Goal: Obtain resource: Obtain resource

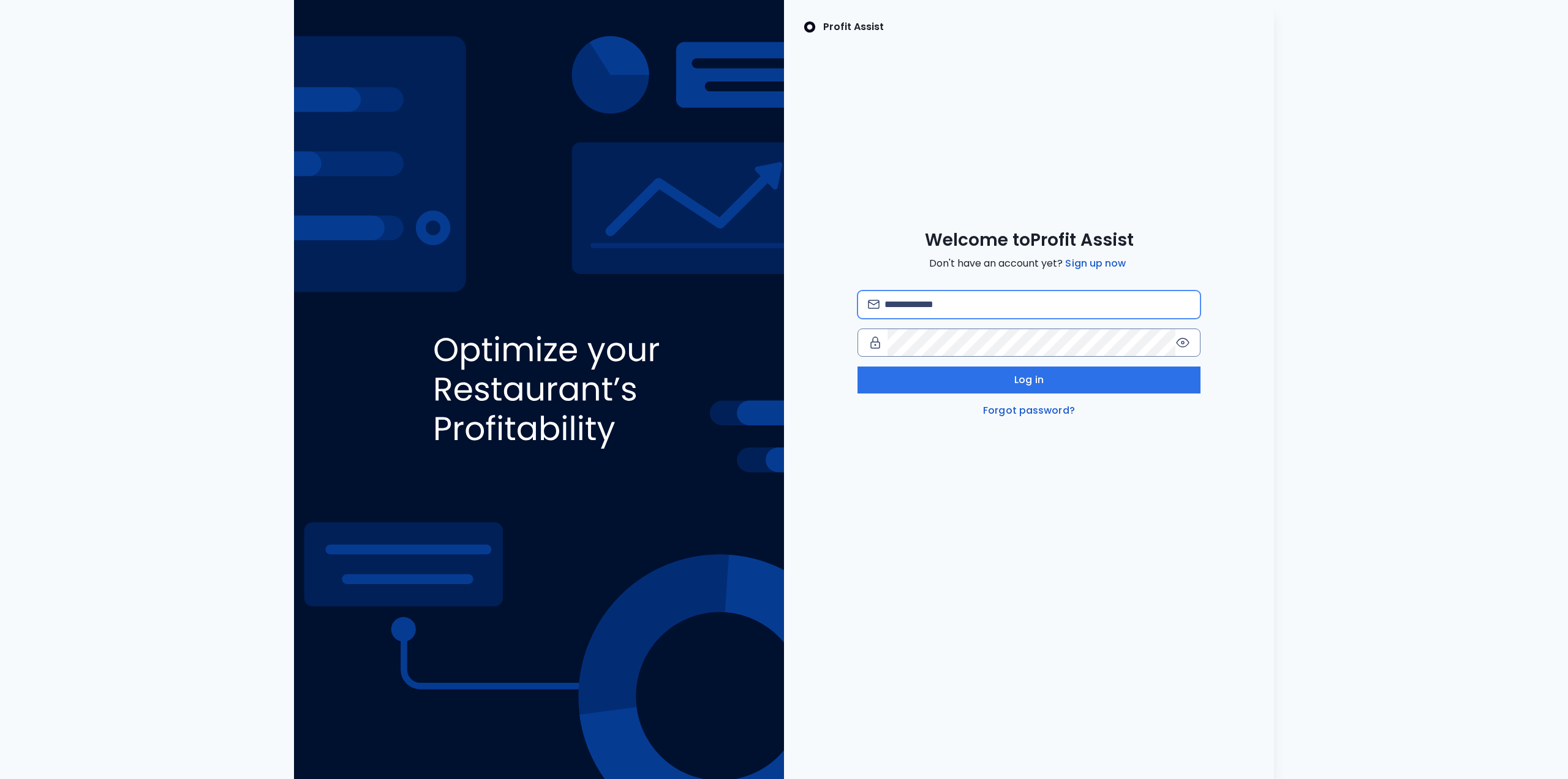
click at [1049, 305] on input "email" at bounding box center [1038, 304] width 306 height 27
type input "**********"
click at [1133, 386] on button "Log in" at bounding box center [1030, 379] width 343 height 27
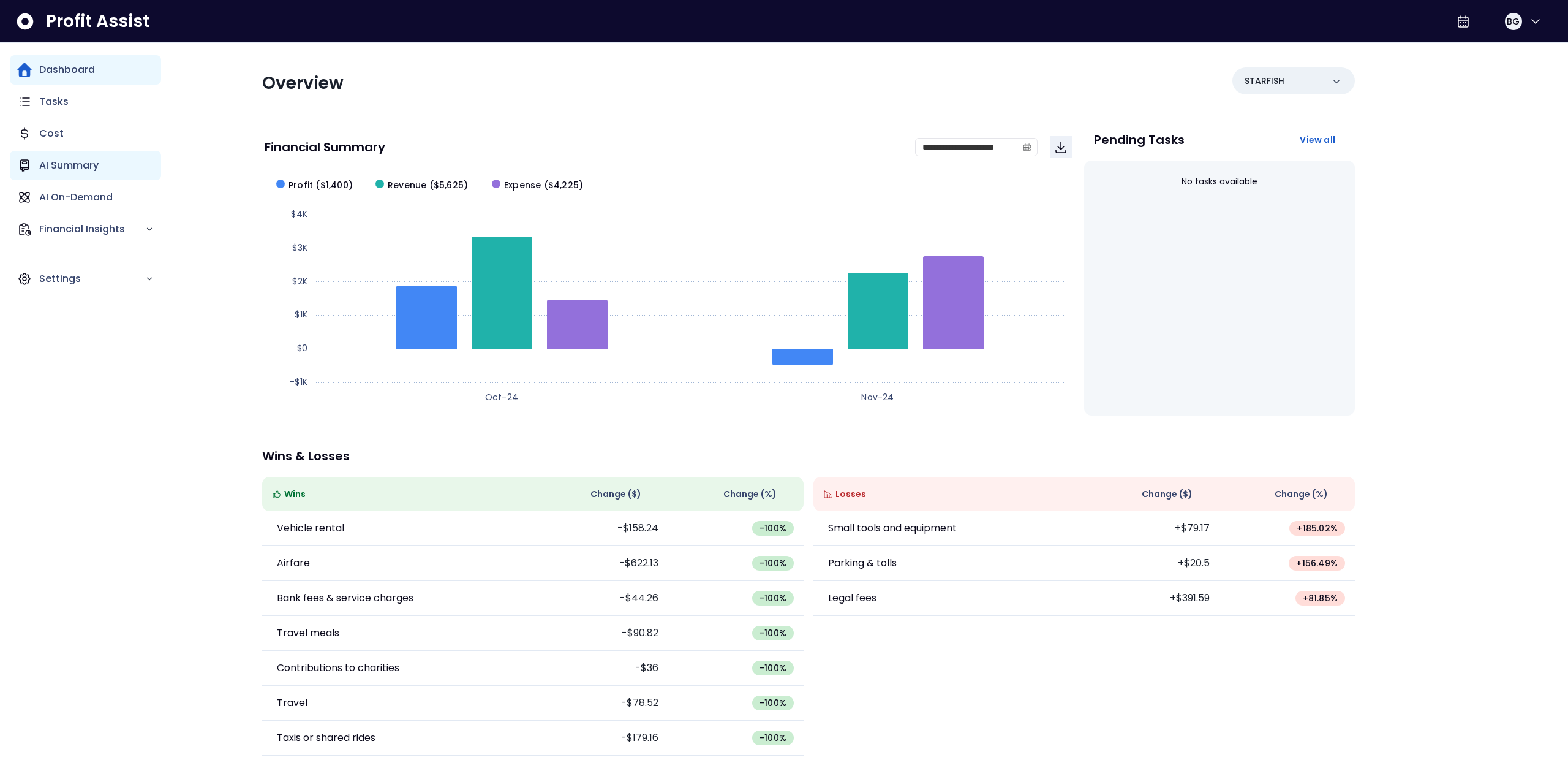
click at [96, 168] on p "AI Summary" at bounding box center [69, 165] width 60 height 15
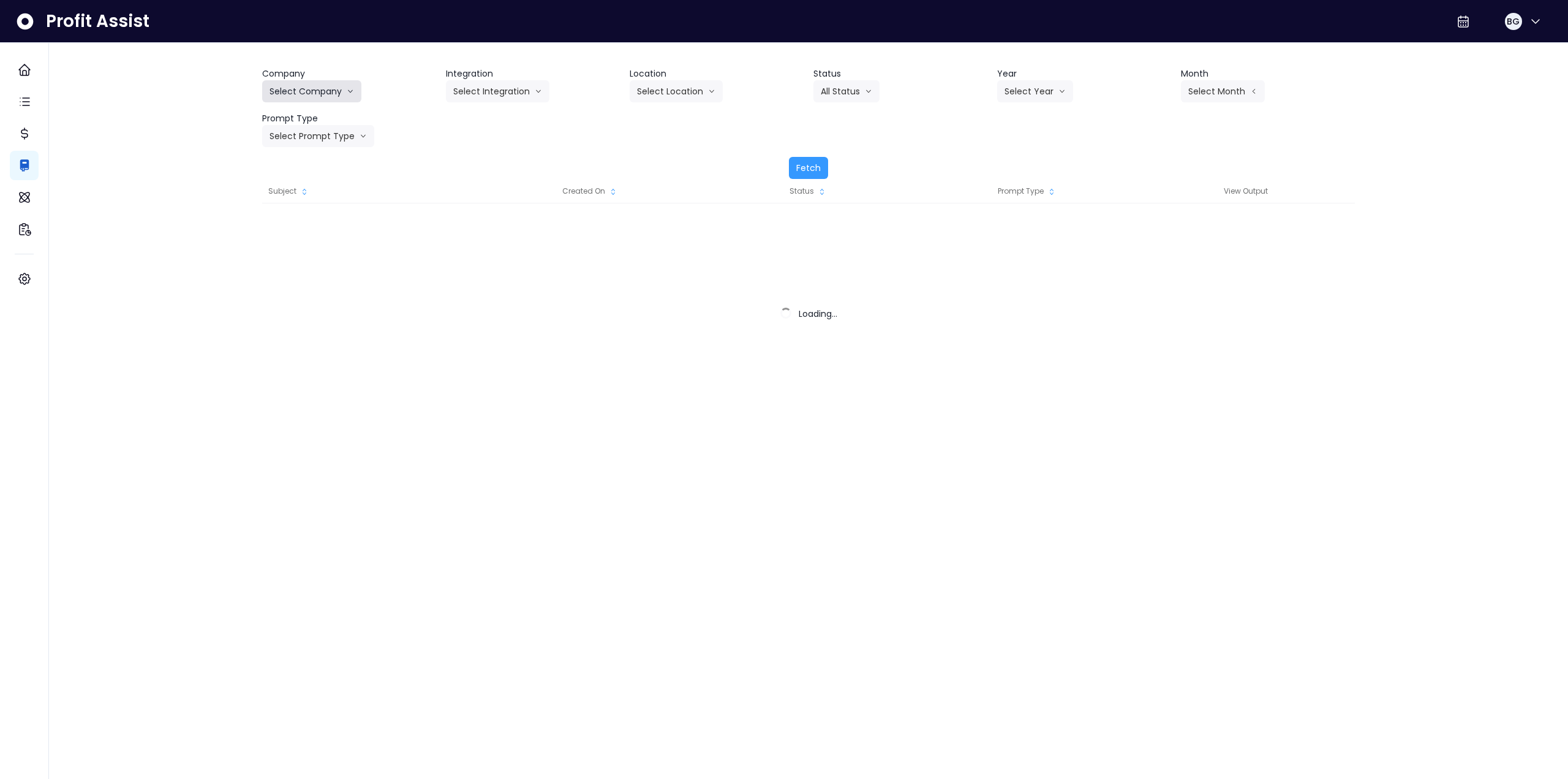
click at [310, 93] on button "Select Company" at bounding box center [311, 91] width 99 height 22
click at [321, 89] on button "Select Company" at bounding box center [311, 91] width 99 height 22
click at [301, 87] on button "Select Company" at bounding box center [311, 91] width 99 height 22
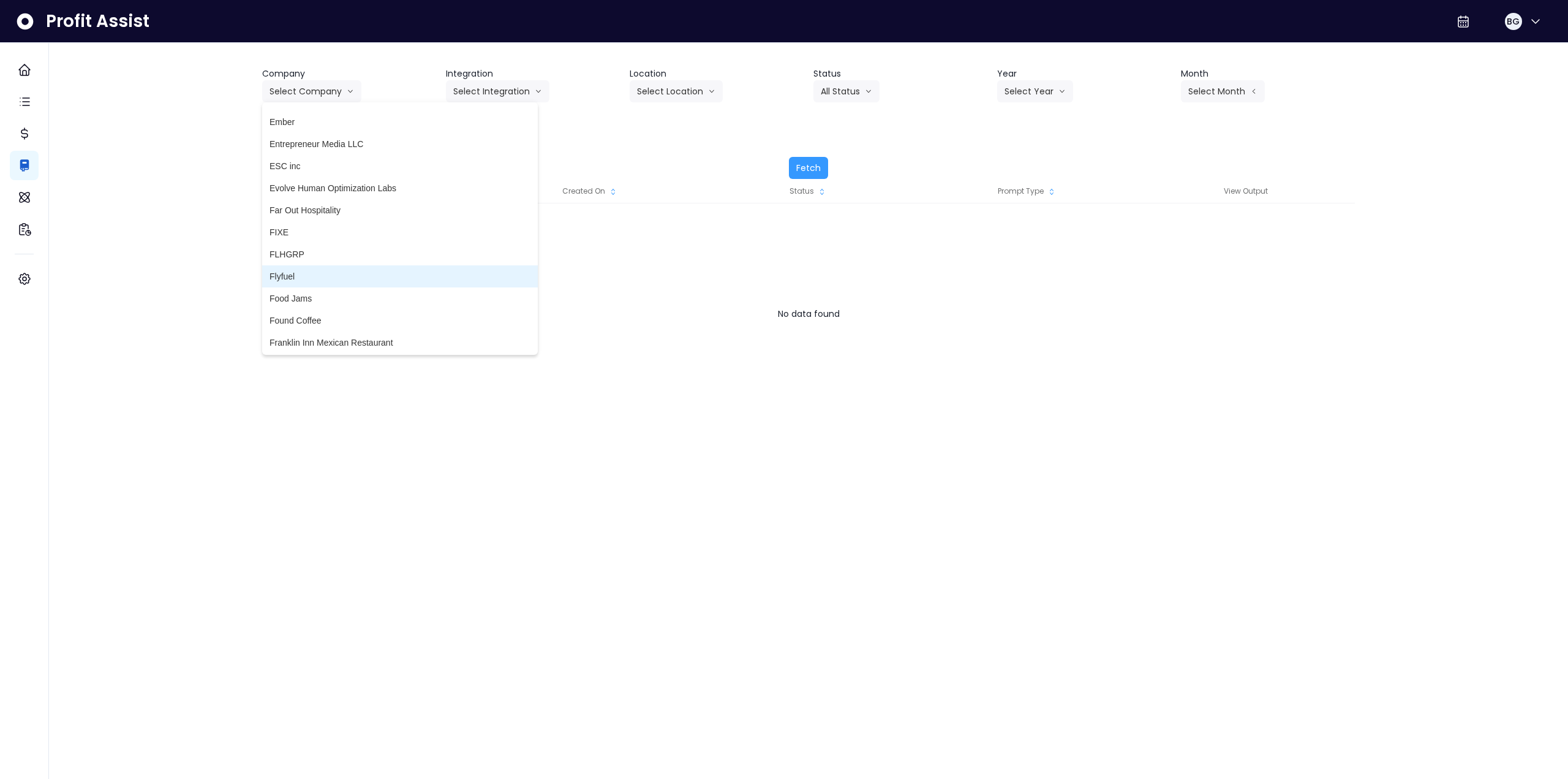
click at [321, 277] on span "Flyfuel" at bounding box center [400, 276] width 261 height 12
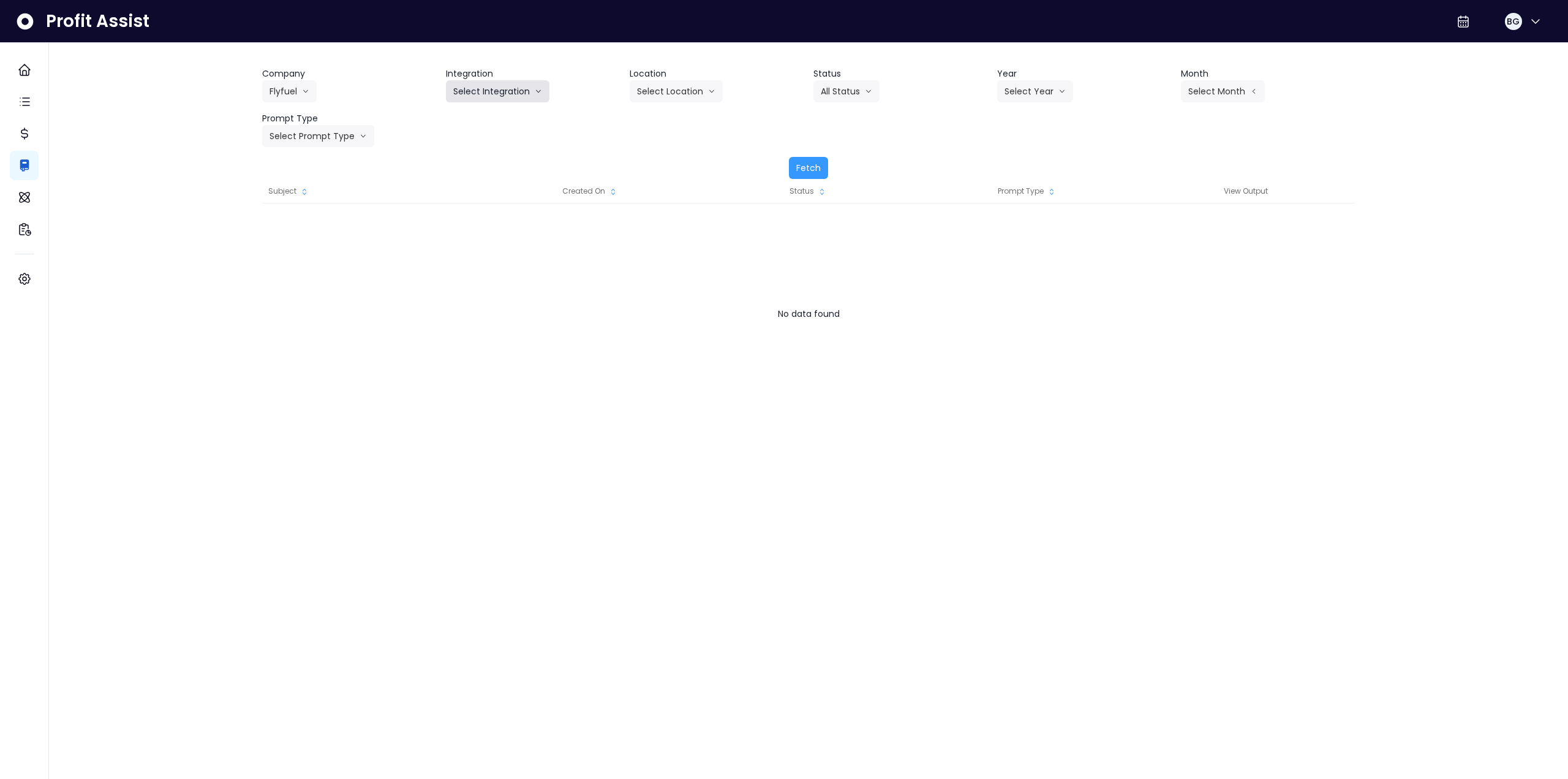
click at [509, 94] on button "Select Integration" at bounding box center [498, 91] width 104 height 22
click at [476, 141] on span "[GEOGRAPHIC_DATA]" at bounding box center [498, 139] width 89 height 12
click at [1025, 88] on button "Select Year" at bounding box center [1035, 91] width 76 height 22
click at [1014, 164] on span "2025" at bounding box center [1014, 161] width 19 height 12
click at [1216, 92] on button "Select Month" at bounding box center [1223, 91] width 84 height 22
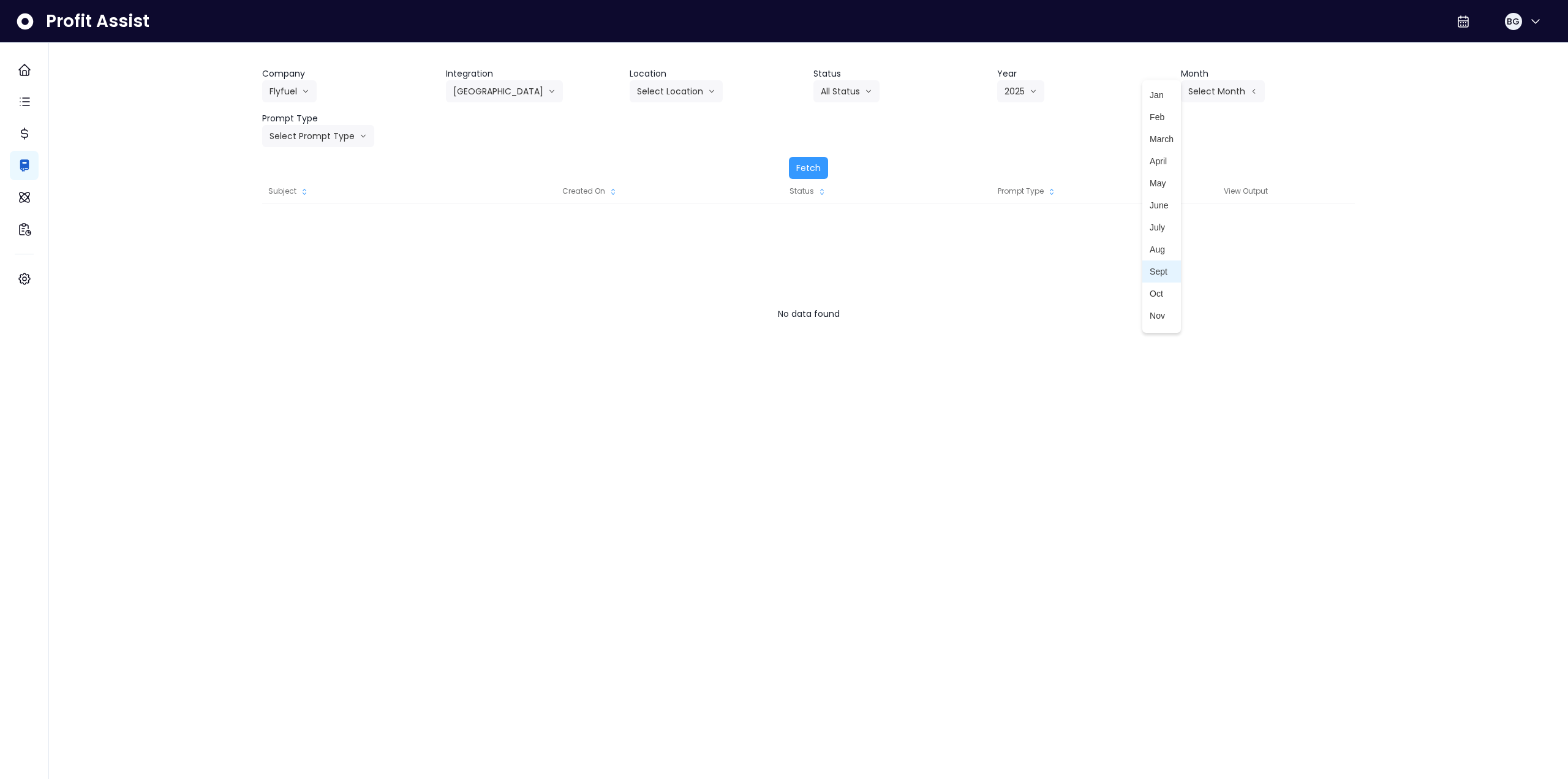
click at [1151, 270] on span "Sept" at bounding box center [1161, 271] width 24 height 12
click at [300, 132] on button "Select Prompt Type" at bounding box center [318, 136] width 112 height 22
click at [306, 253] on span "Monthly Summary" at bounding box center [304, 249] width 69 height 12
click at [824, 165] on button "Fetch" at bounding box center [809, 168] width 39 height 22
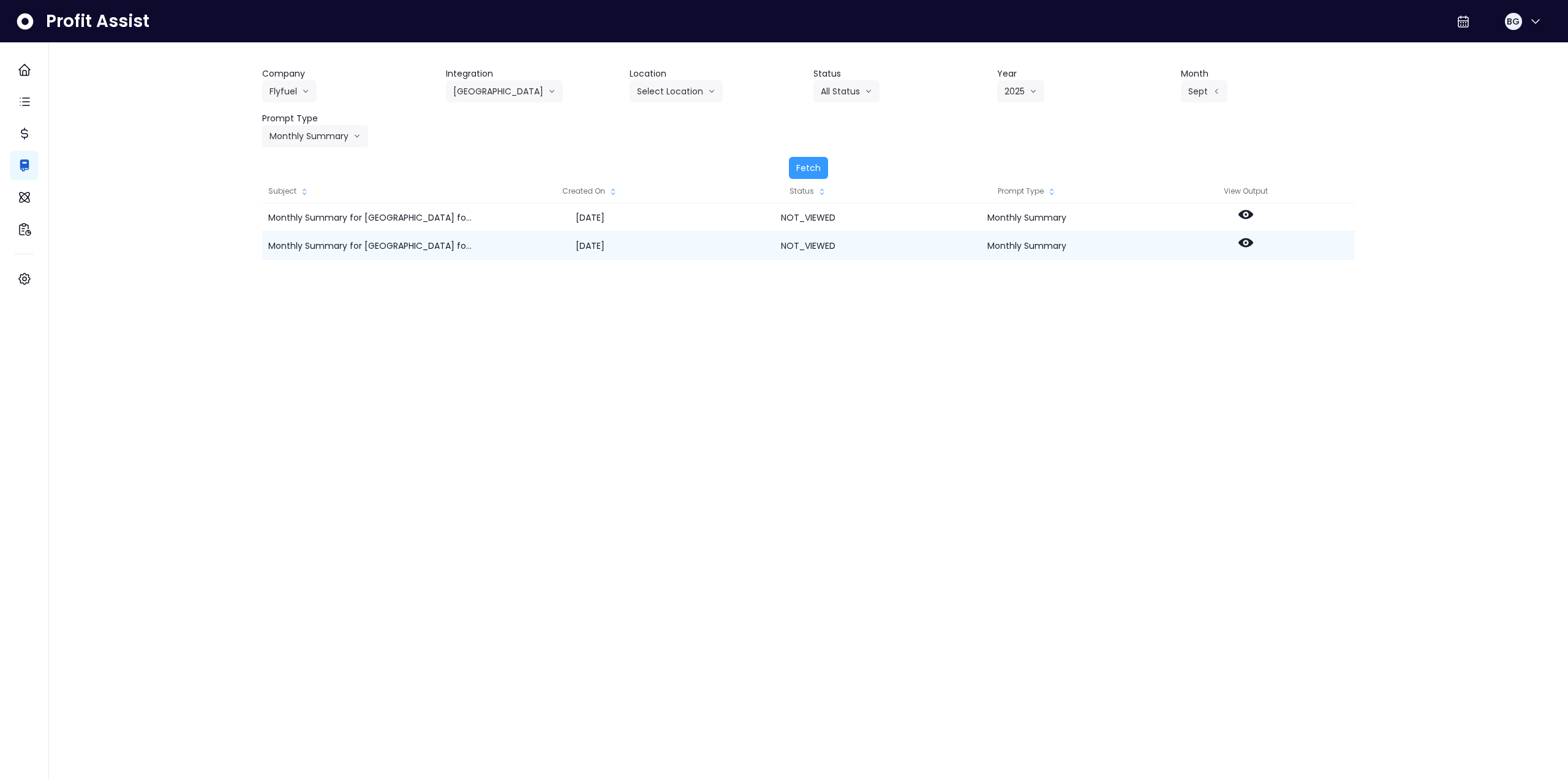
click at [1244, 244] on icon at bounding box center [1246, 243] width 15 height 15
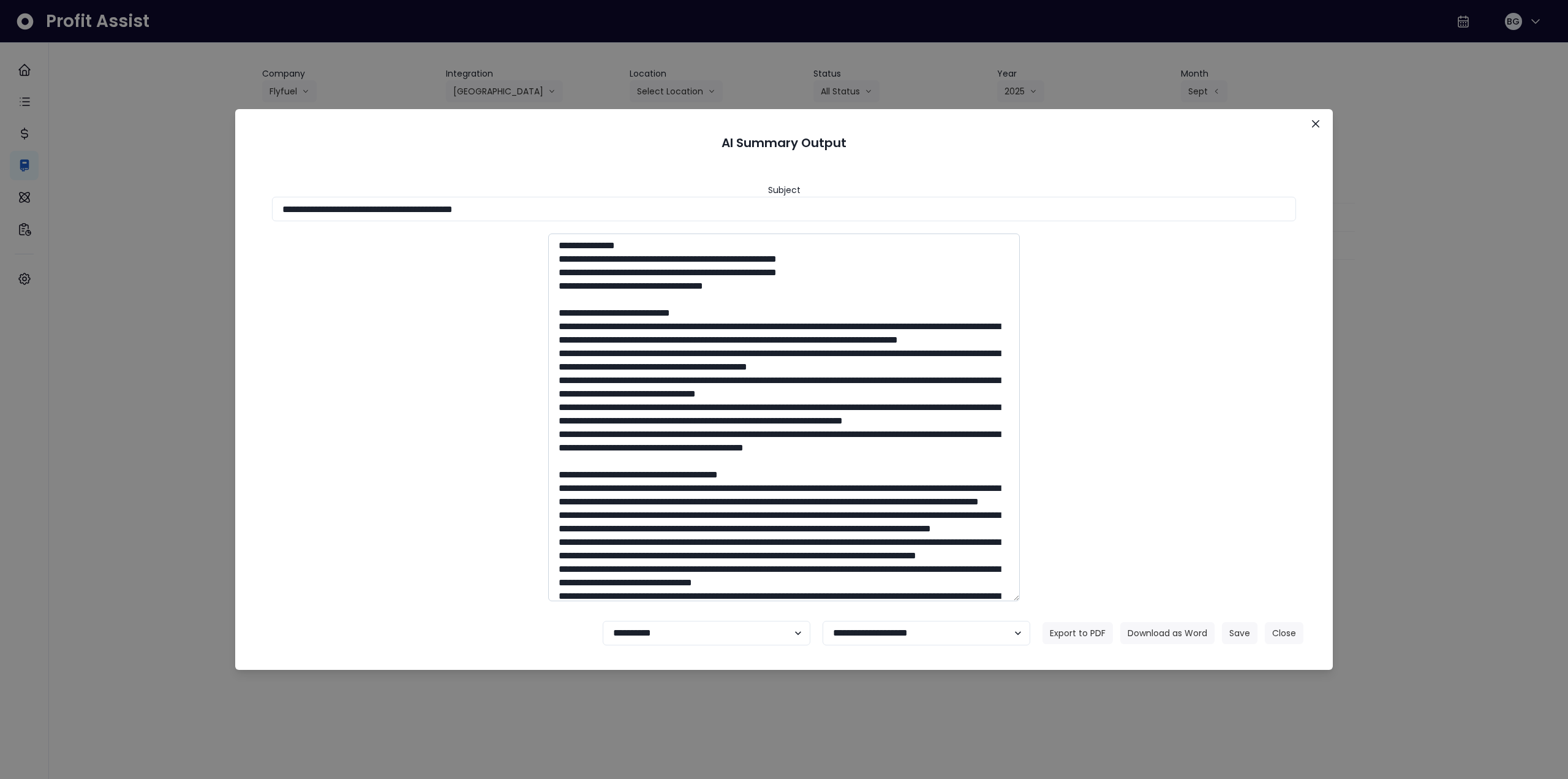
drag, startPoint x: 391, startPoint y: 207, endPoint x: 788, endPoint y: 349, distance: 421.6
click at [615, 221] on input "**********" at bounding box center [784, 209] width 1025 height 25
click at [1142, 625] on button "Download as Word" at bounding box center [1167, 633] width 94 height 22
click at [575, 150] on header "AI Summary Output" at bounding box center [784, 142] width 1069 height 38
click at [695, 633] on select "**********" at bounding box center [707, 633] width 208 height 25
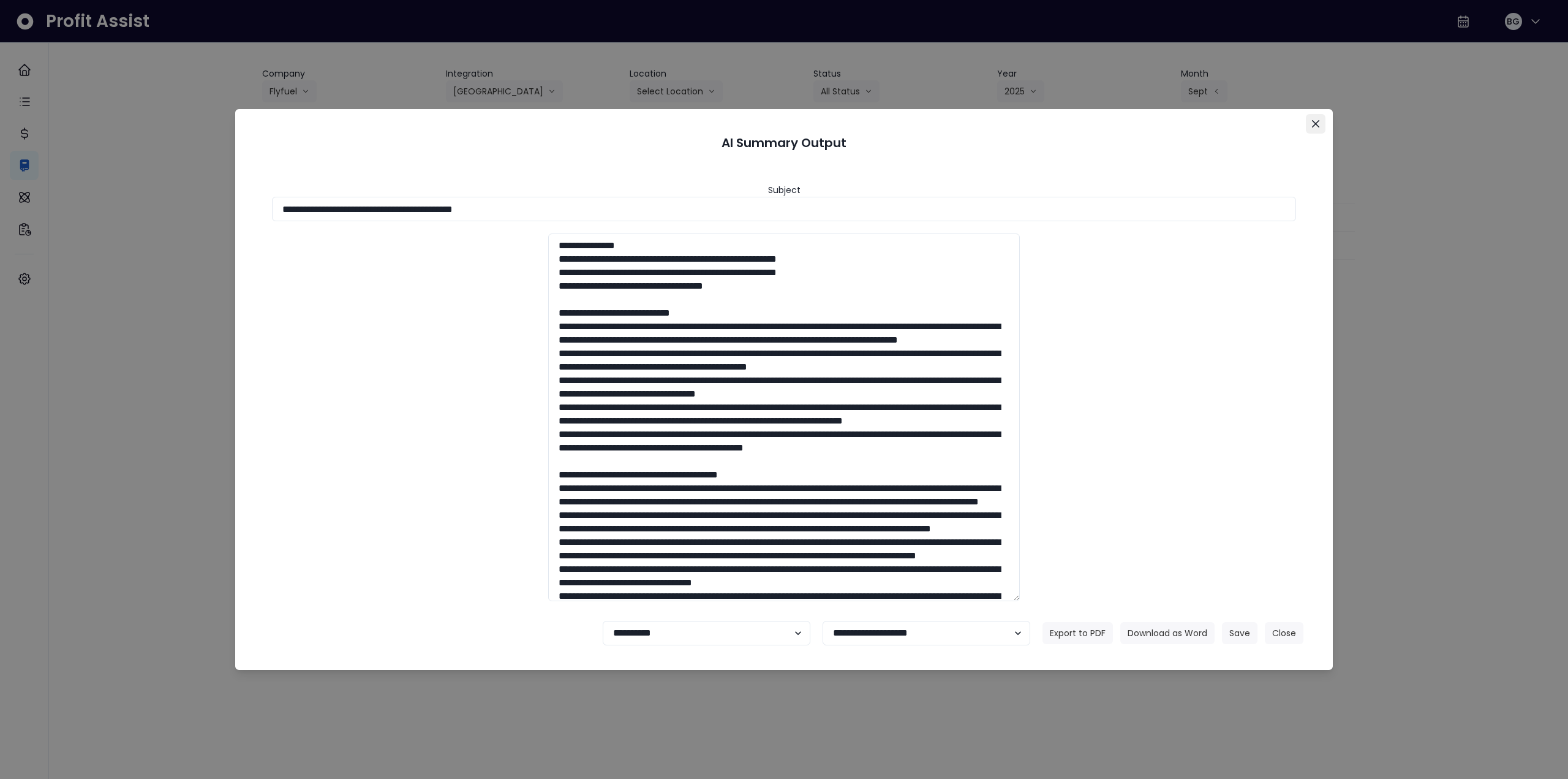
click at [1312, 121] on icon "Close" at bounding box center [1316, 123] width 7 height 7
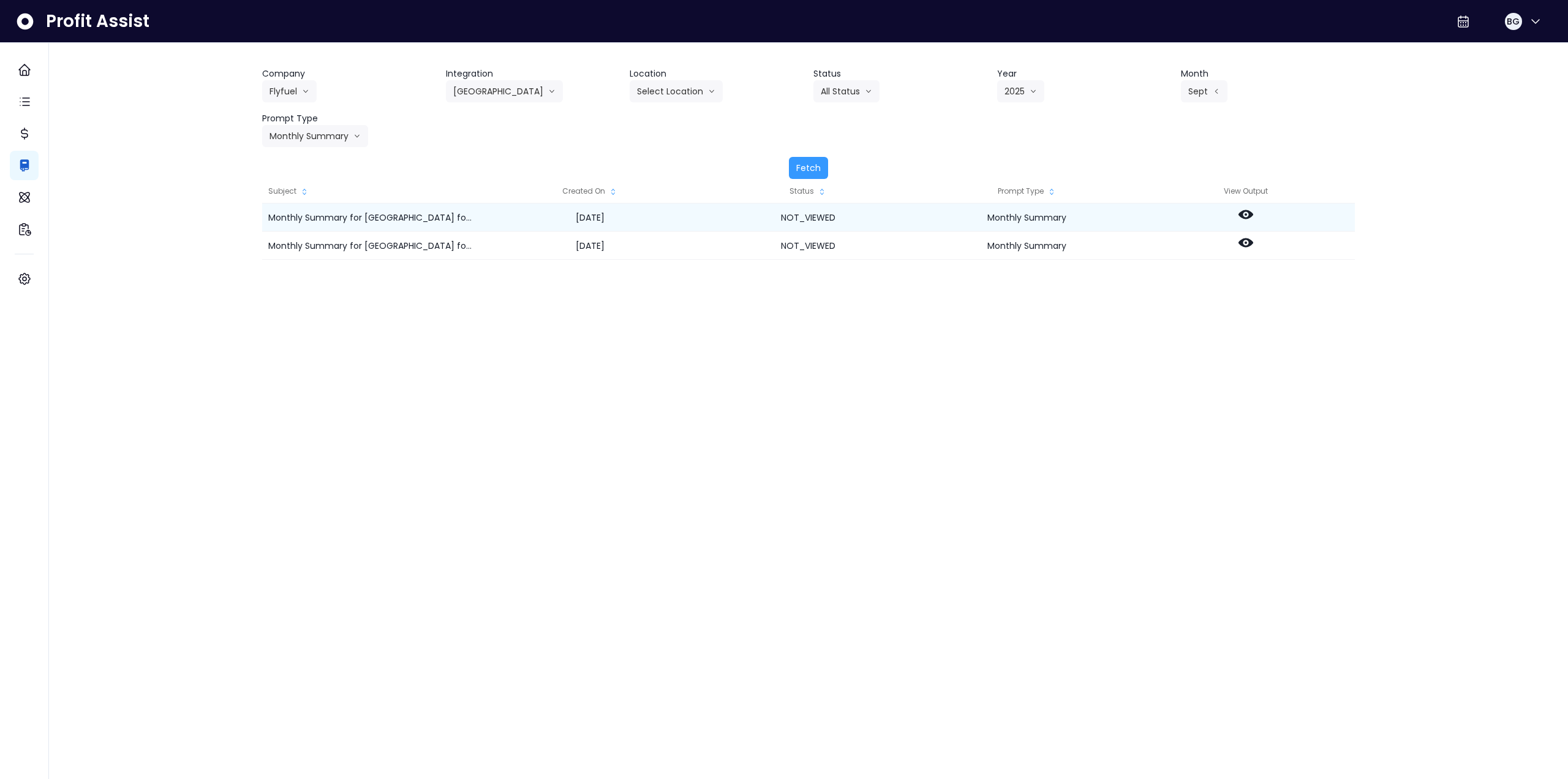
click at [1245, 209] on icon at bounding box center [1246, 214] width 15 height 15
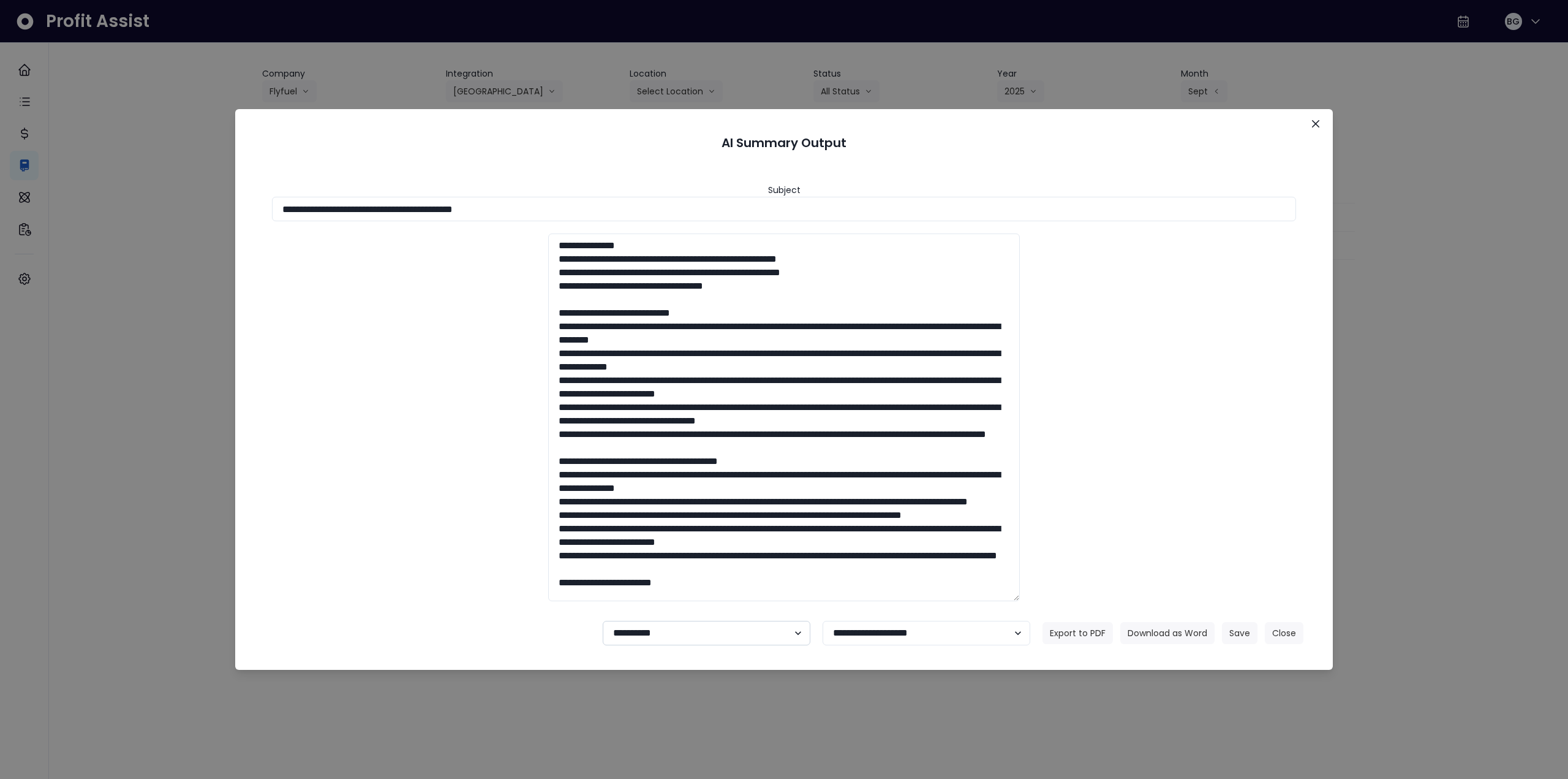
drag, startPoint x: 704, startPoint y: 629, endPoint x: 682, endPoint y: 645, distance: 27.2
click at [703, 629] on select "**********" at bounding box center [707, 633] width 208 height 25
select select "********"
click at [603, 621] on select "**********" at bounding box center [707, 633] width 208 height 25
drag, startPoint x: 1240, startPoint y: 638, endPoint x: 1258, endPoint y: 613, distance: 30.8
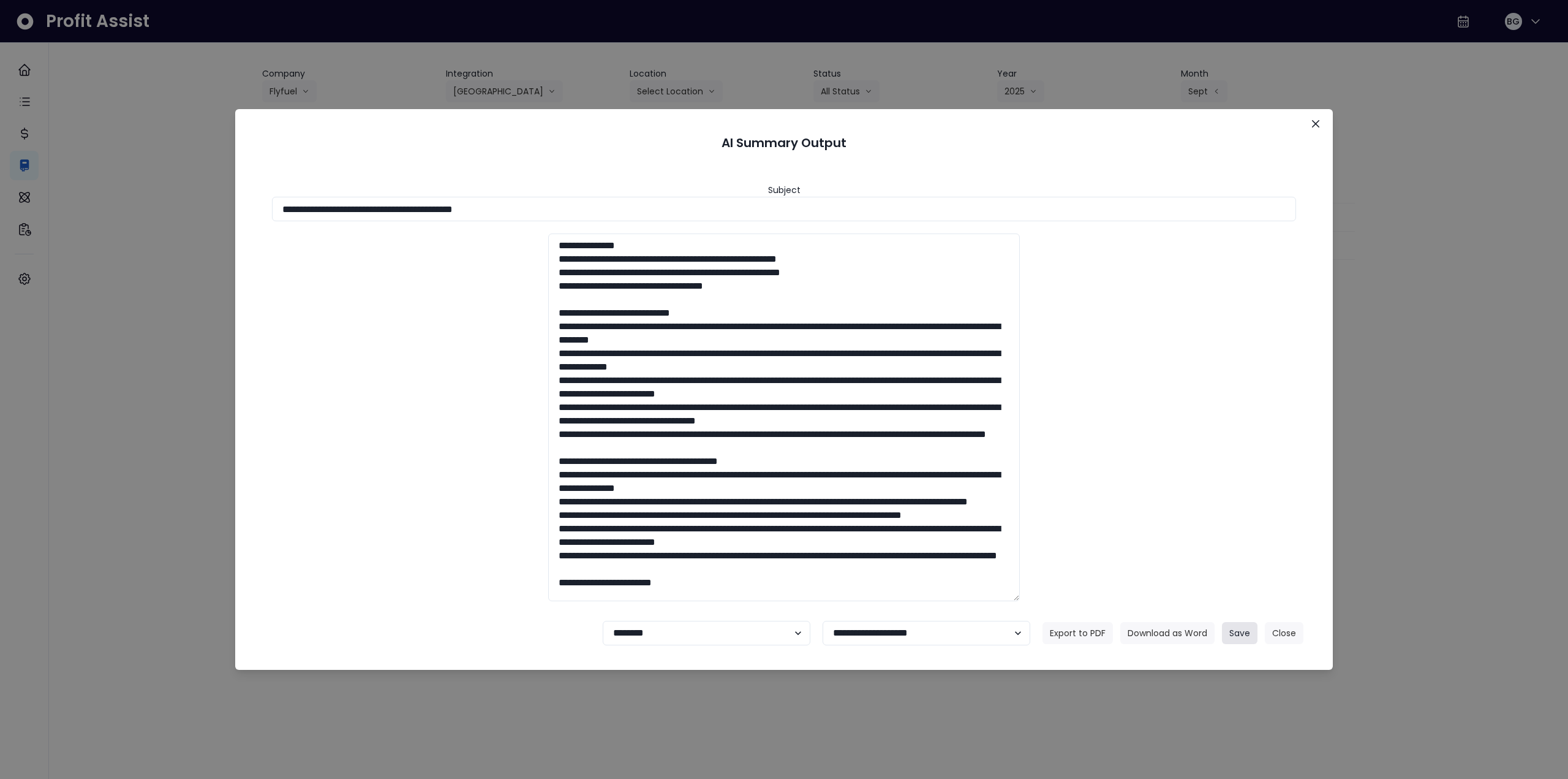
click at [1240, 638] on button "Save" at bounding box center [1240, 633] width 35 height 22
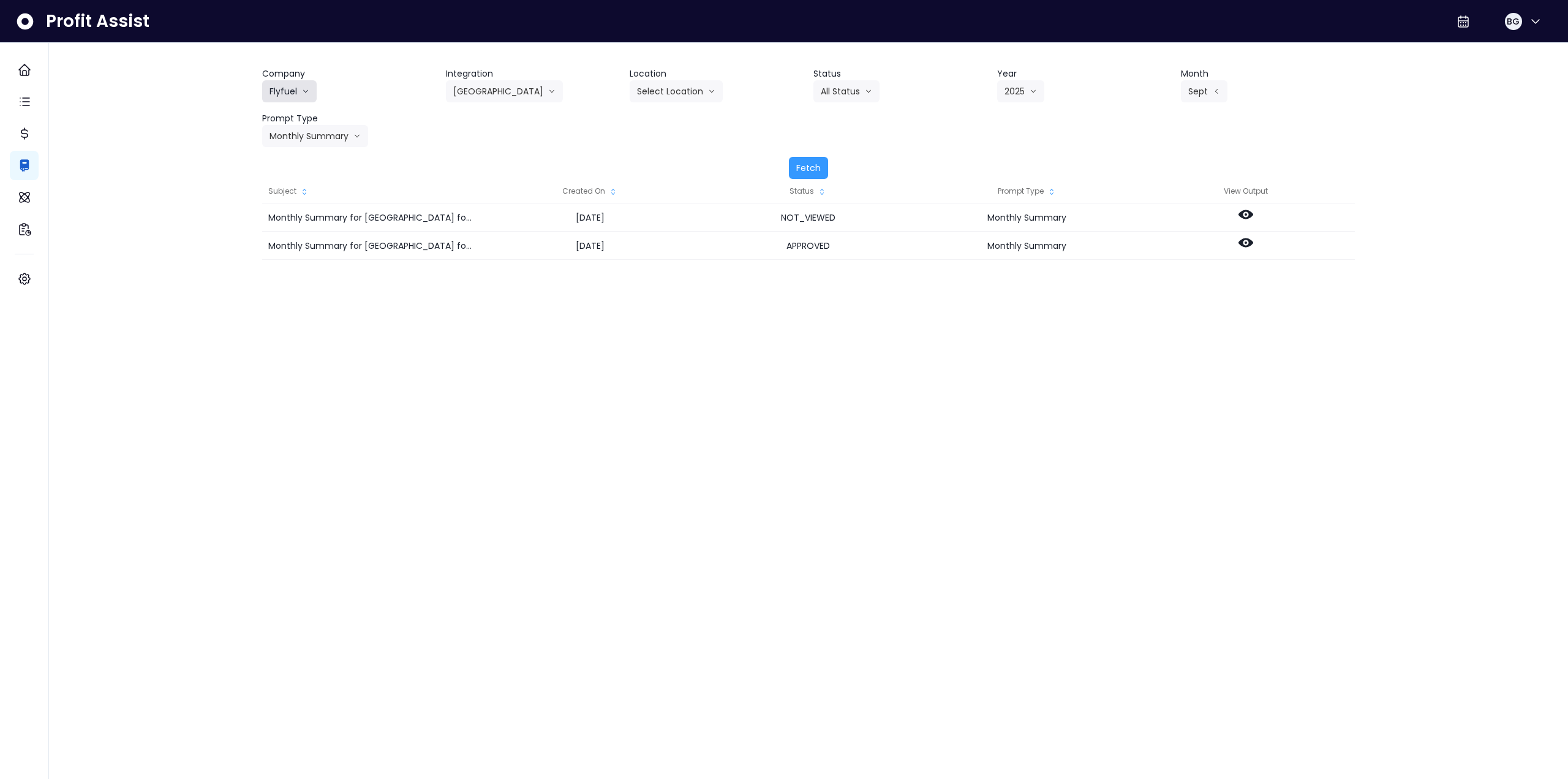
click at [299, 88] on button "Flyfuel" at bounding box center [289, 91] width 55 height 22
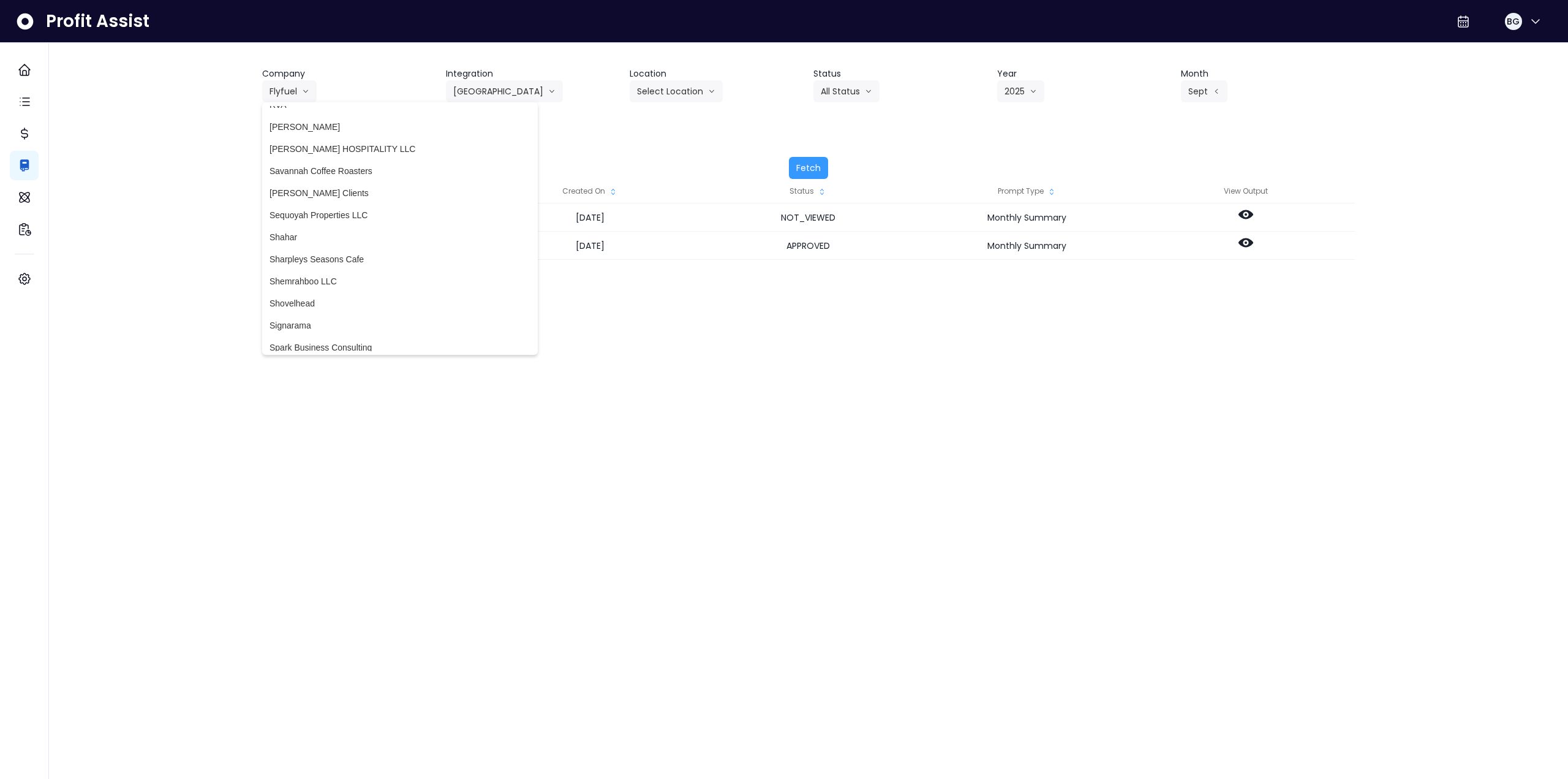
scroll to position [2525, 0]
click at [337, 236] on span "[GEOGRAPHIC_DATA]" at bounding box center [400, 240] width 261 height 12
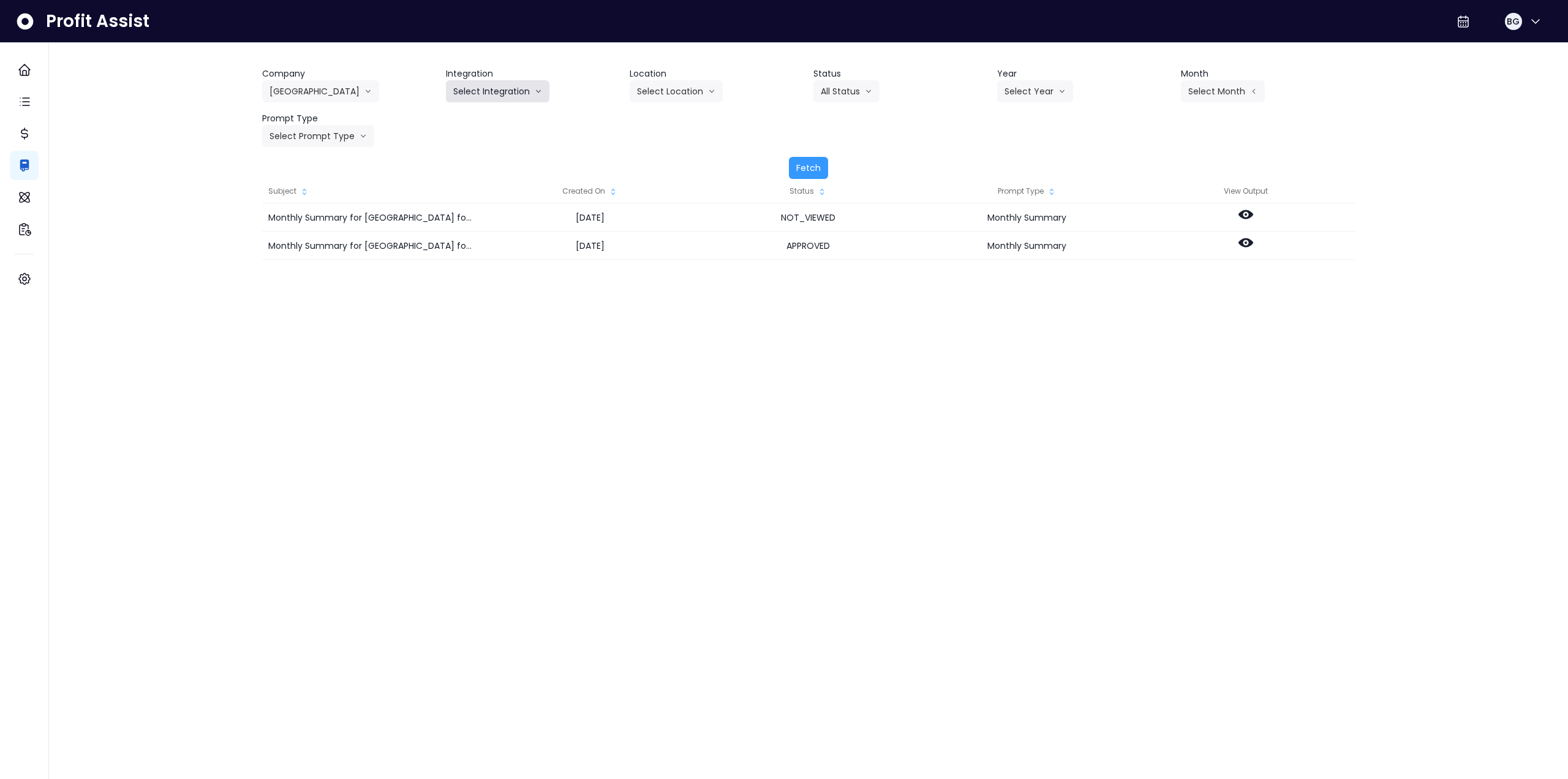
click at [473, 98] on button "Select Integration" at bounding box center [498, 91] width 104 height 22
drag, startPoint x: 475, startPoint y: 116, endPoint x: 602, endPoint y: 109, distance: 127.2
click at [476, 116] on span "Quickbooks" at bounding box center [476, 117] width 45 height 12
click at [660, 91] on button "Select Location" at bounding box center [677, 91] width 93 height 22
drag, startPoint x: 665, startPoint y: 118, endPoint x: 917, endPoint y: 101, distance: 252.6
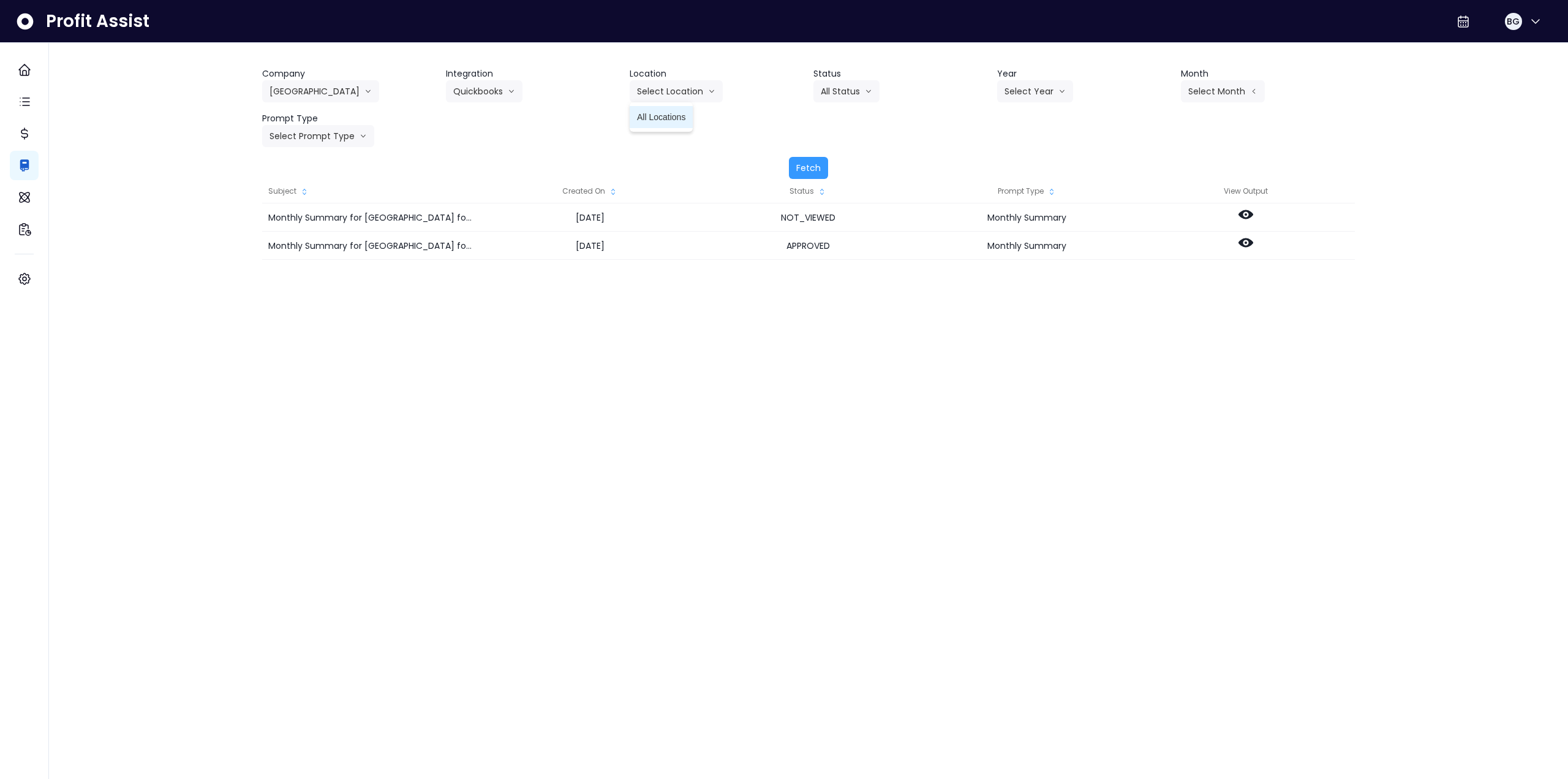
click at [668, 118] on span "All Locations" at bounding box center [661, 117] width 48 height 12
click at [1026, 91] on button "Select Year" at bounding box center [1035, 91] width 76 height 22
drag, startPoint x: 1007, startPoint y: 168, endPoint x: 1032, endPoint y: 163, distance: 25.5
click at [1010, 168] on li "2025" at bounding box center [1014, 161] width 34 height 22
click at [1244, 101] on button "Select Month" at bounding box center [1223, 91] width 84 height 22
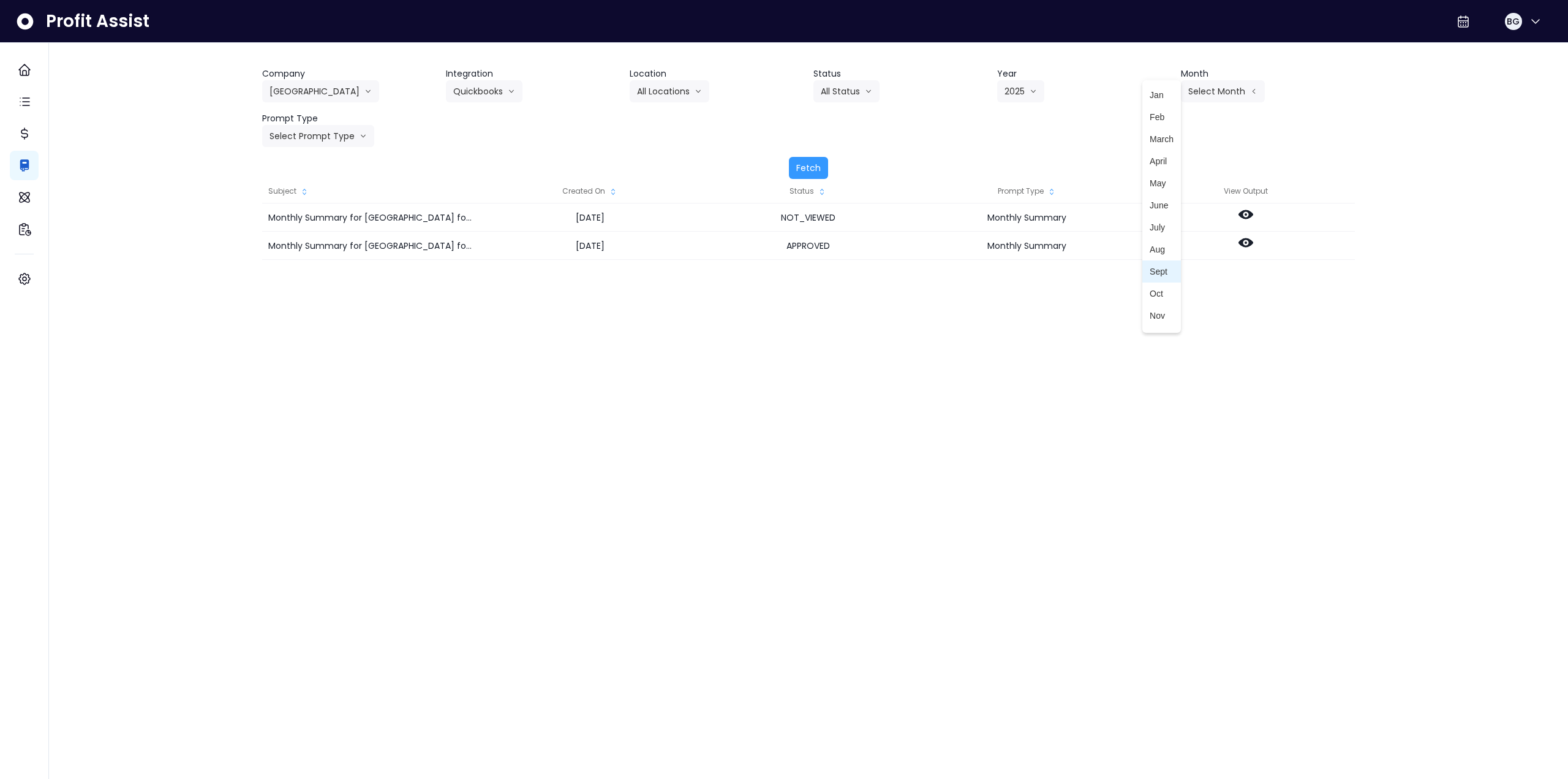
click at [1157, 278] on li "Sept" at bounding box center [1161, 271] width 38 height 22
click at [1204, 92] on button "Sept" at bounding box center [1204, 91] width 47 height 22
click at [1157, 163] on span "April" at bounding box center [1161, 161] width 24 height 12
click at [317, 141] on button "Select Prompt Type" at bounding box center [318, 136] width 112 height 22
drag, startPoint x: 302, startPoint y: 251, endPoint x: 541, endPoint y: 202, distance: 244.0
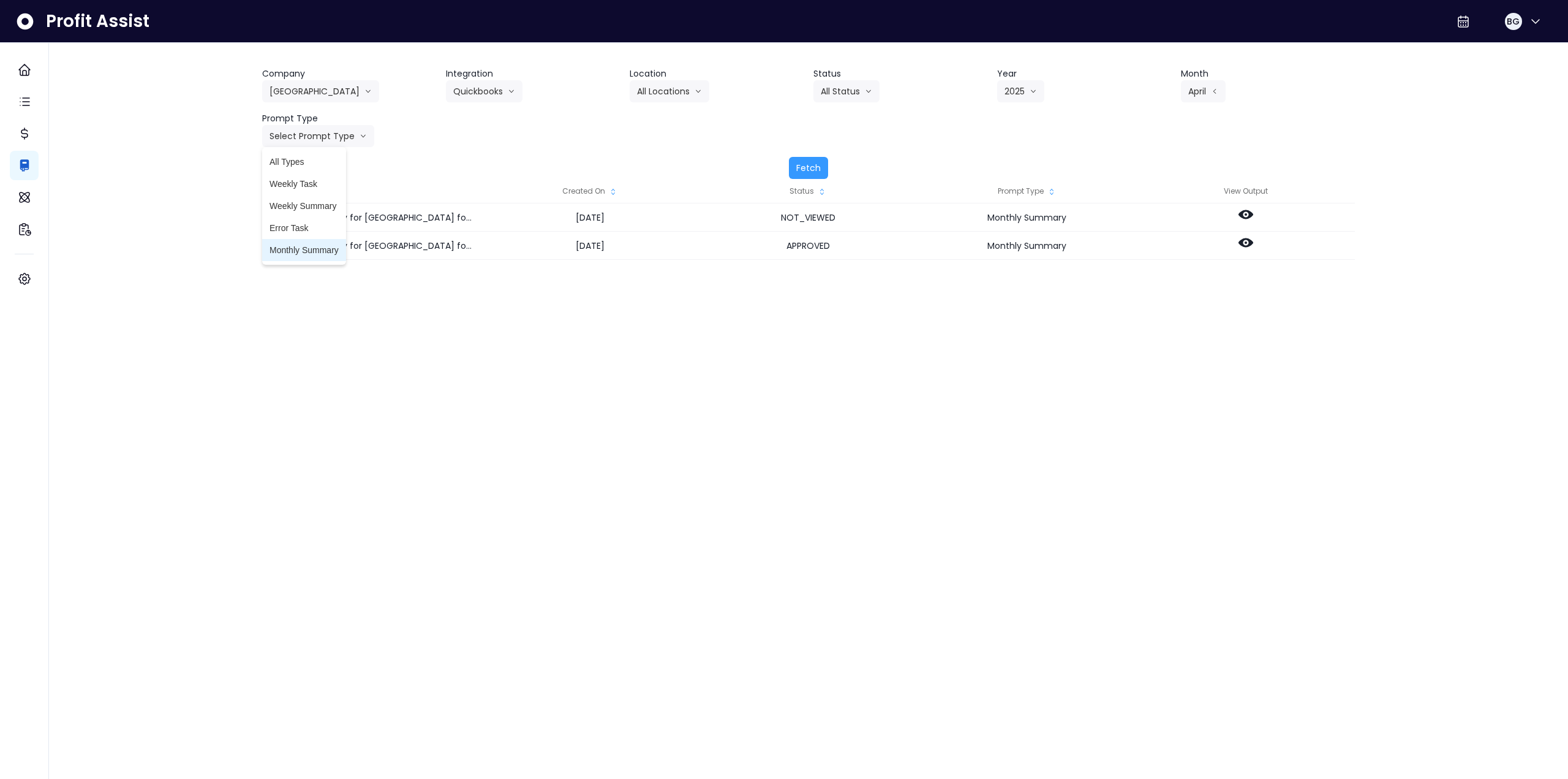
click at [305, 252] on span "Monthly Summary" at bounding box center [304, 249] width 69 height 12
click at [808, 159] on button "Fetch" at bounding box center [809, 168] width 39 height 22
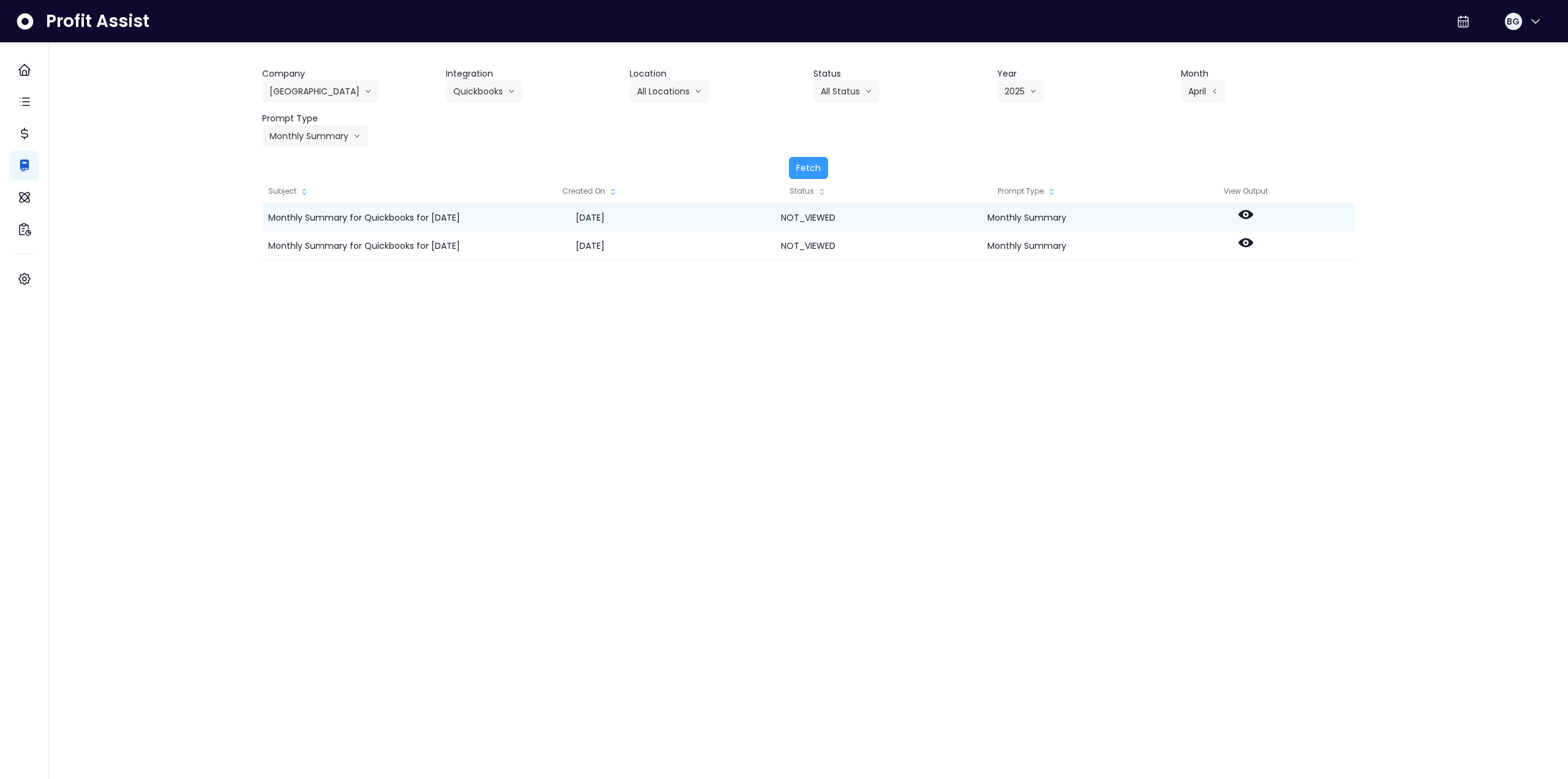
click at [1248, 214] on icon at bounding box center [1246, 214] width 15 height 15
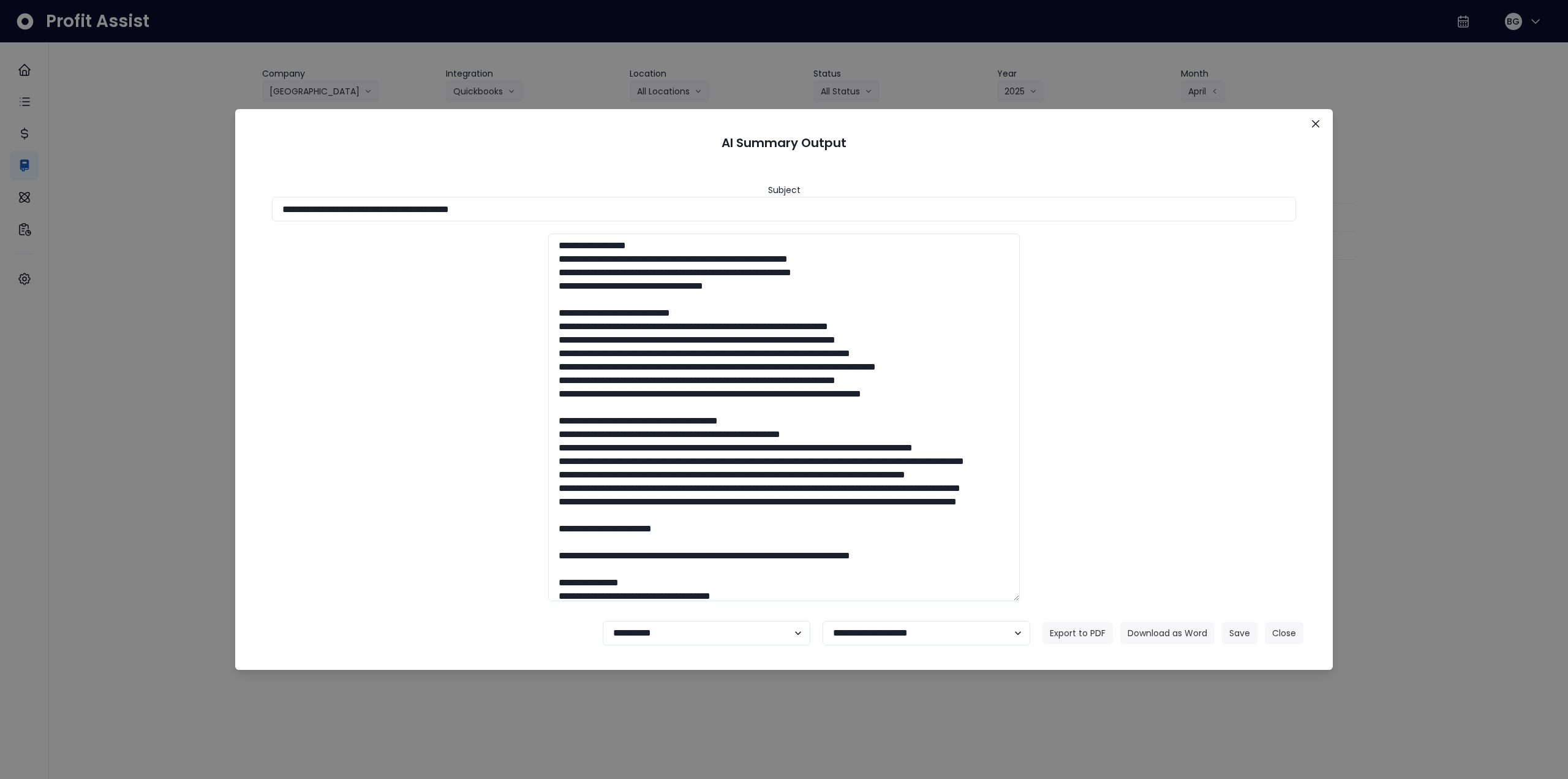
drag, startPoint x: 468, startPoint y: 207, endPoint x: 650, endPoint y: 222, distance: 182.6
click at [604, 207] on input "**********" at bounding box center [784, 209] width 1025 height 25
click at [1135, 634] on button "Download as Word" at bounding box center [1167, 633] width 94 height 22
click at [1406, 385] on div "**********" at bounding box center [784, 389] width 1568 height 779
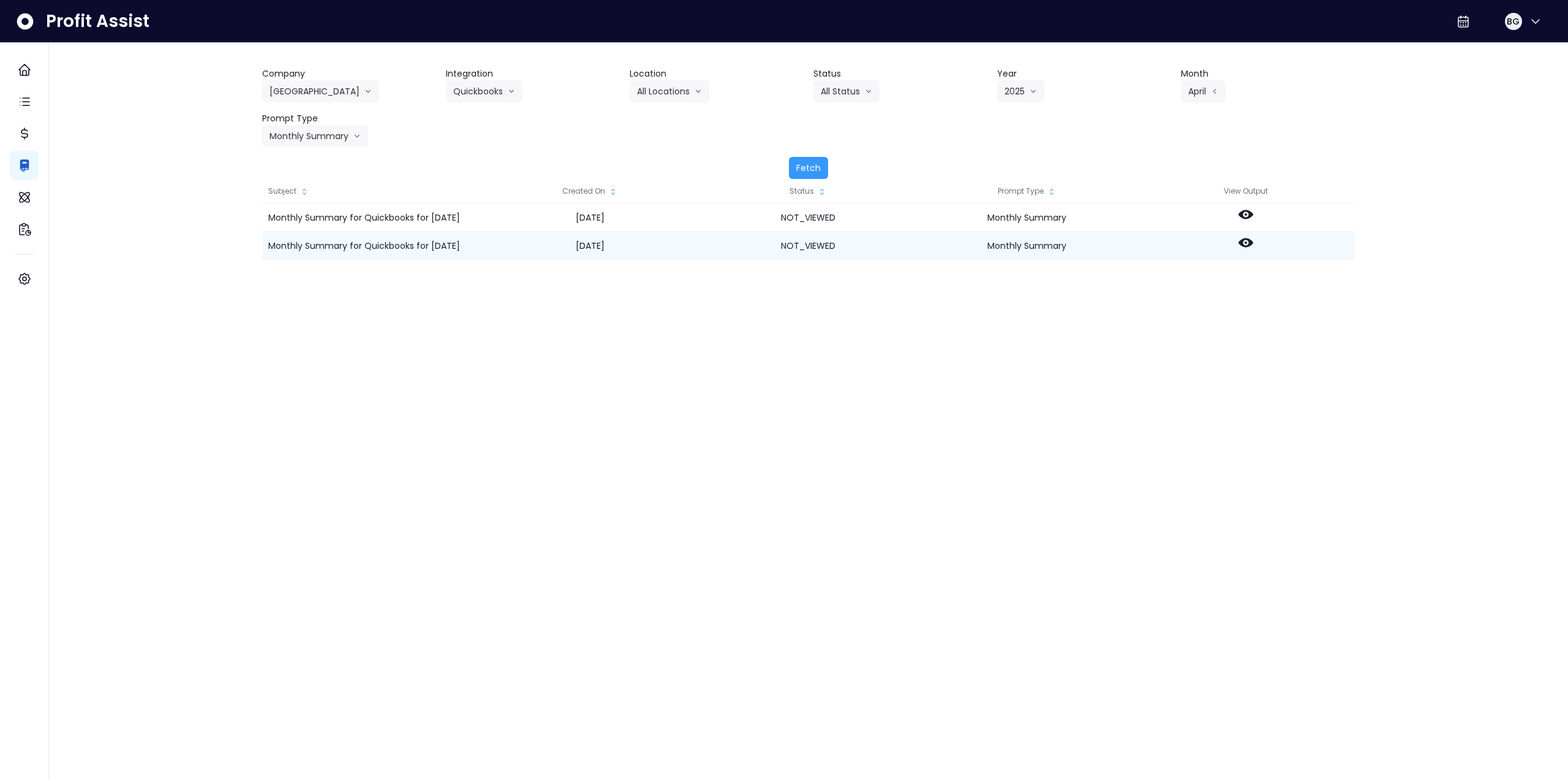
click at [1243, 240] on icon at bounding box center [1246, 243] width 15 height 9
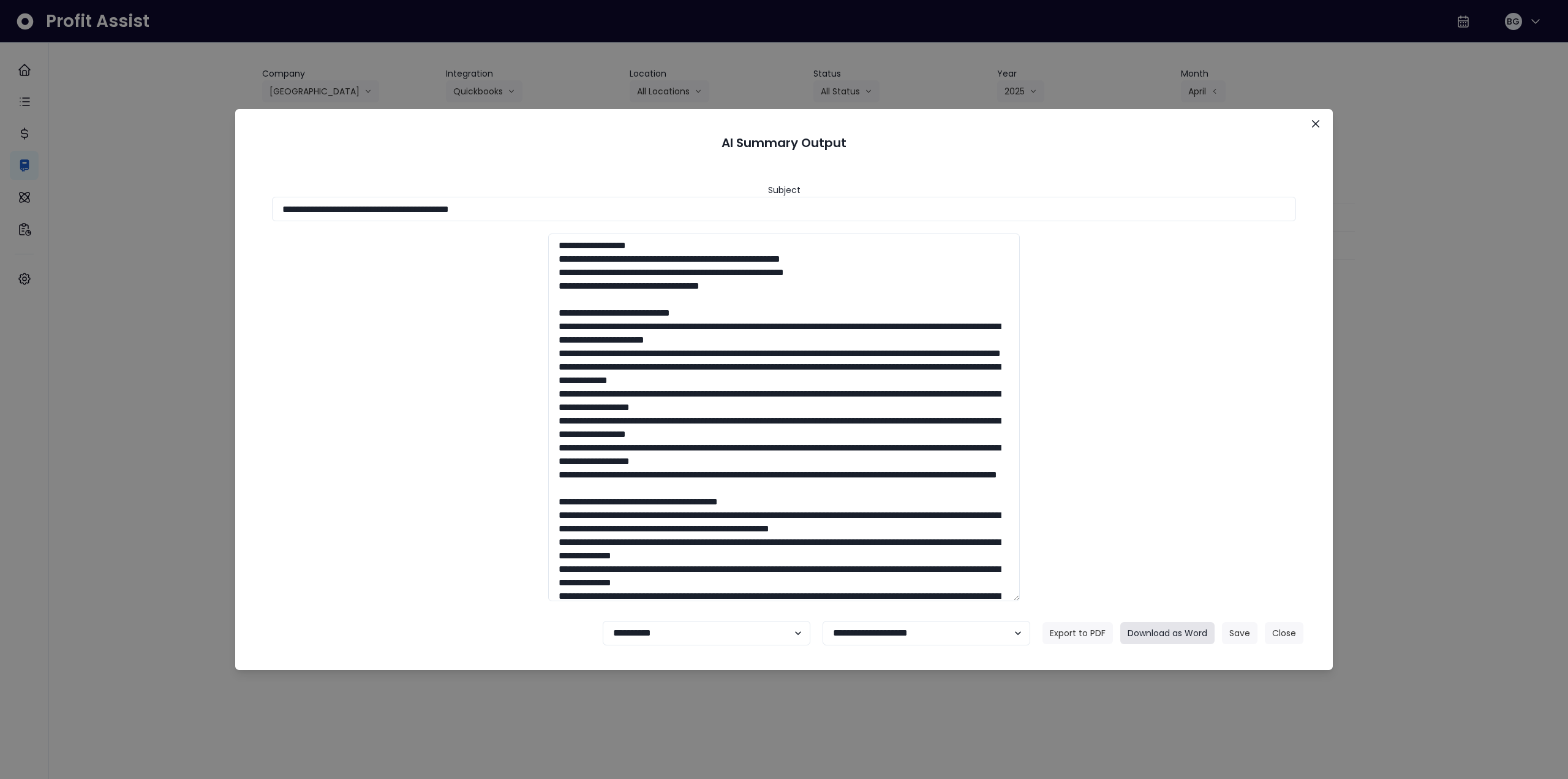
click at [1170, 630] on button "Download as Word" at bounding box center [1167, 633] width 94 height 22
drag, startPoint x: 1317, startPoint y: 128, endPoint x: 1308, endPoint y: 132, distance: 9.8
click at [1316, 128] on button "Close" at bounding box center [1316, 123] width 20 height 20
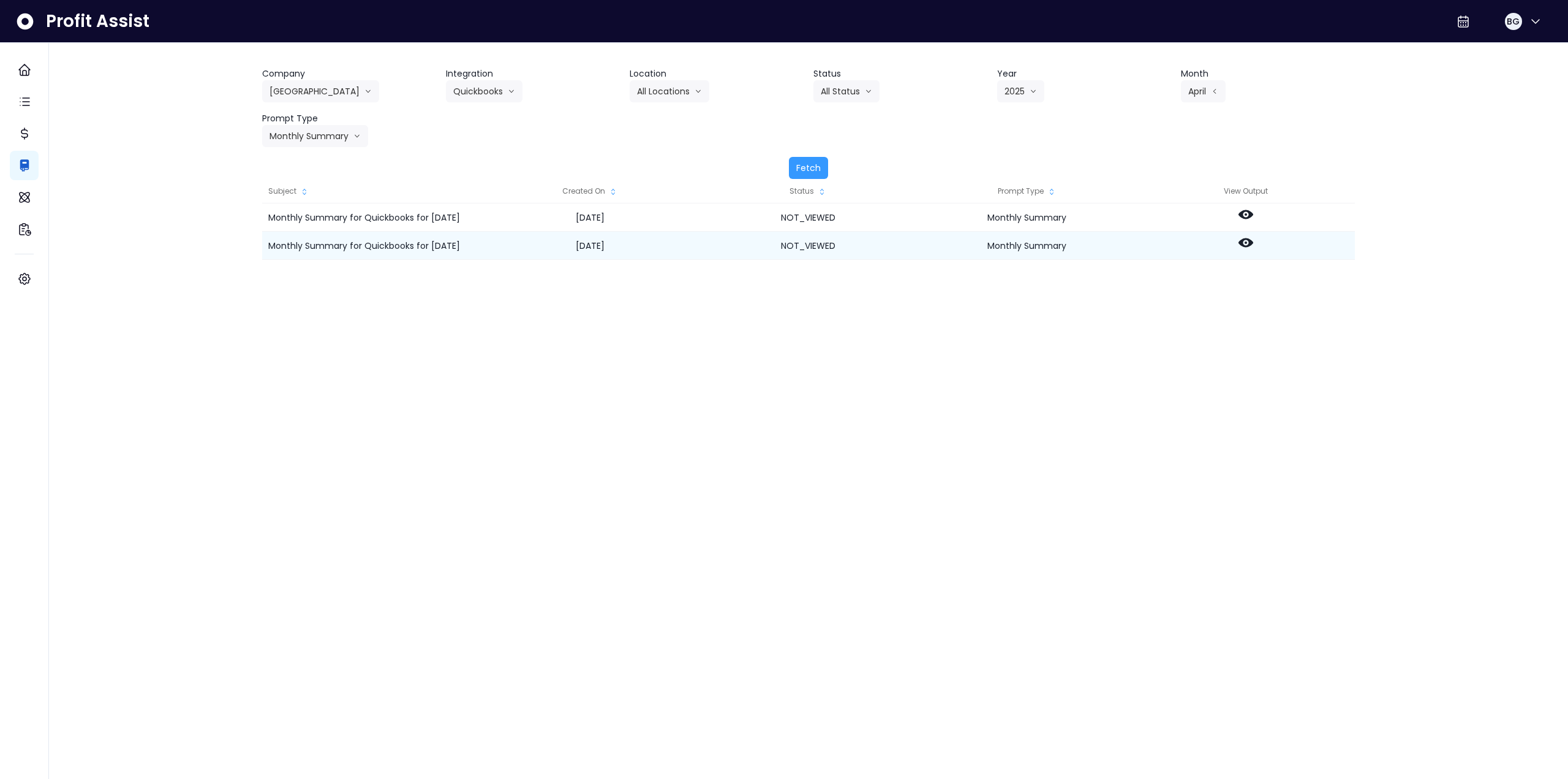
click at [1243, 243] on icon at bounding box center [1246, 243] width 15 height 9
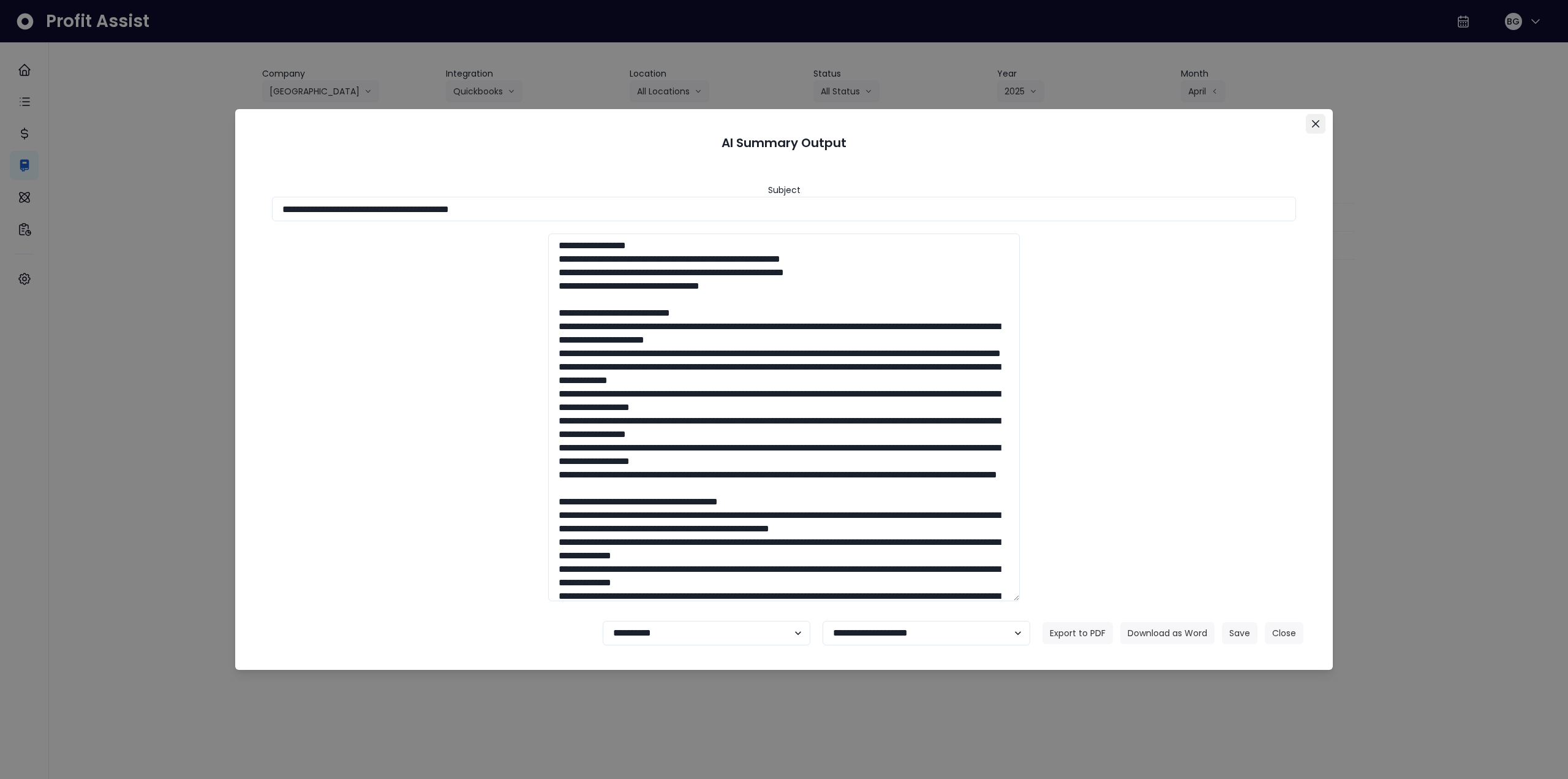
click at [1319, 124] on icon "Close" at bounding box center [1316, 123] width 7 height 7
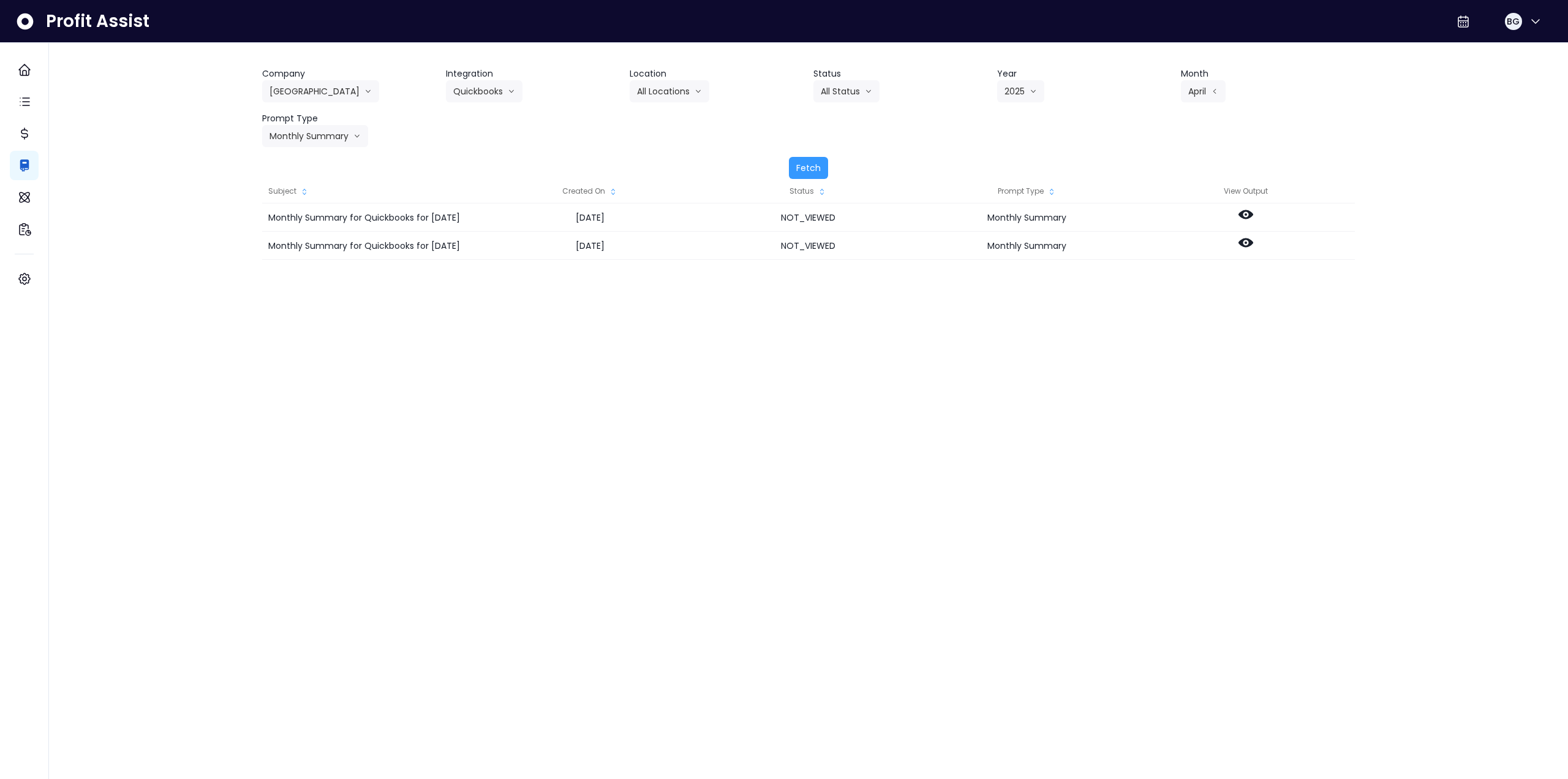
click at [214, 420] on div "Profit Assist BG Company Richmond Cafe 86 Costs Asti Bagel Cafe Balance Grille …" at bounding box center [808, 254] width 1519 height 508
click at [1245, 217] on icon at bounding box center [1246, 214] width 15 height 15
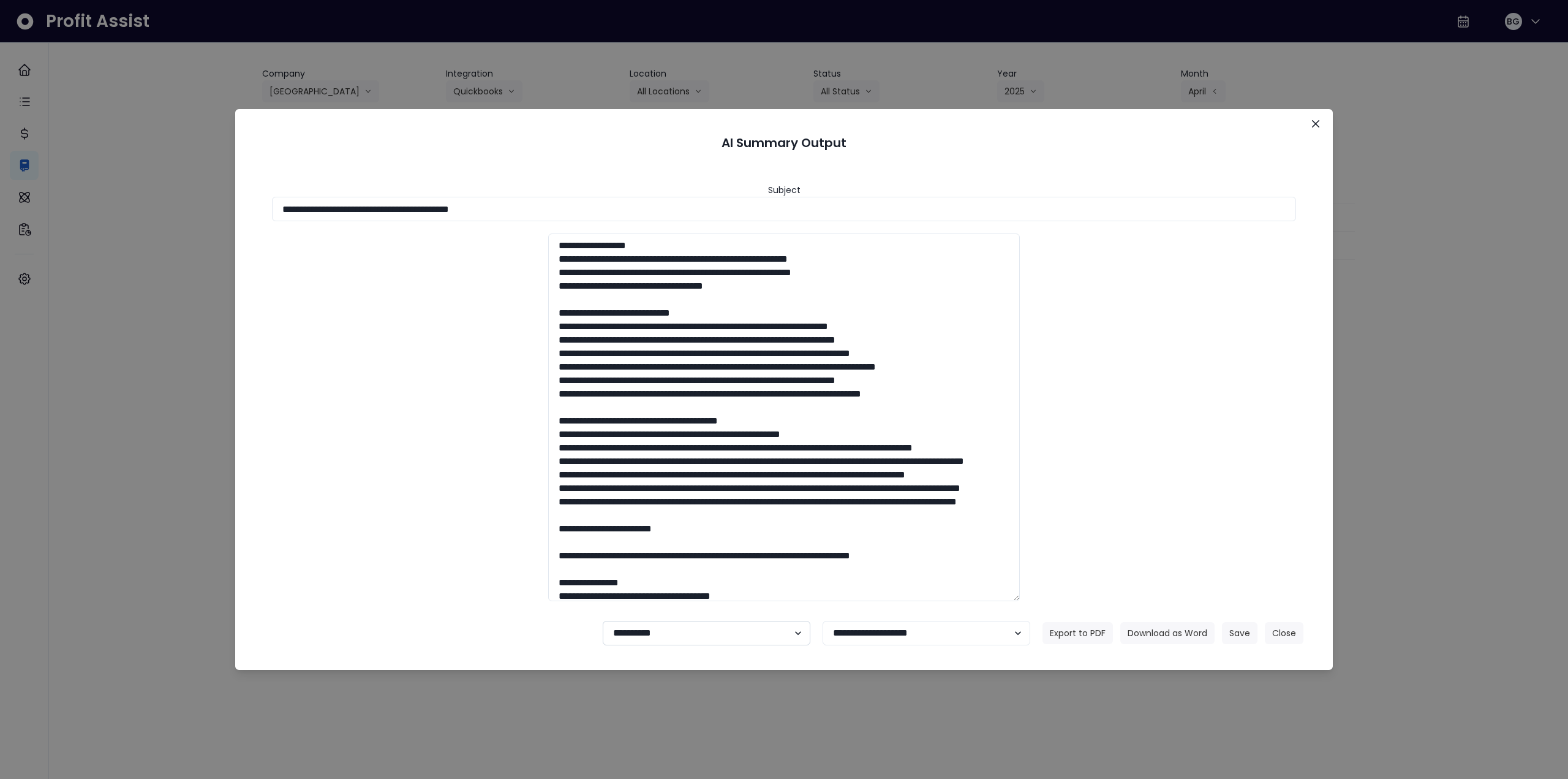
drag, startPoint x: 663, startPoint y: 638, endPoint x: 660, endPoint y: 645, distance: 7.6
click at [663, 638] on select "**********" at bounding box center [707, 633] width 208 height 25
select select "********"
click at [603, 621] on select "**********" at bounding box center [707, 633] width 208 height 25
click at [1249, 634] on button "Save" at bounding box center [1240, 633] width 35 height 22
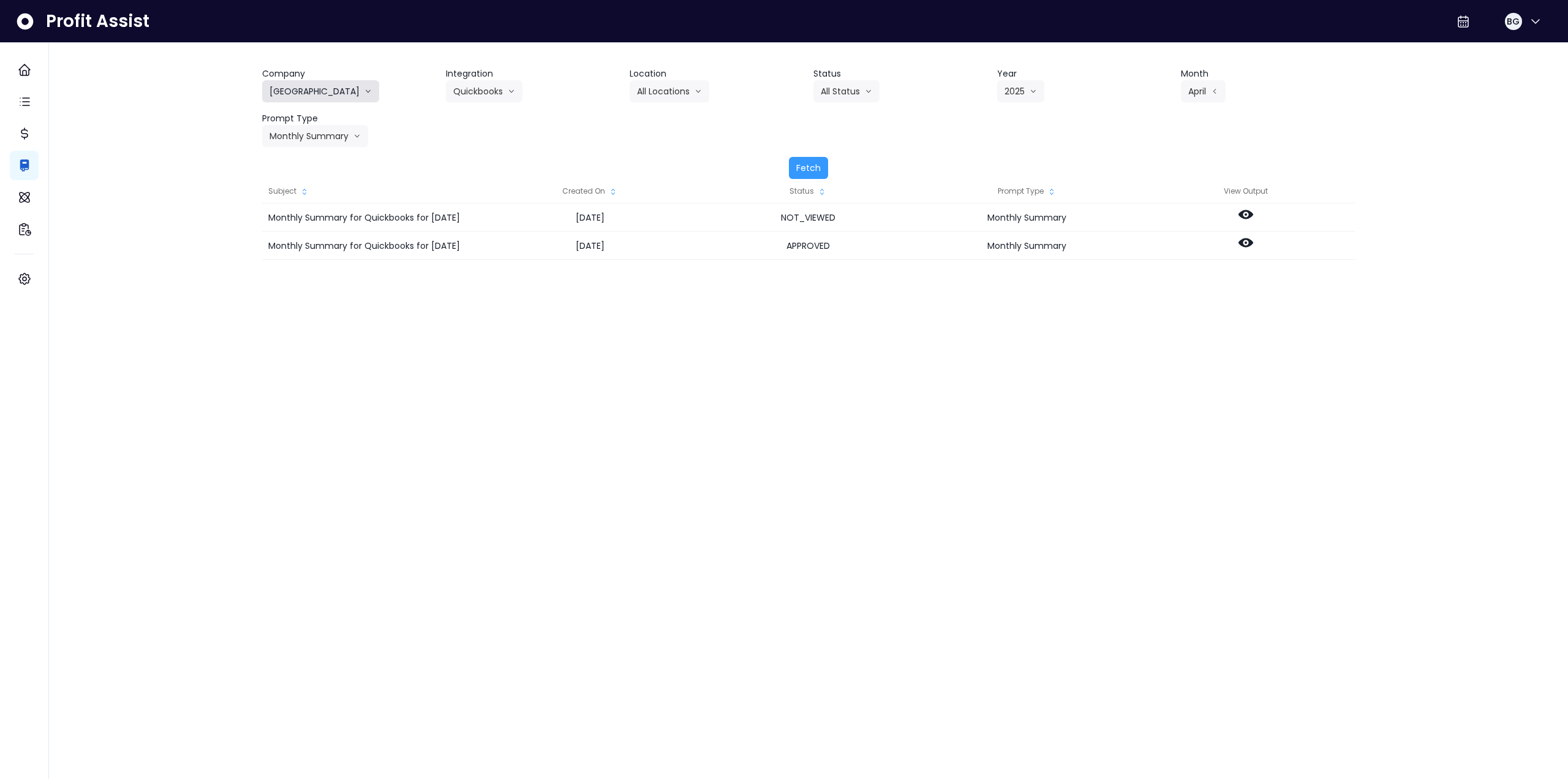
click at [281, 85] on button "[GEOGRAPHIC_DATA]" at bounding box center [320, 91] width 117 height 22
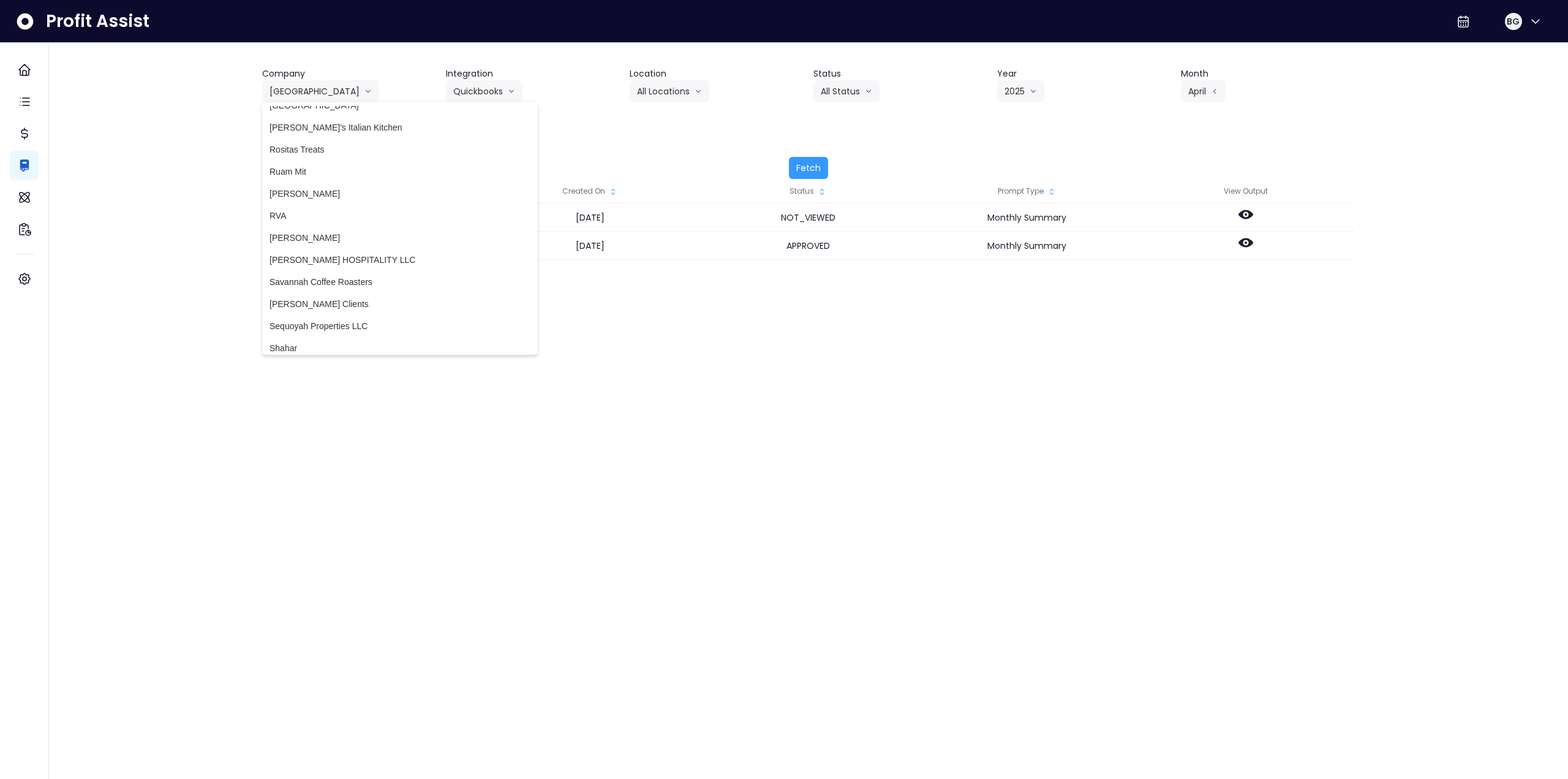
scroll to position [2649, 0]
drag, startPoint x: 319, startPoint y: 310, endPoint x: 343, endPoint y: 287, distance: 33.2
click at [319, 310] on span "[PERSON_NAME] Clients" at bounding box center [400, 314] width 261 height 12
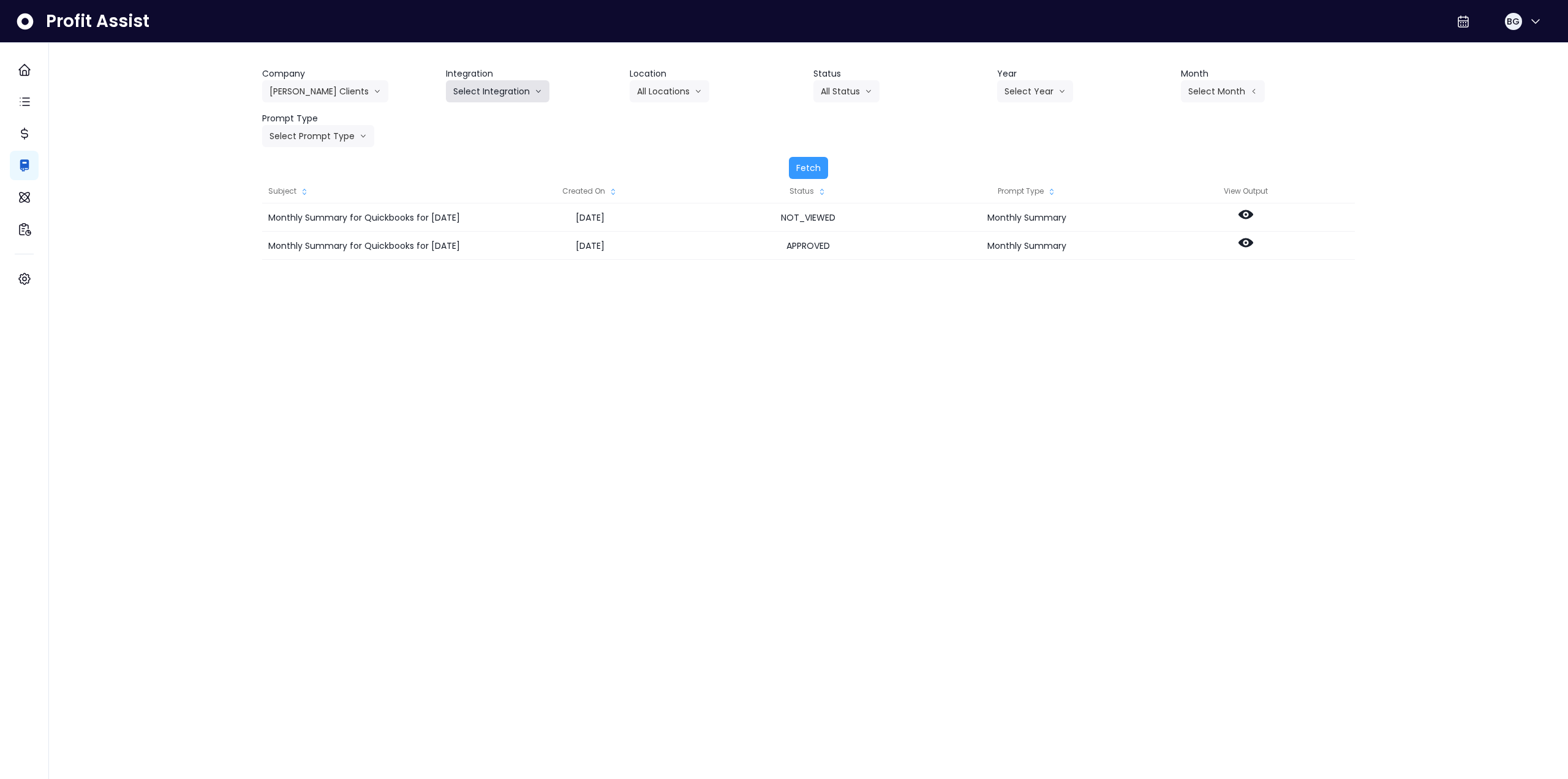
click at [478, 90] on button "Select Integration" at bounding box center [498, 91] width 104 height 22
click at [478, 116] on span "[PERSON_NAME]'s Bistro & Wine Bar" at bounding box center [526, 117] width 146 height 12
click at [1045, 95] on button "Select Year" at bounding box center [1035, 91] width 76 height 22
click at [1012, 161] on span "2025" at bounding box center [1014, 161] width 19 height 12
click at [1213, 87] on button "Select Period" at bounding box center [1222, 91] width 83 height 22
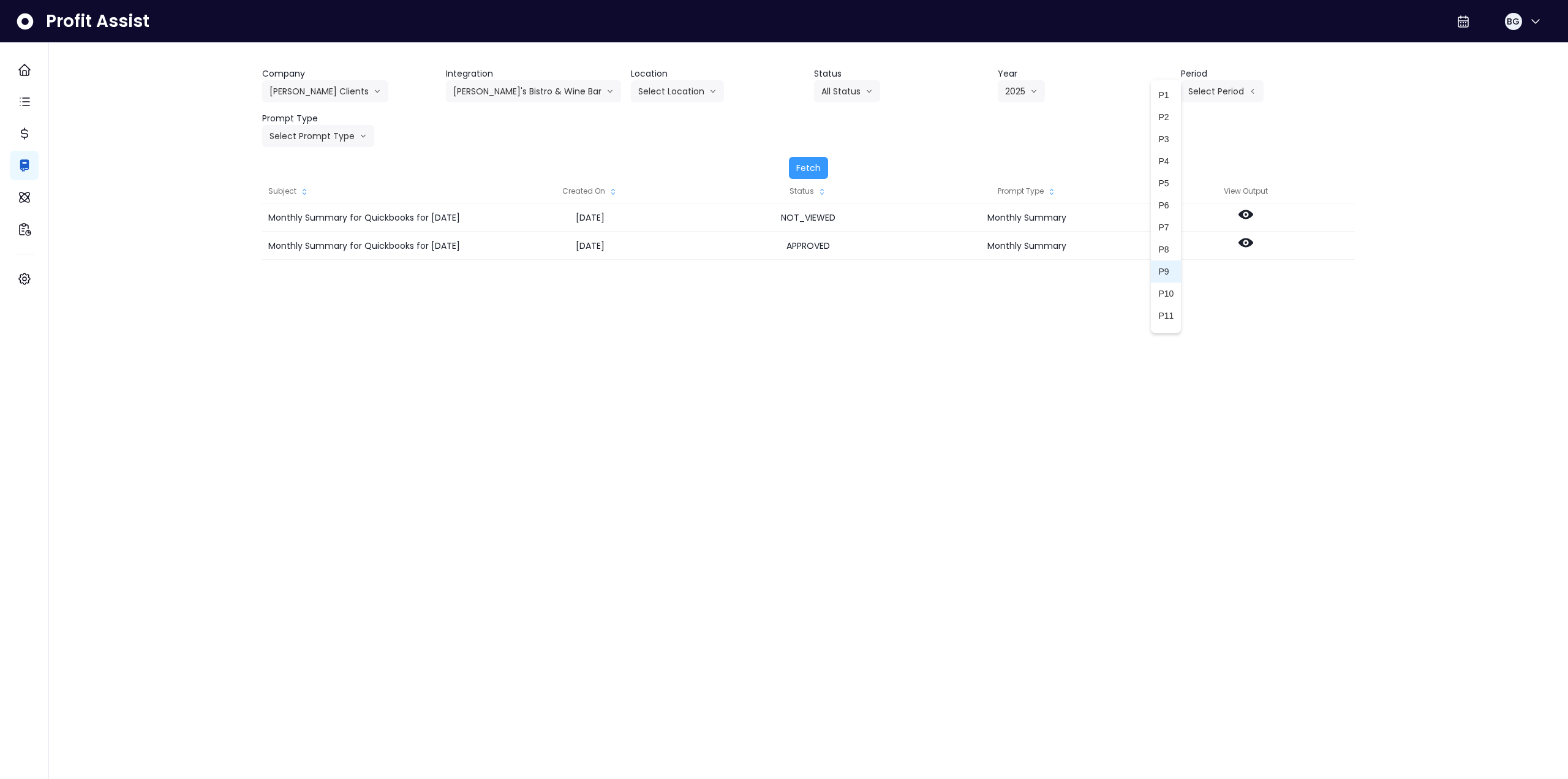
drag, startPoint x: 1162, startPoint y: 288, endPoint x: 1153, endPoint y: 289, distance: 9.1
click at [1162, 288] on span "P10" at bounding box center [1166, 293] width 16 height 12
click at [324, 137] on button "Select Prompt Type" at bounding box center [318, 136] width 112 height 22
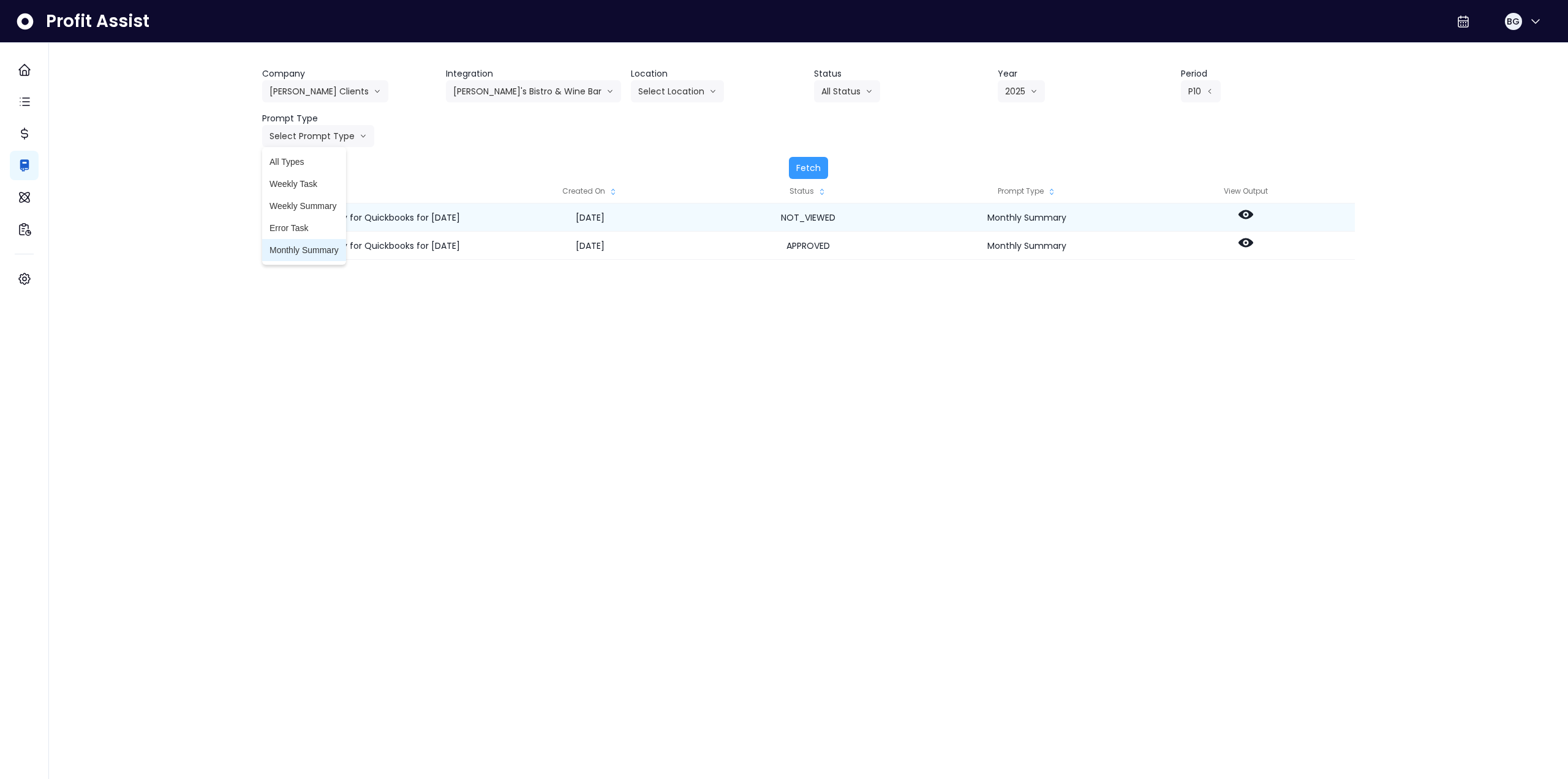
drag, startPoint x: 316, startPoint y: 253, endPoint x: 500, endPoint y: 229, distance: 185.6
click at [317, 253] on span "Monthly Summary" at bounding box center [304, 249] width 69 height 12
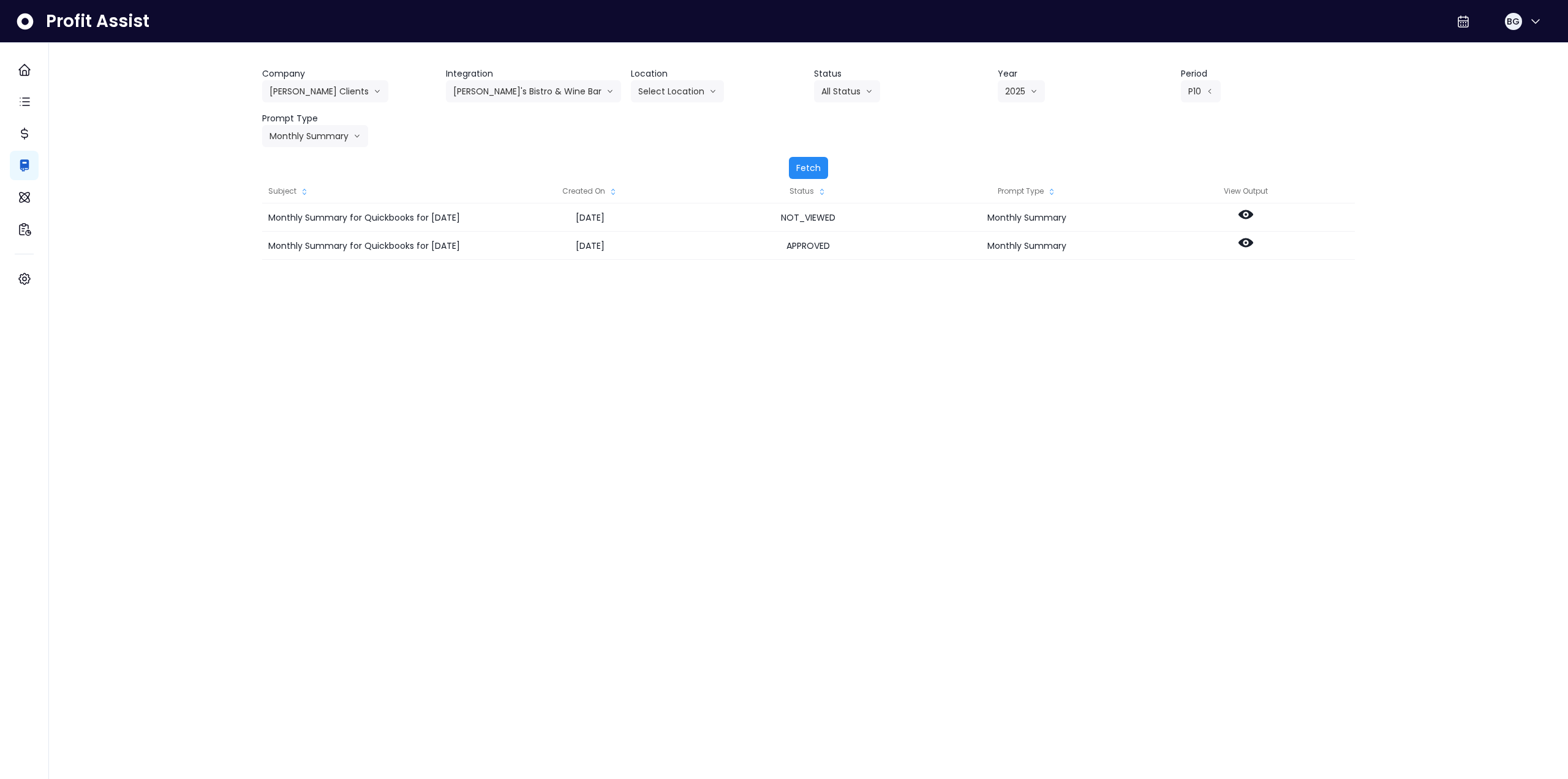
drag, startPoint x: 816, startPoint y: 166, endPoint x: 891, endPoint y: 163, distance: 75.1
click at [817, 166] on button "Fetch" at bounding box center [809, 168] width 39 height 22
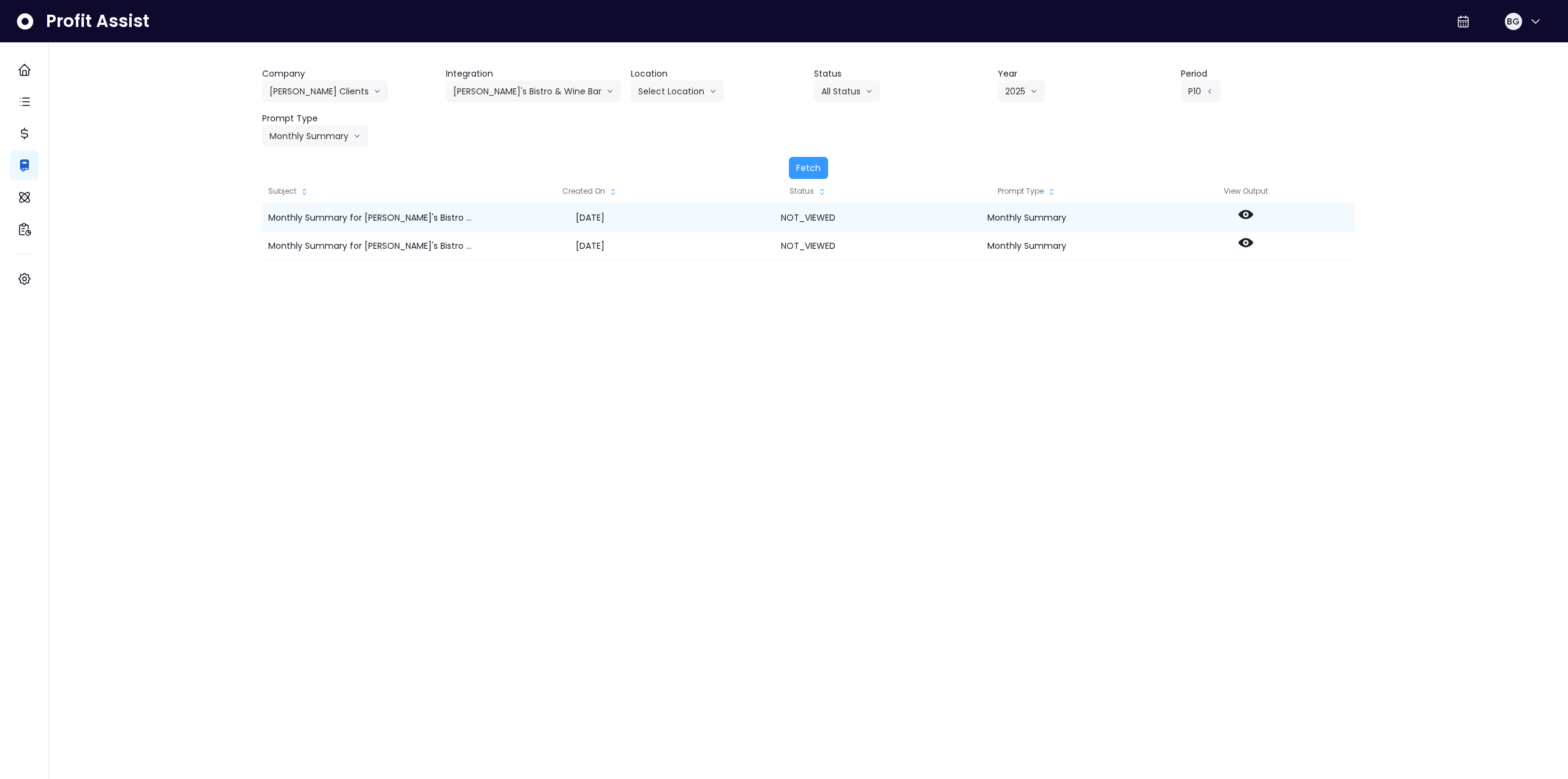
click at [1244, 215] on icon at bounding box center [1246, 214] width 15 height 15
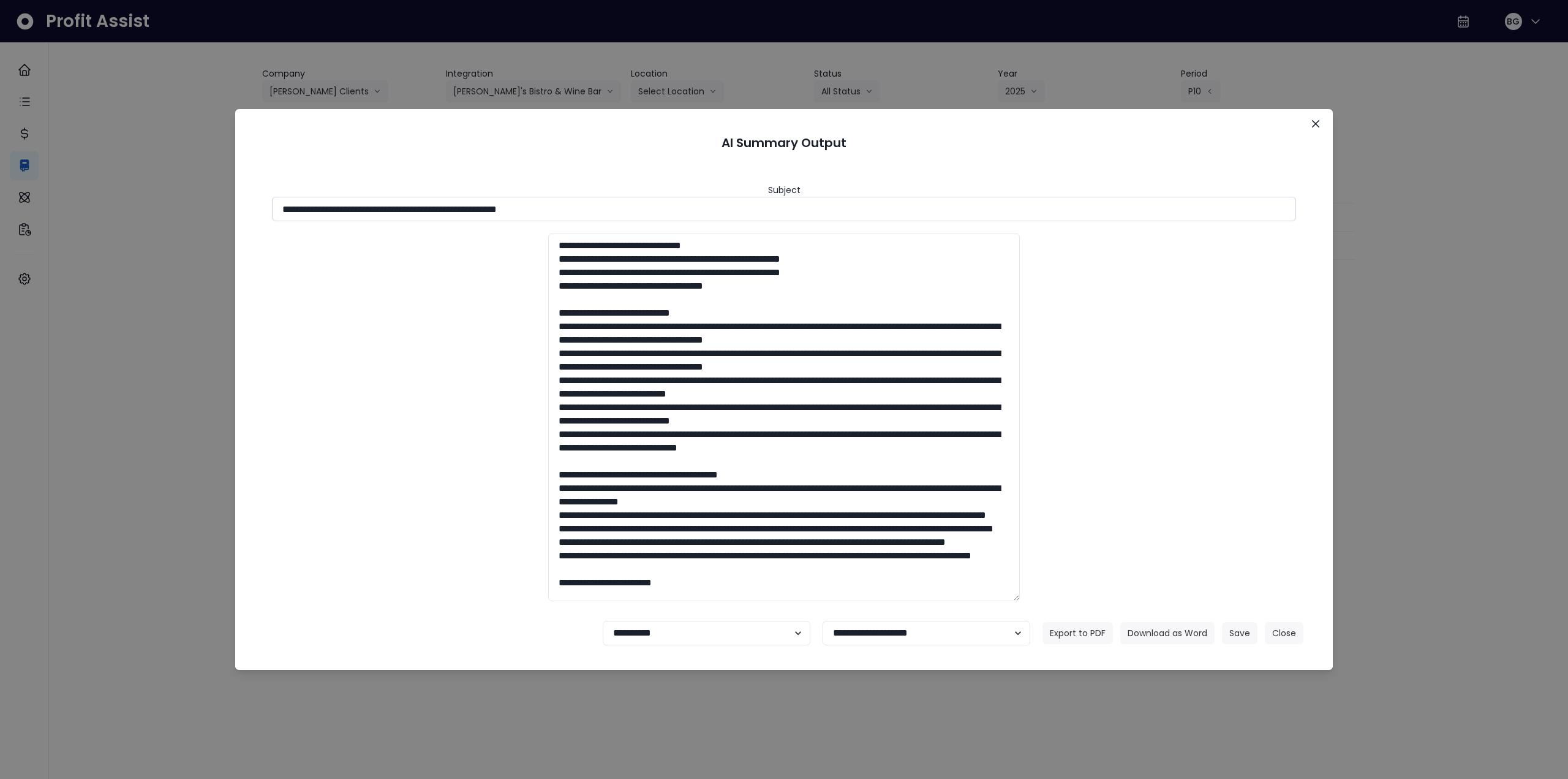
drag, startPoint x: 391, startPoint y: 208, endPoint x: 683, endPoint y: 205, distance: 292.0
click at [668, 195] on div "**********" at bounding box center [784, 203] width 1025 height 38
click at [1169, 633] on button "Download as Word" at bounding box center [1167, 633] width 94 height 22
click at [1316, 125] on icon "Close" at bounding box center [1316, 123] width 7 height 7
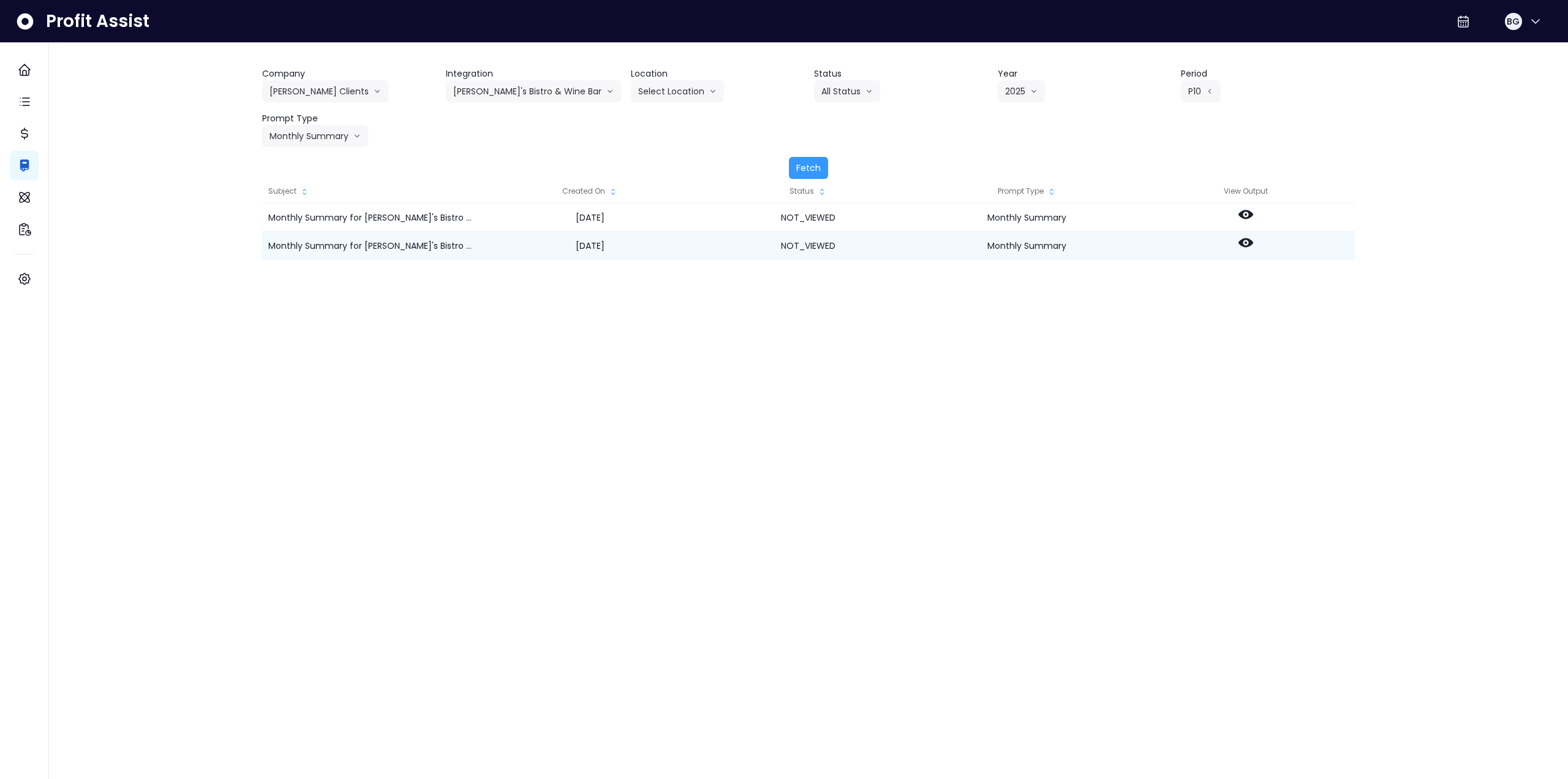
click at [1244, 248] on icon at bounding box center [1246, 243] width 15 height 15
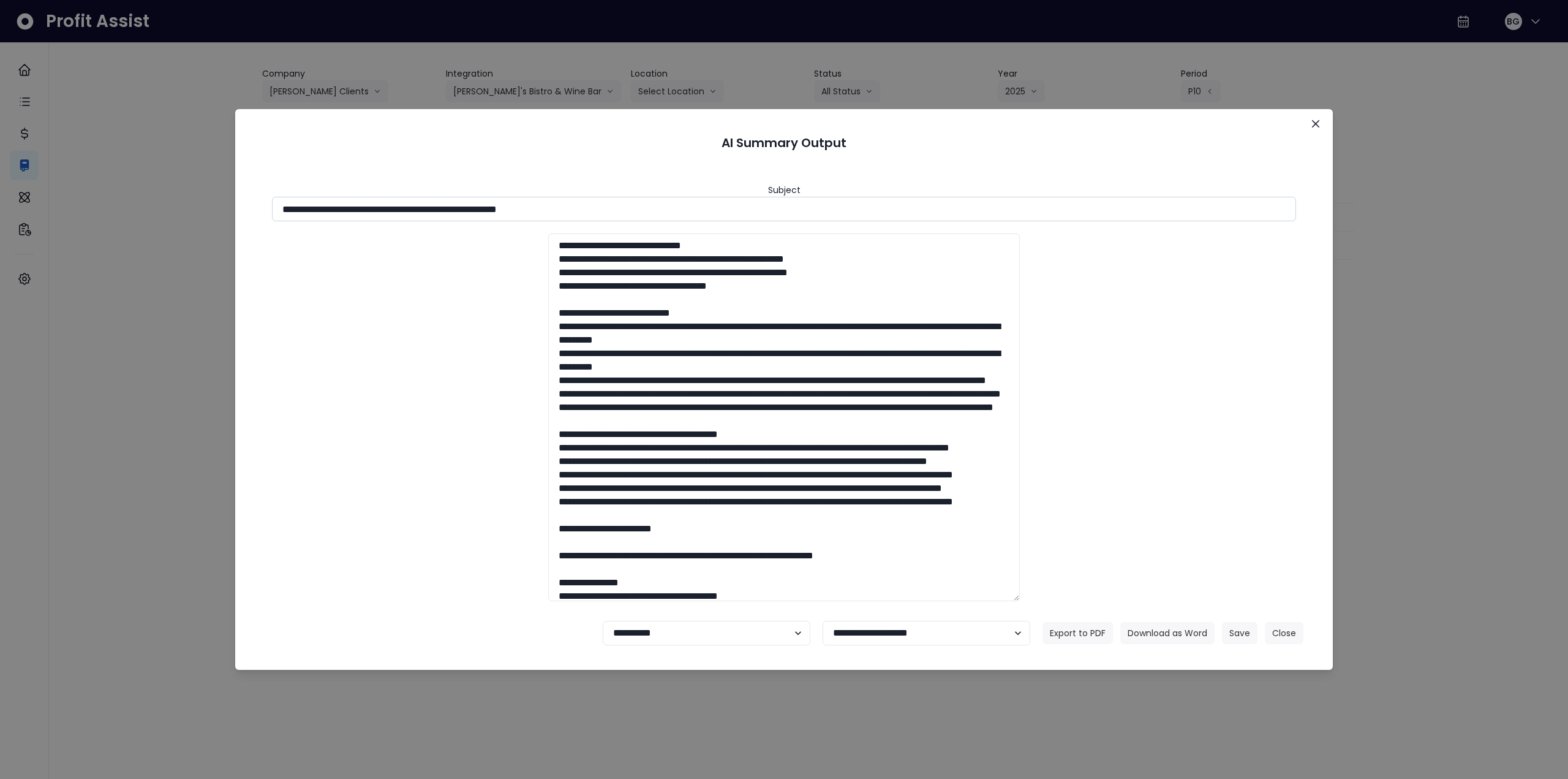
drag, startPoint x: 391, startPoint y: 209, endPoint x: 704, endPoint y: 207, distance: 313.0
click at [704, 207] on input "**********" at bounding box center [784, 209] width 1025 height 25
click at [1193, 631] on button "Download as Word" at bounding box center [1167, 633] width 94 height 22
click at [1312, 118] on button "Close" at bounding box center [1316, 123] width 20 height 20
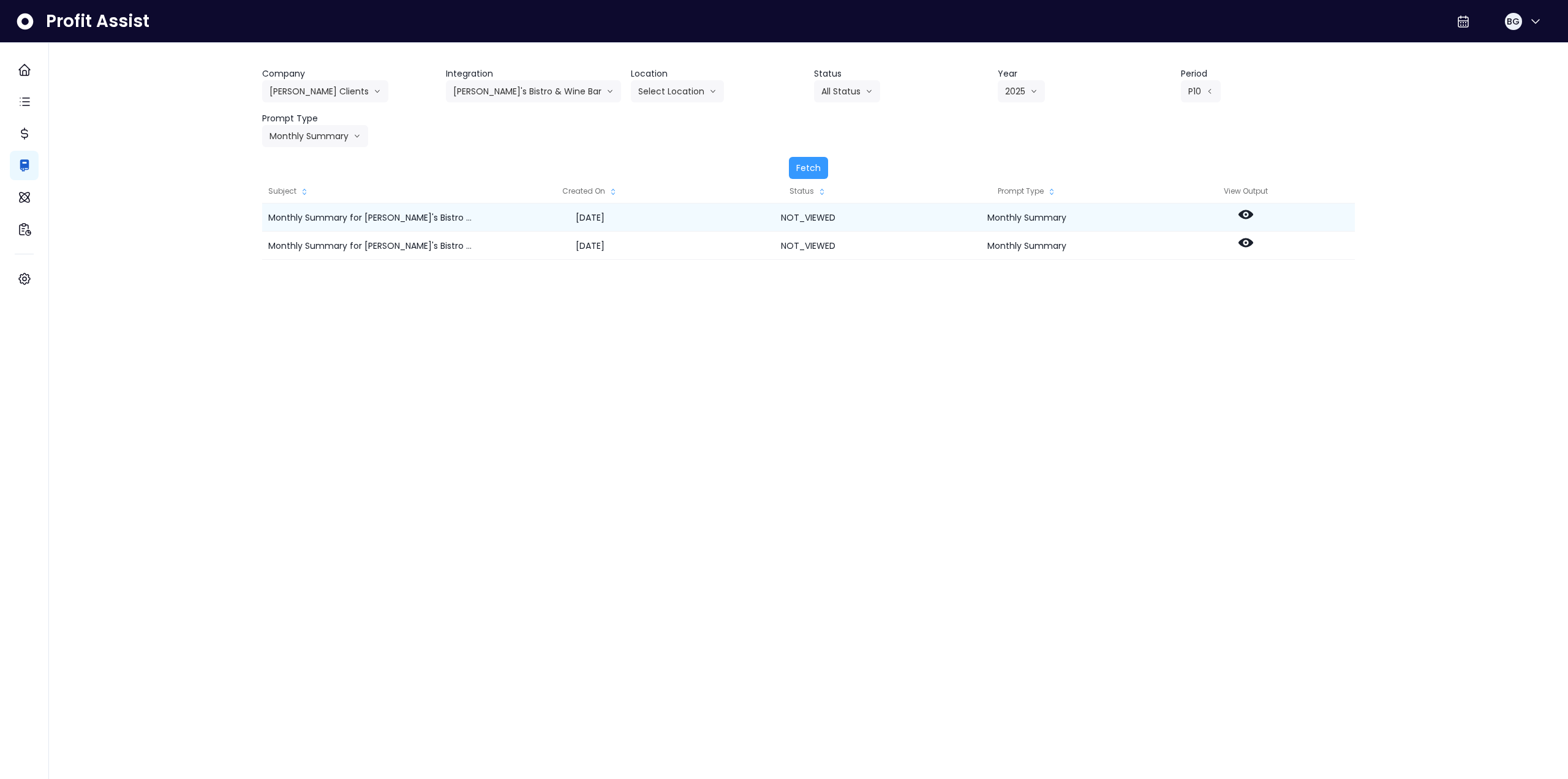
click at [1245, 214] on circle at bounding box center [1246, 214] width 2 height 2
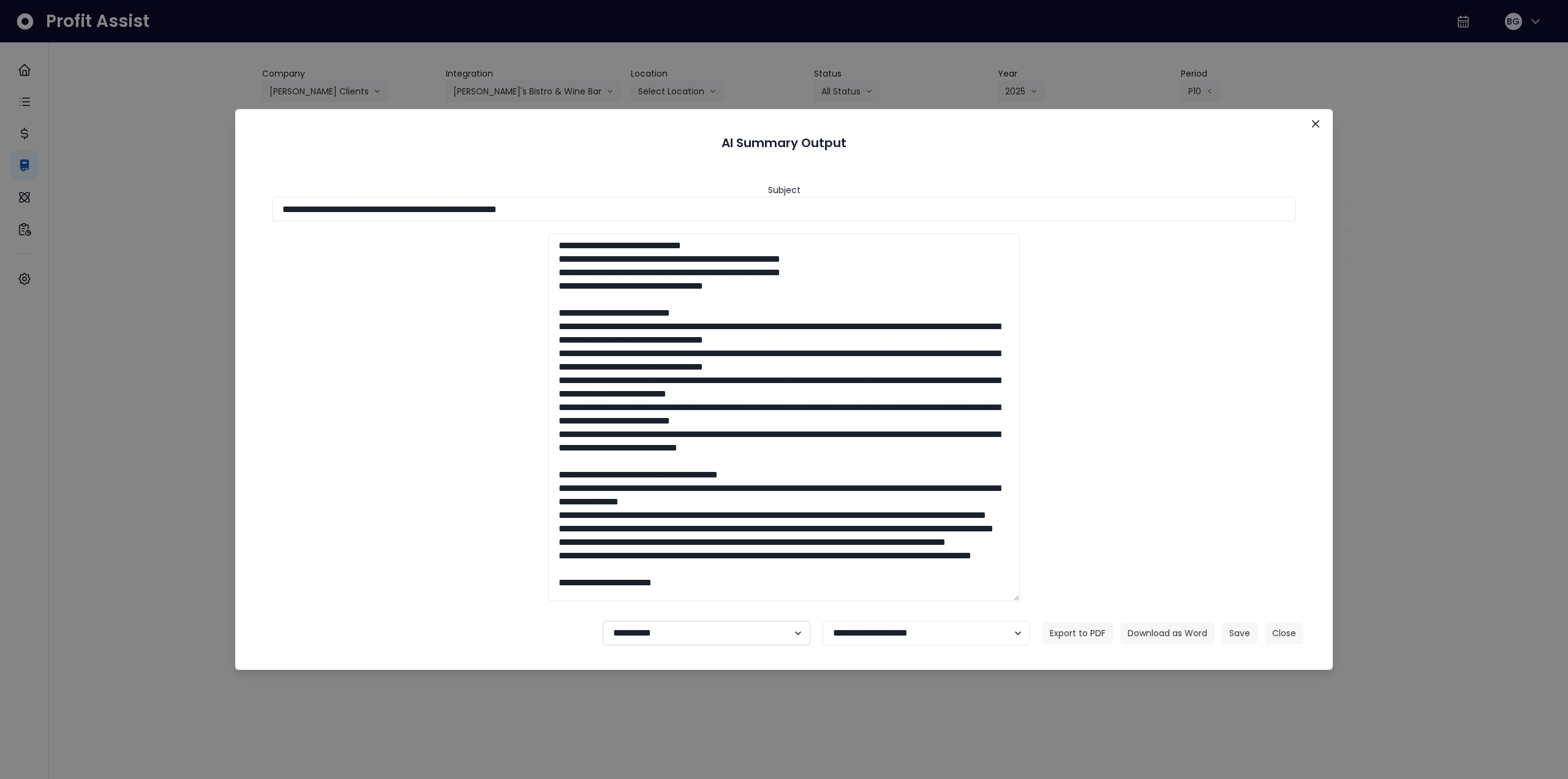
click at [626, 634] on select "**********" at bounding box center [707, 633] width 208 height 25
select select "********"
click at [603, 621] on select "**********" at bounding box center [707, 633] width 208 height 25
click at [1233, 633] on button "Save" at bounding box center [1240, 633] width 35 height 22
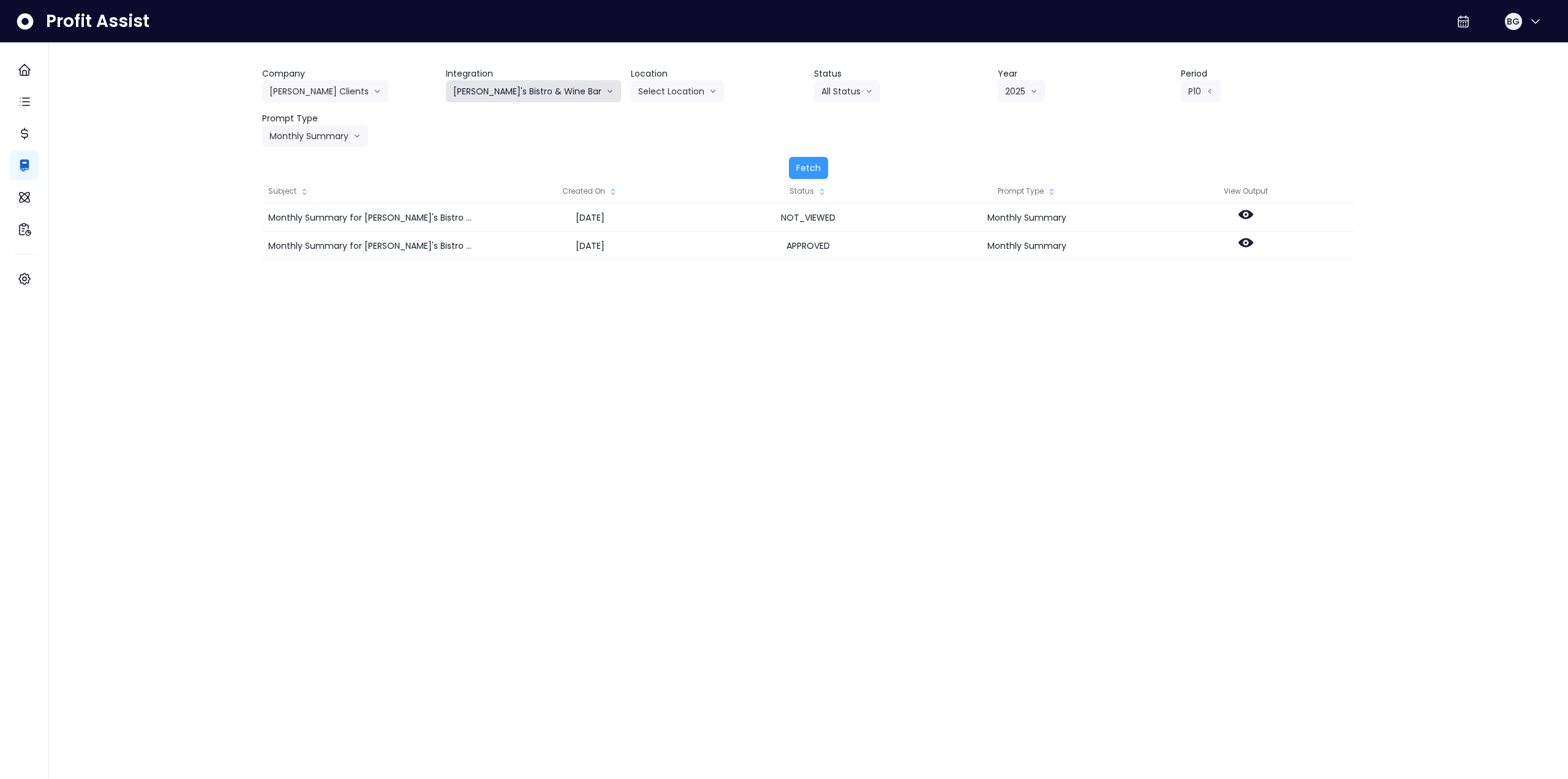
click at [487, 95] on button "[PERSON_NAME]'s Bistro & Wine Bar" at bounding box center [534, 91] width 175 height 22
click at [489, 140] on span "Kappy's" at bounding box center [526, 139] width 146 height 12
click at [1202, 87] on button "Select Period" at bounding box center [1222, 91] width 83 height 22
click at [1159, 290] on span "P10" at bounding box center [1166, 293] width 16 height 12
click at [313, 133] on button "Select Prompt Type" at bounding box center [318, 136] width 112 height 22
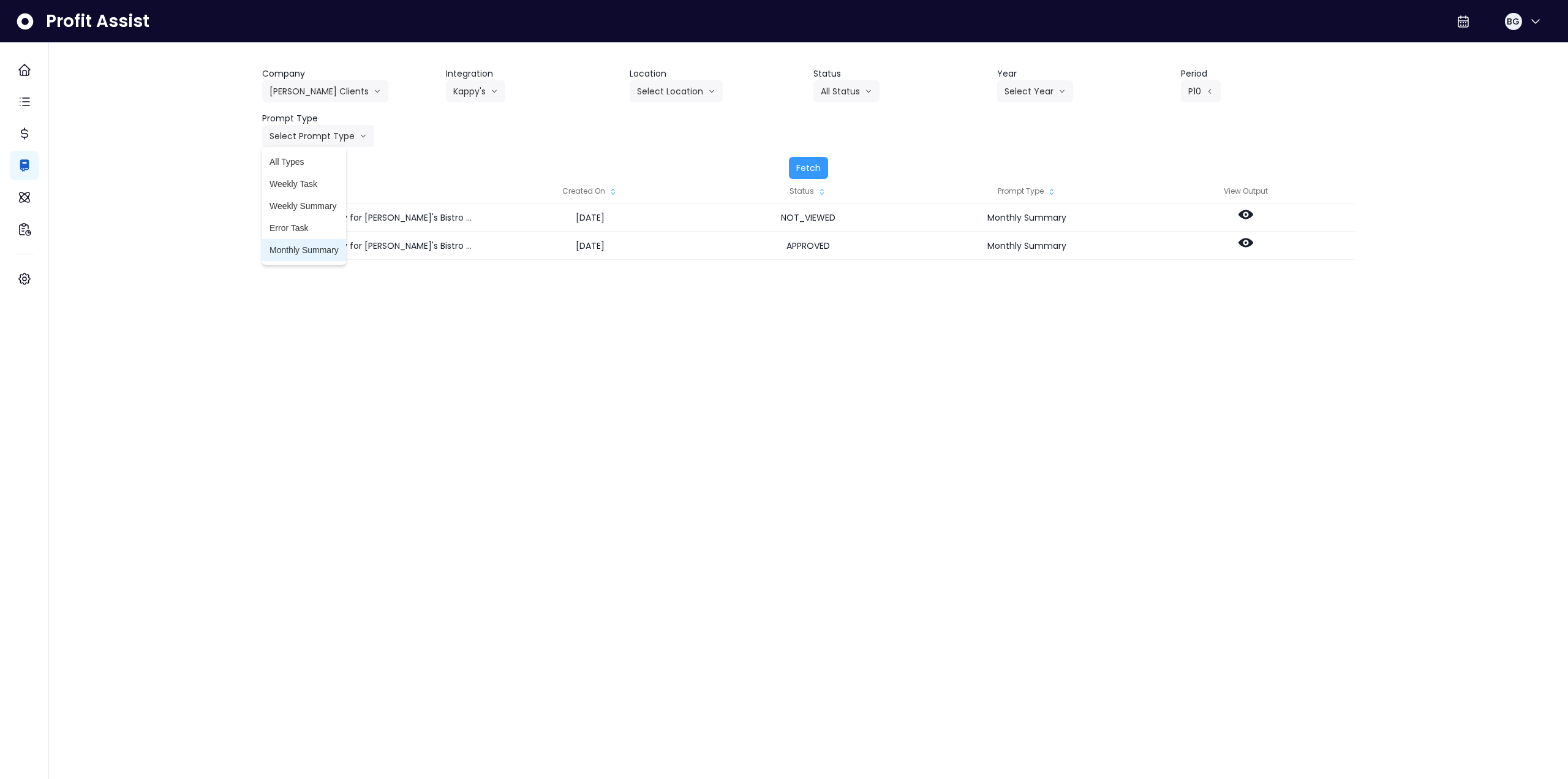
click at [310, 249] on span "Monthly Summary" at bounding box center [304, 249] width 69 height 12
click at [818, 158] on button "Fetch" at bounding box center [809, 168] width 39 height 22
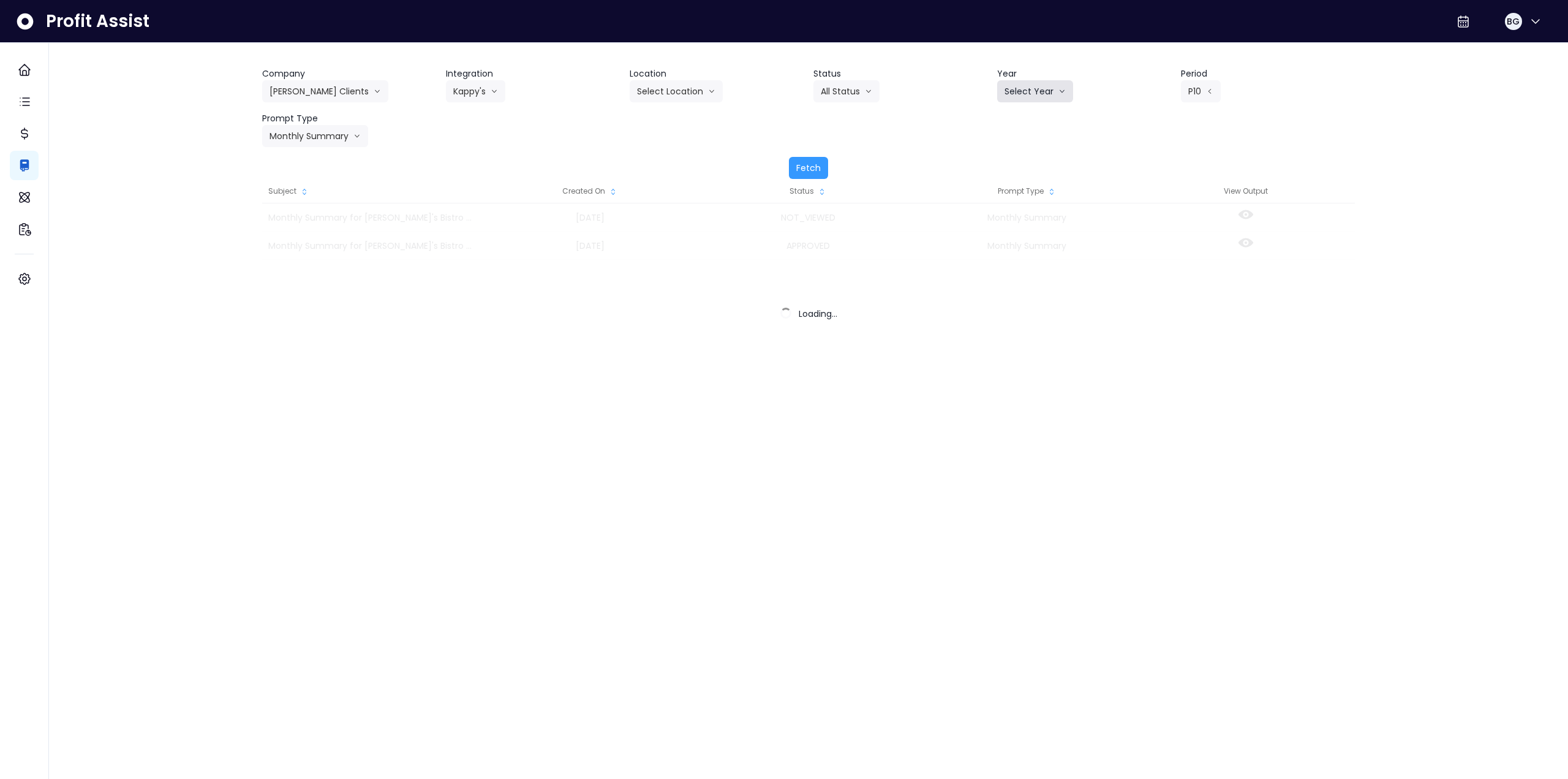
click at [1039, 86] on button "Select Year" at bounding box center [1035, 91] width 76 height 22
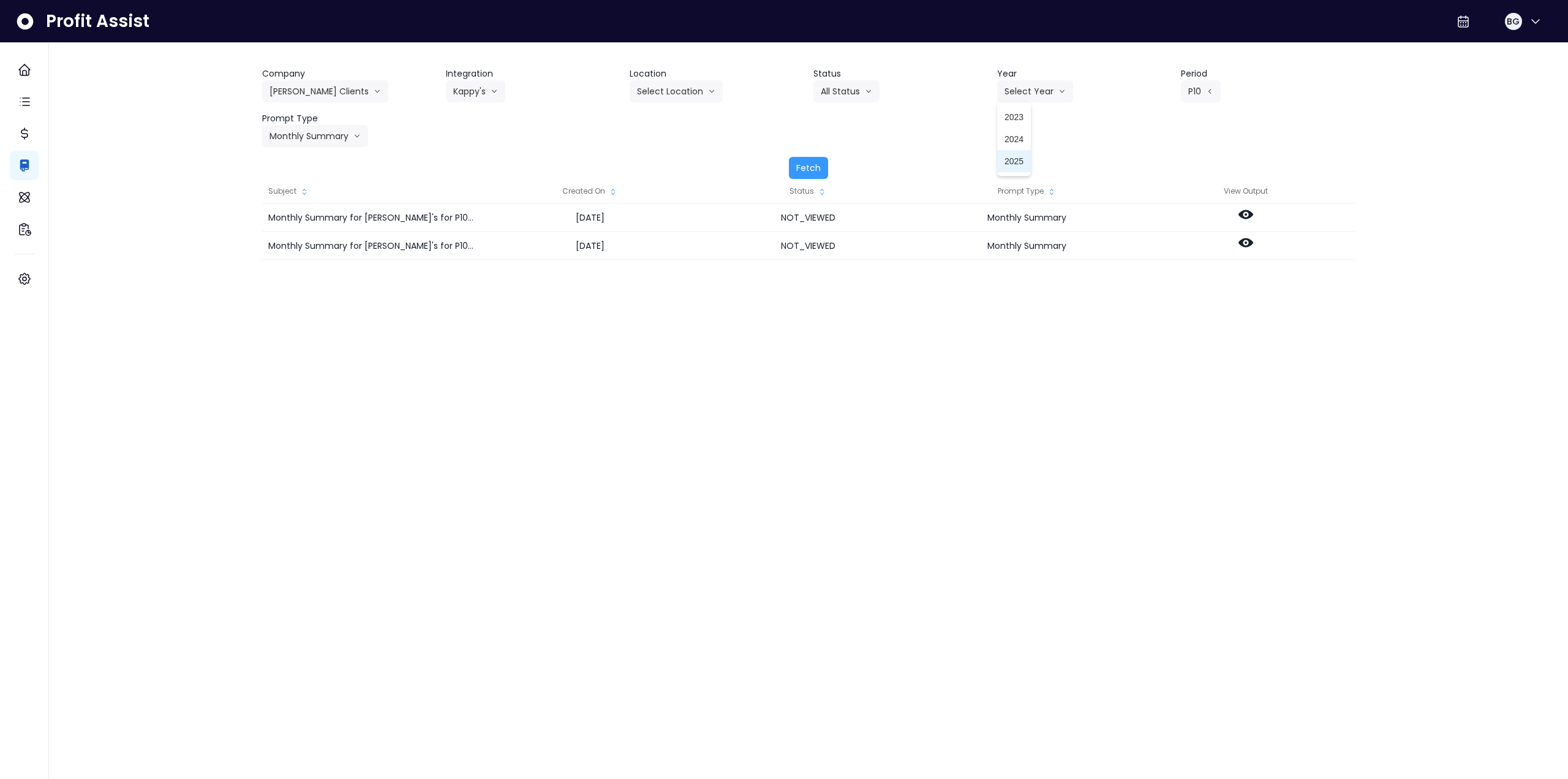
click at [1017, 155] on span "2025" at bounding box center [1014, 161] width 19 height 12
click at [819, 172] on button "Fetch" at bounding box center [809, 168] width 39 height 22
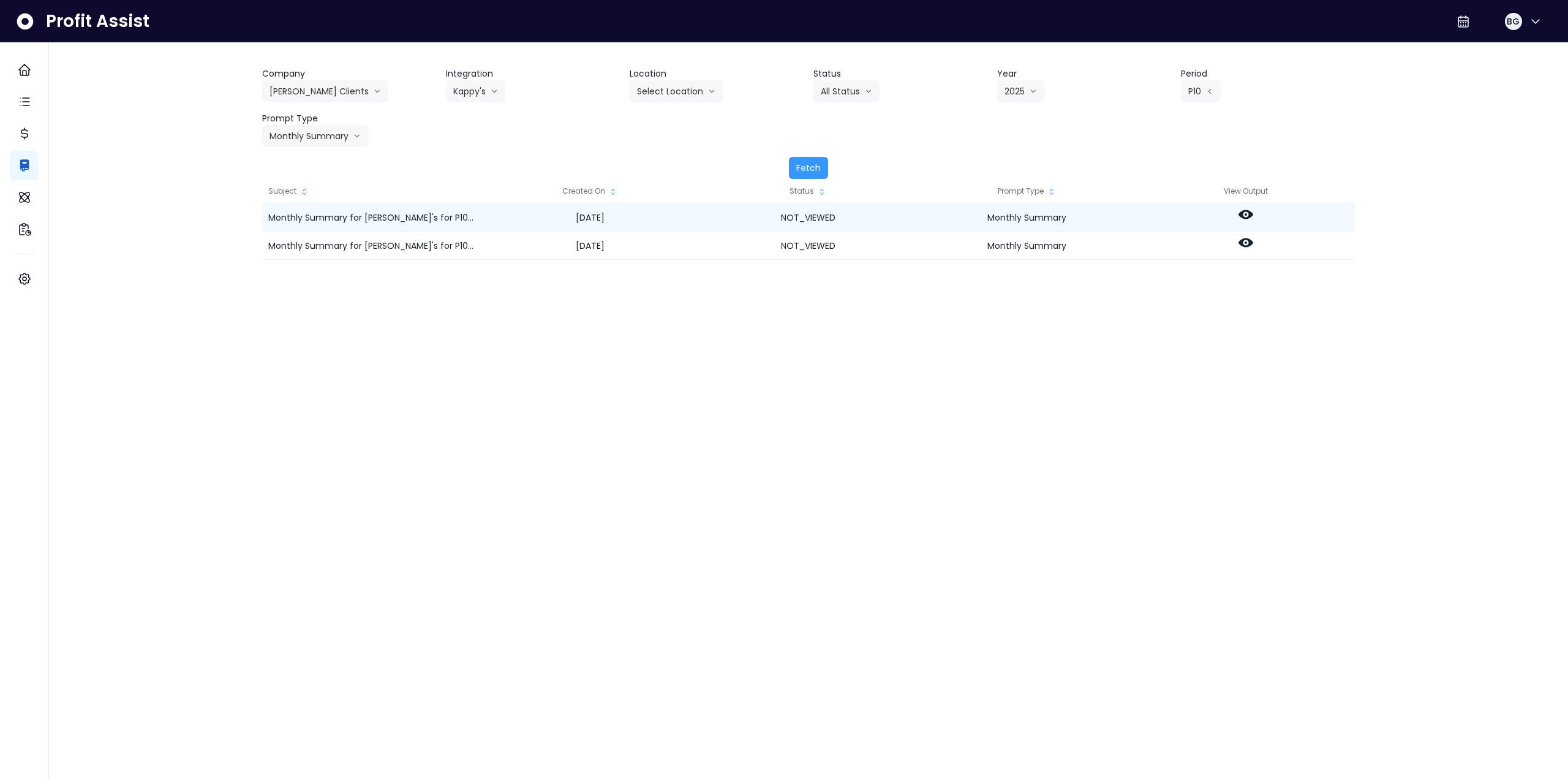
click at [1241, 215] on icon at bounding box center [1246, 214] width 15 height 9
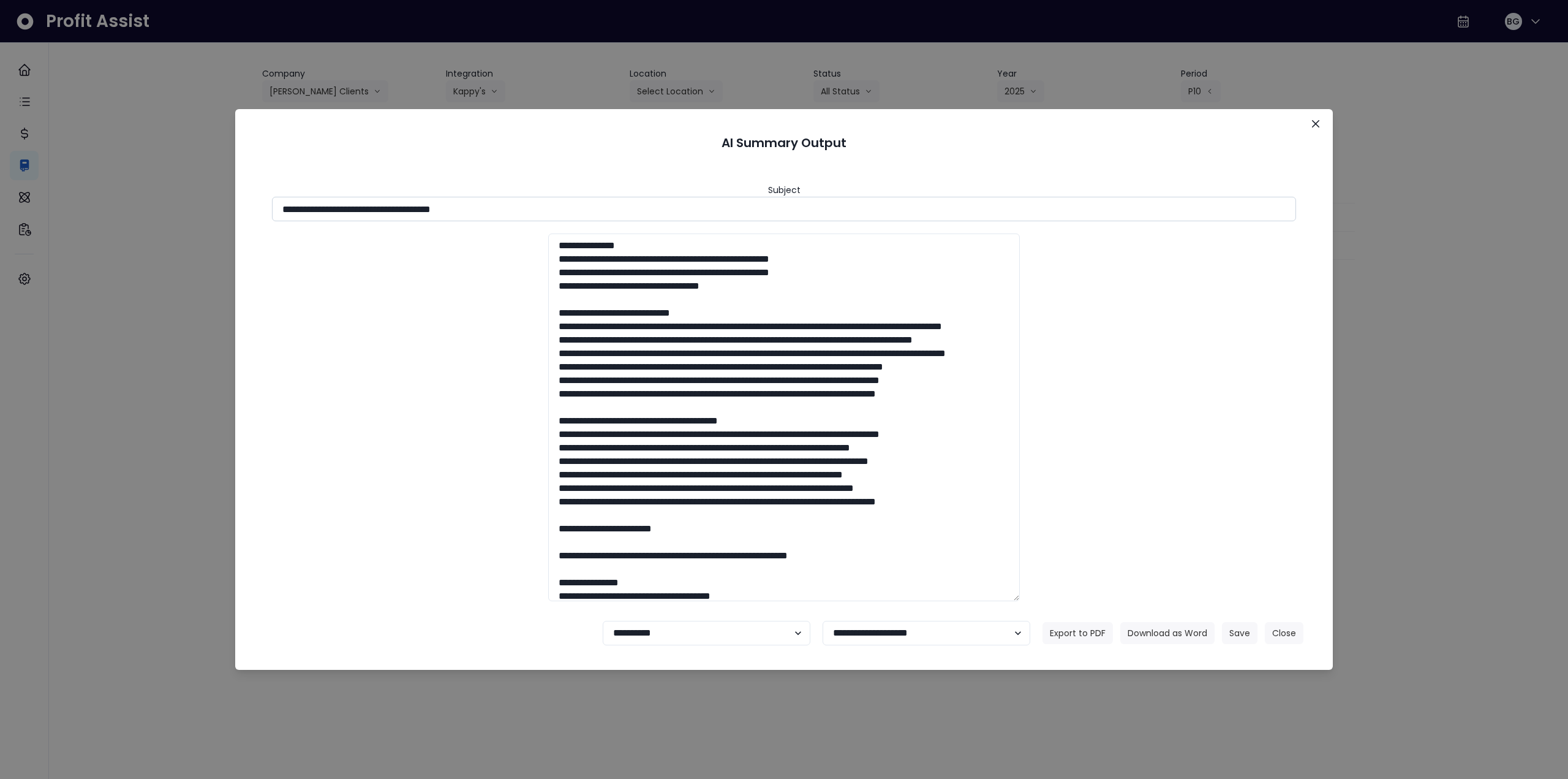
drag, startPoint x: 391, startPoint y: 208, endPoint x: 664, endPoint y: 206, distance: 273.0
click at [659, 205] on input "**********" at bounding box center [784, 209] width 1025 height 25
click at [1147, 626] on button "Download as Word" at bounding box center [1167, 633] width 94 height 22
drag, startPoint x: 1539, startPoint y: 413, endPoint x: 1529, endPoint y: 412, distance: 10.0
click at [1533, 413] on div "**********" at bounding box center [784, 389] width 1568 height 779
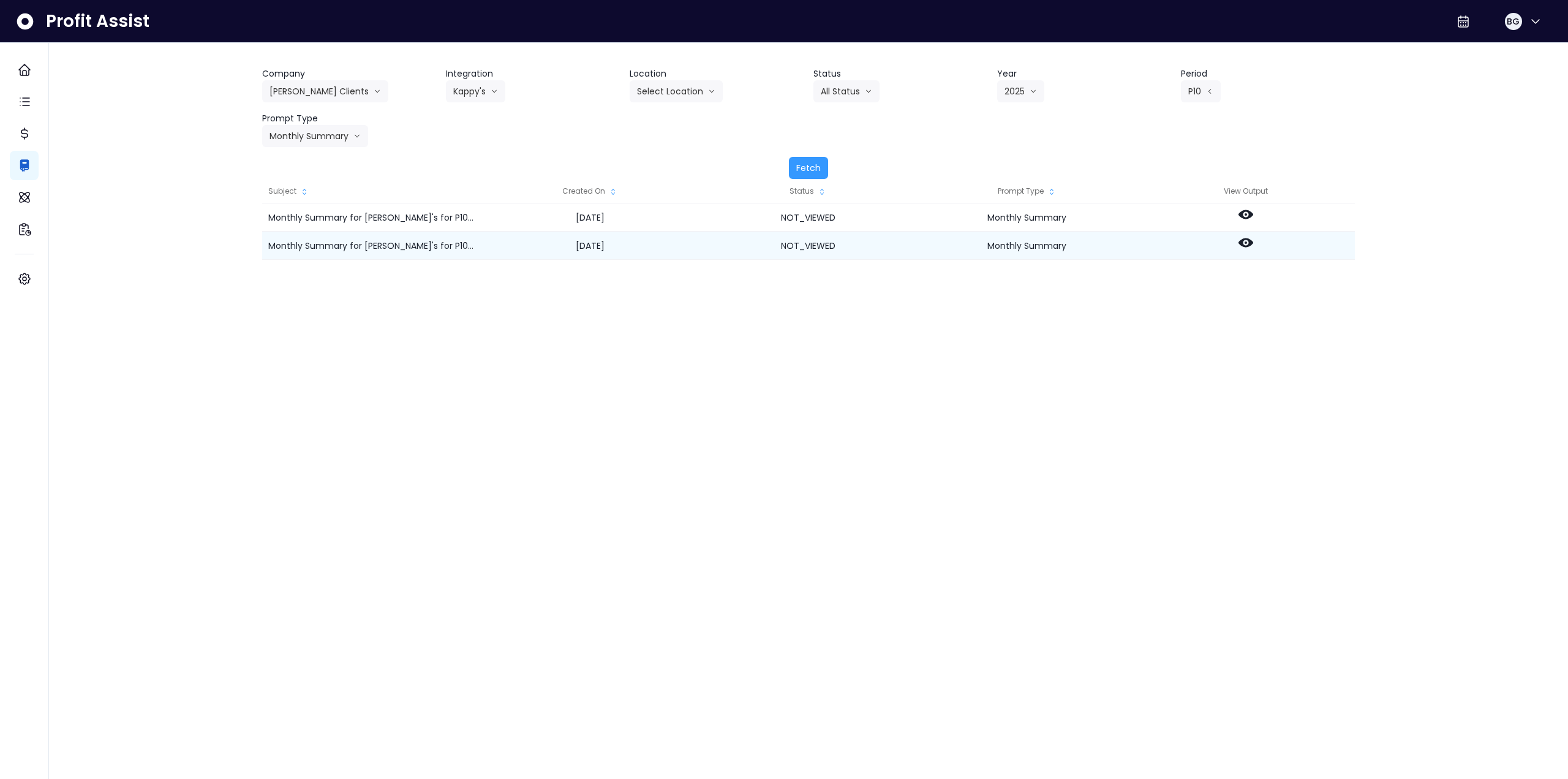
click at [1246, 234] on div at bounding box center [1246, 245] width 219 height 28
click at [1244, 252] on div at bounding box center [1246, 245] width 219 height 28
click at [1243, 244] on icon at bounding box center [1246, 243] width 15 height 9
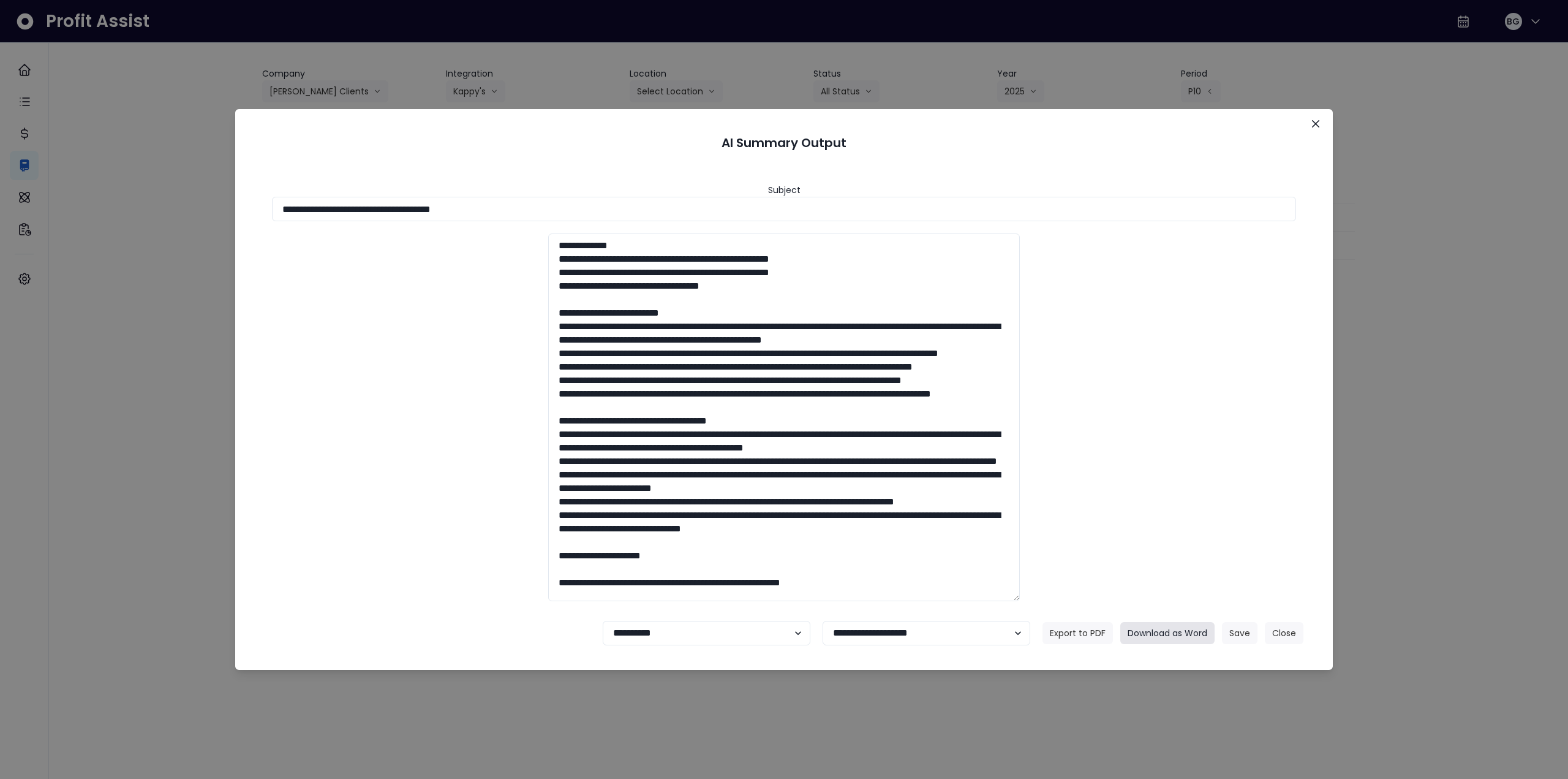
click at [1189, 632] on button "Download as Word" at bounding box center [1167, 633] width 94 height 22
click at [1319, 123] on icon "Close" at bounding box center [1316, 123] width 7 height 7
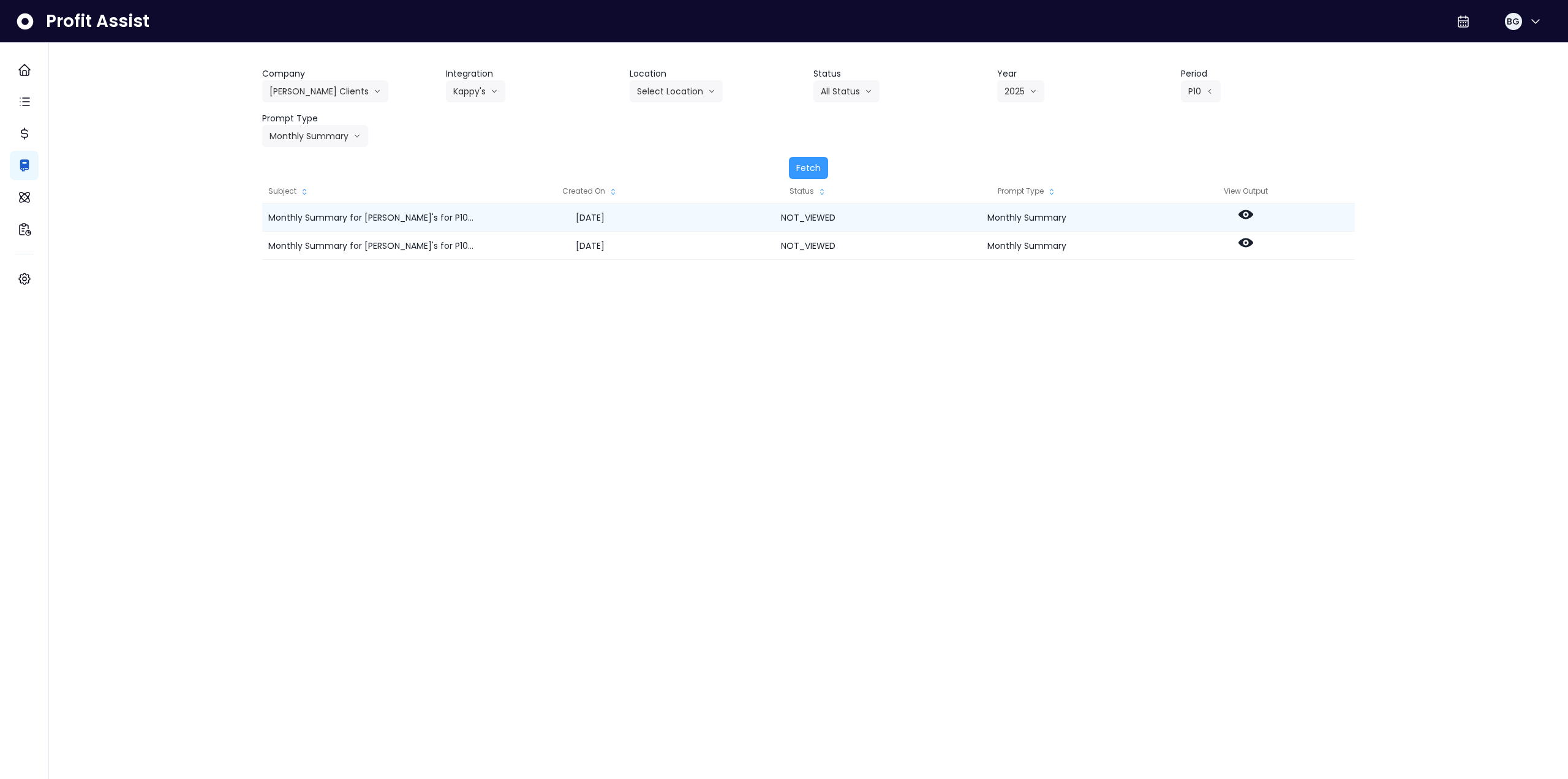
click at [1244, 217] on icon at bounding box center [1246, 214] width 15 height 15
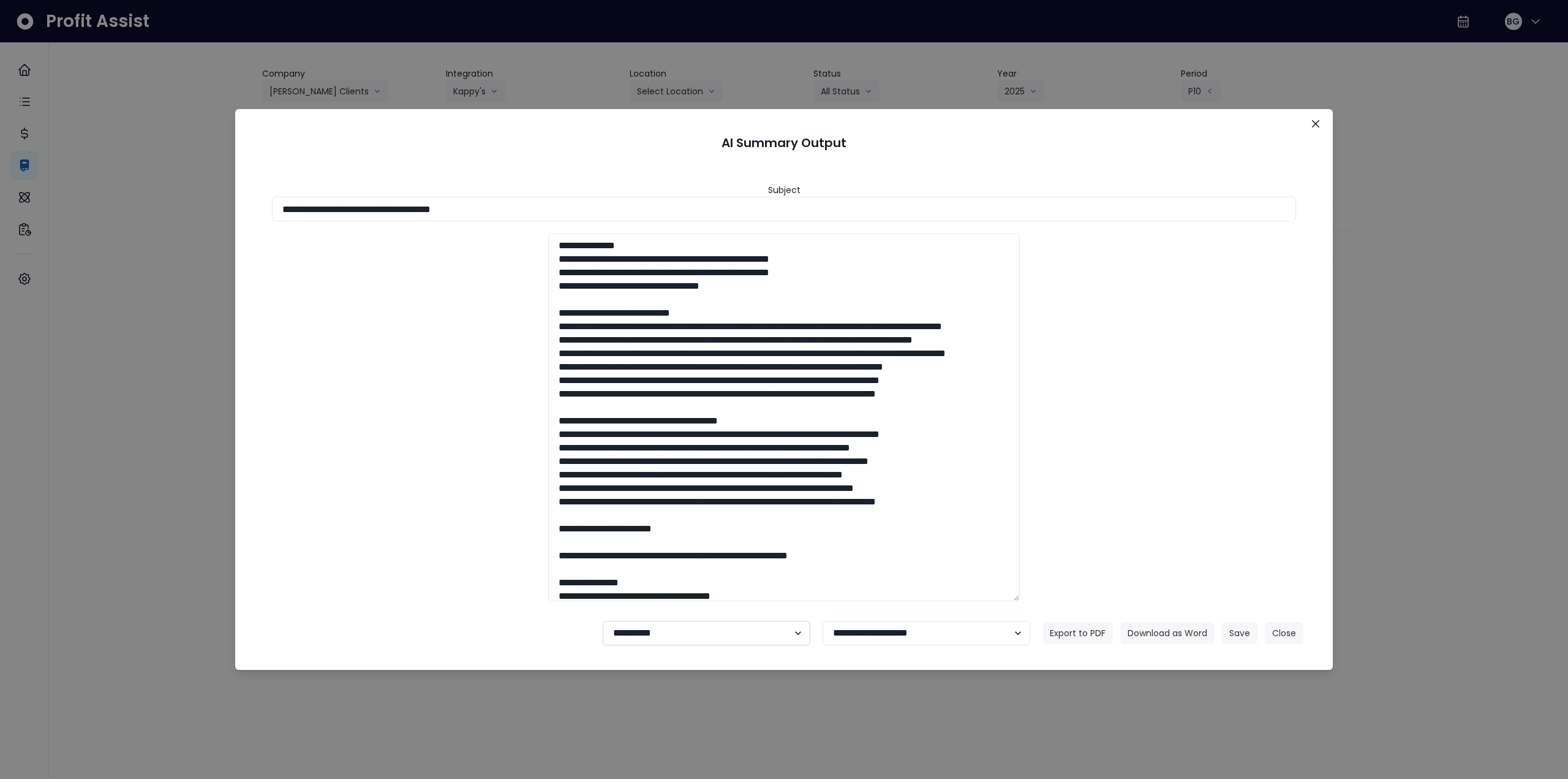
click at [651, 637] on select "**********" at bounding box center [707, 633] width 208 height 25
select select "********"
click at [603, 621] on select "**********" at bounding box center [707, 633] width 208 height 25
click at [1240, 631] on button "Save" at bounding box center [1240, 633] width 35 height 22
click at [1247, 635] on button "Save" at bounding box center [1240, 633] width 35 height 22
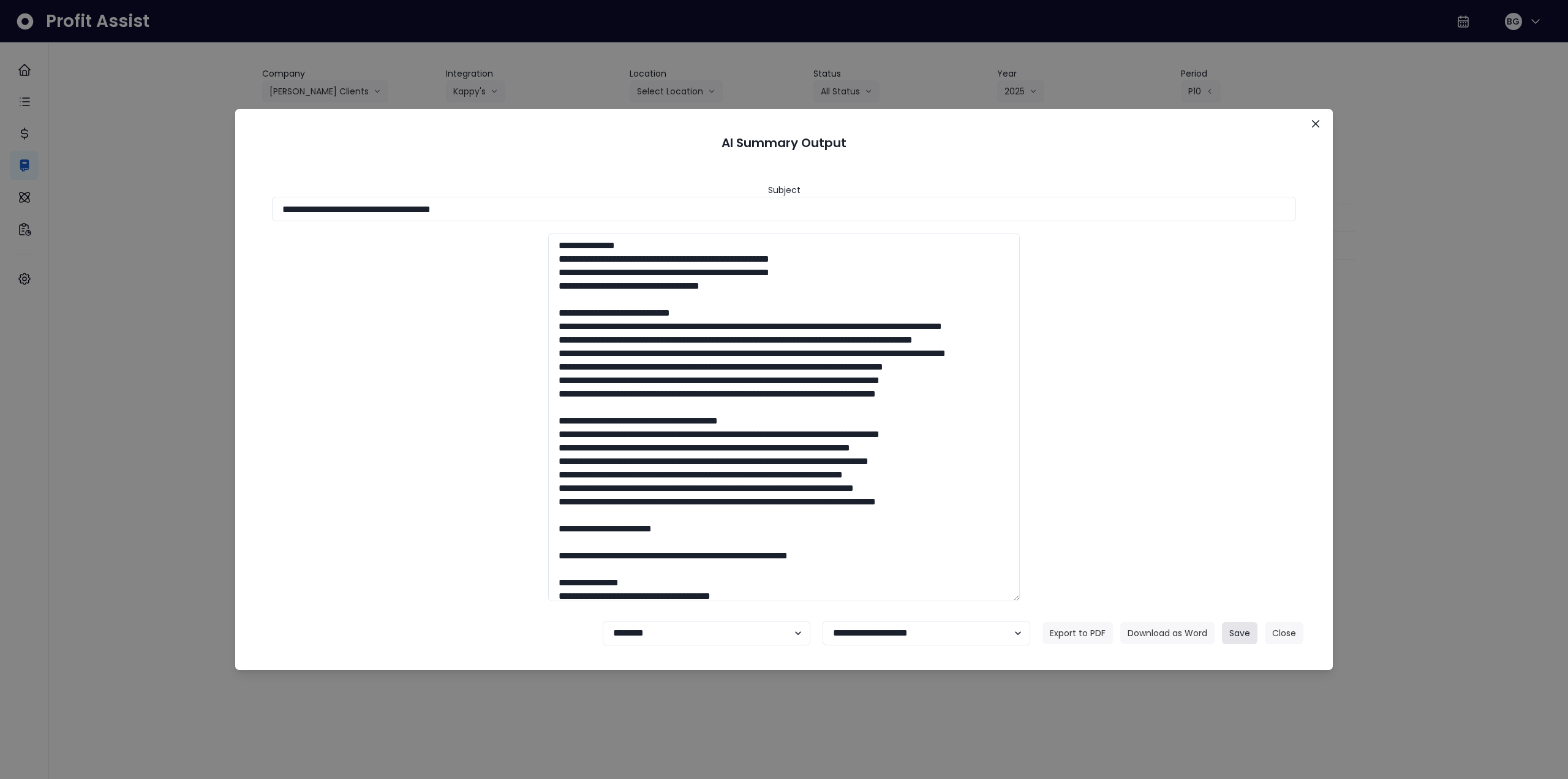
click at [1234, 634] on button "Save" at bounding box center [1240, 633] width 35 height 22
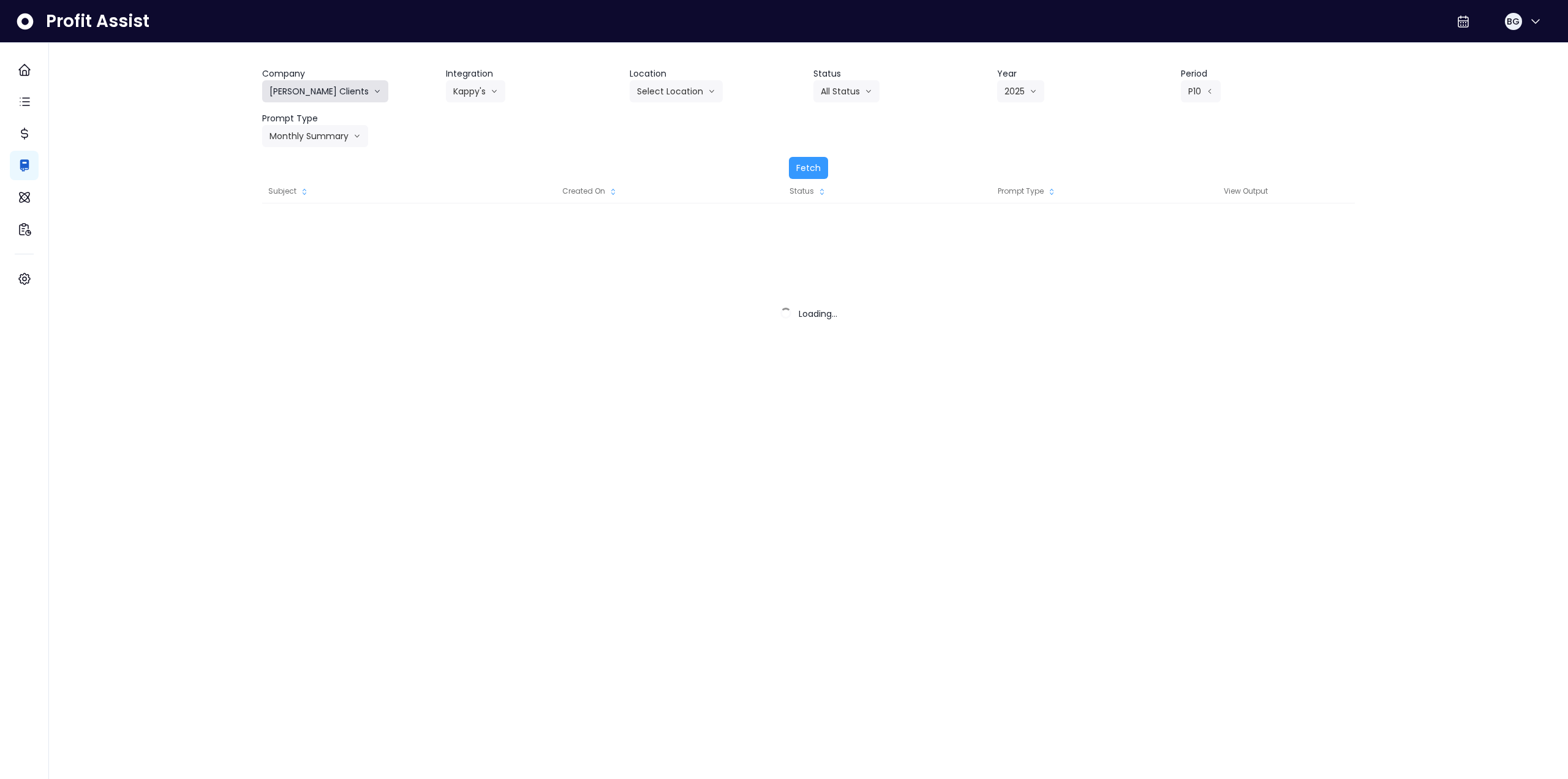
click at [305, 81] on button "[PERSON_NAME] Clients" at bounding box center [325, 91] width 126 height 22
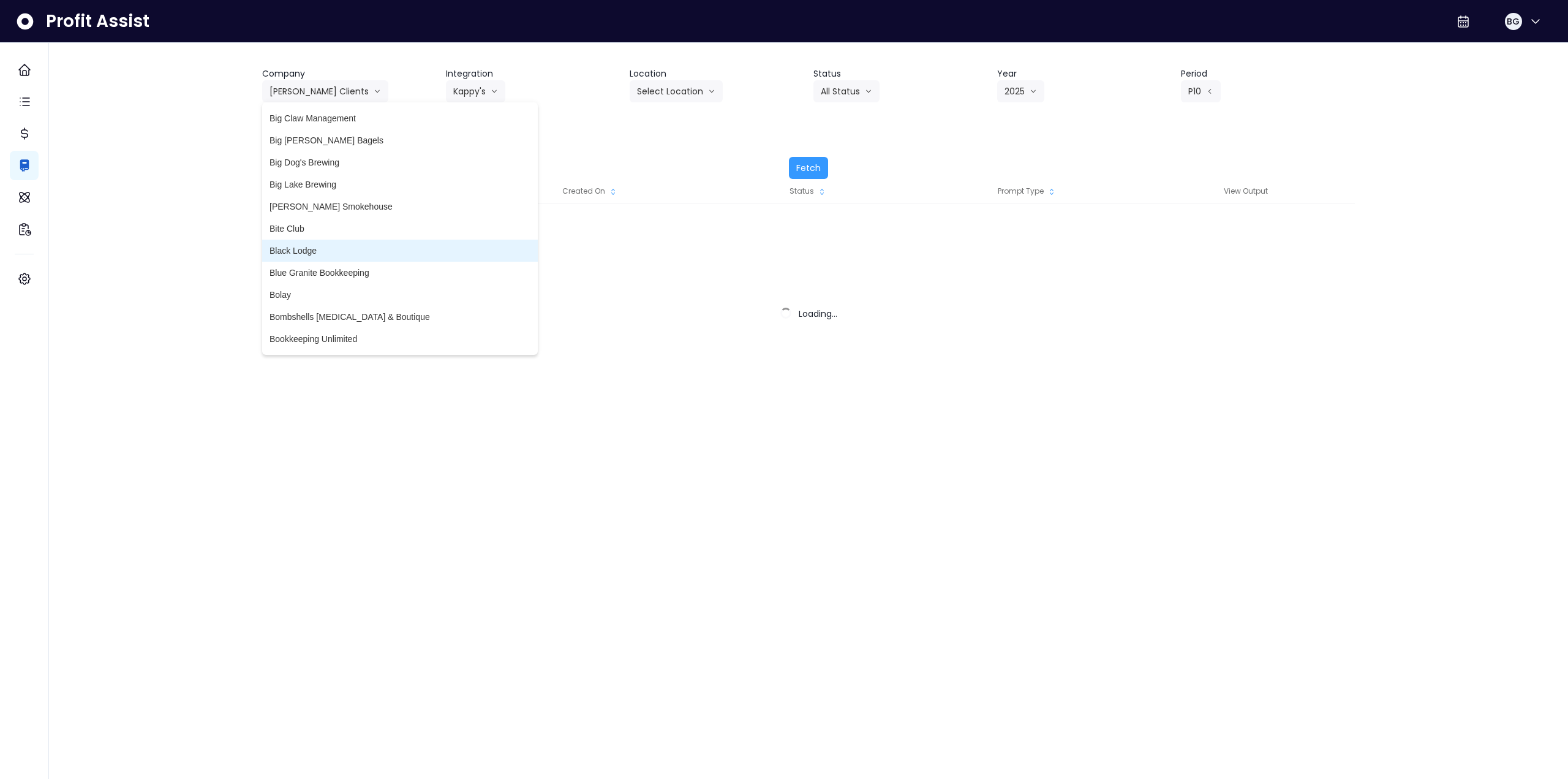
scroll to position [258, 0]
click at [304, 339] on span "Brine" at bounding box center [400, 343] width 261 height 12
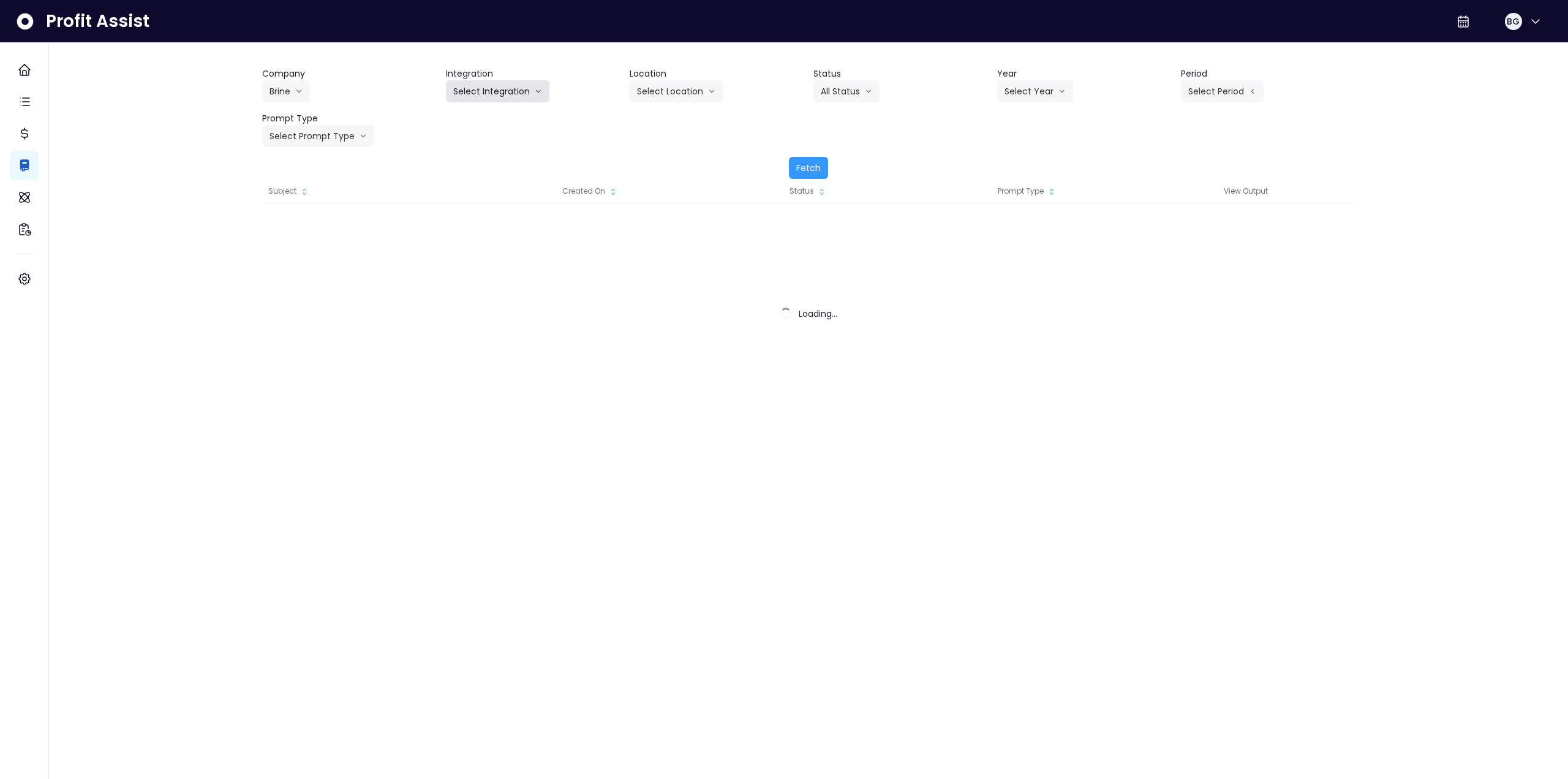
click at [493, 85] on button "Select Integration" at bounding box center [498, 91] width 104 height 22
click at [479, 141] on span "Rubys" at bounding box center [500, 139] width 94 height 12
click at [650, 88] on button "Select Location" at bounding box center [677, 91] width 93 height 22
click at [745, 110] on div "Company Brine 86 Costs Asti Bagel Cafe Balance Grille Bald Ginger Bar Business …" at bounding box center [809, 106] width 1093 height 79
click at [1042, 84] on button "Select Year" at bounding box center [1035, 91] width 76 height 22
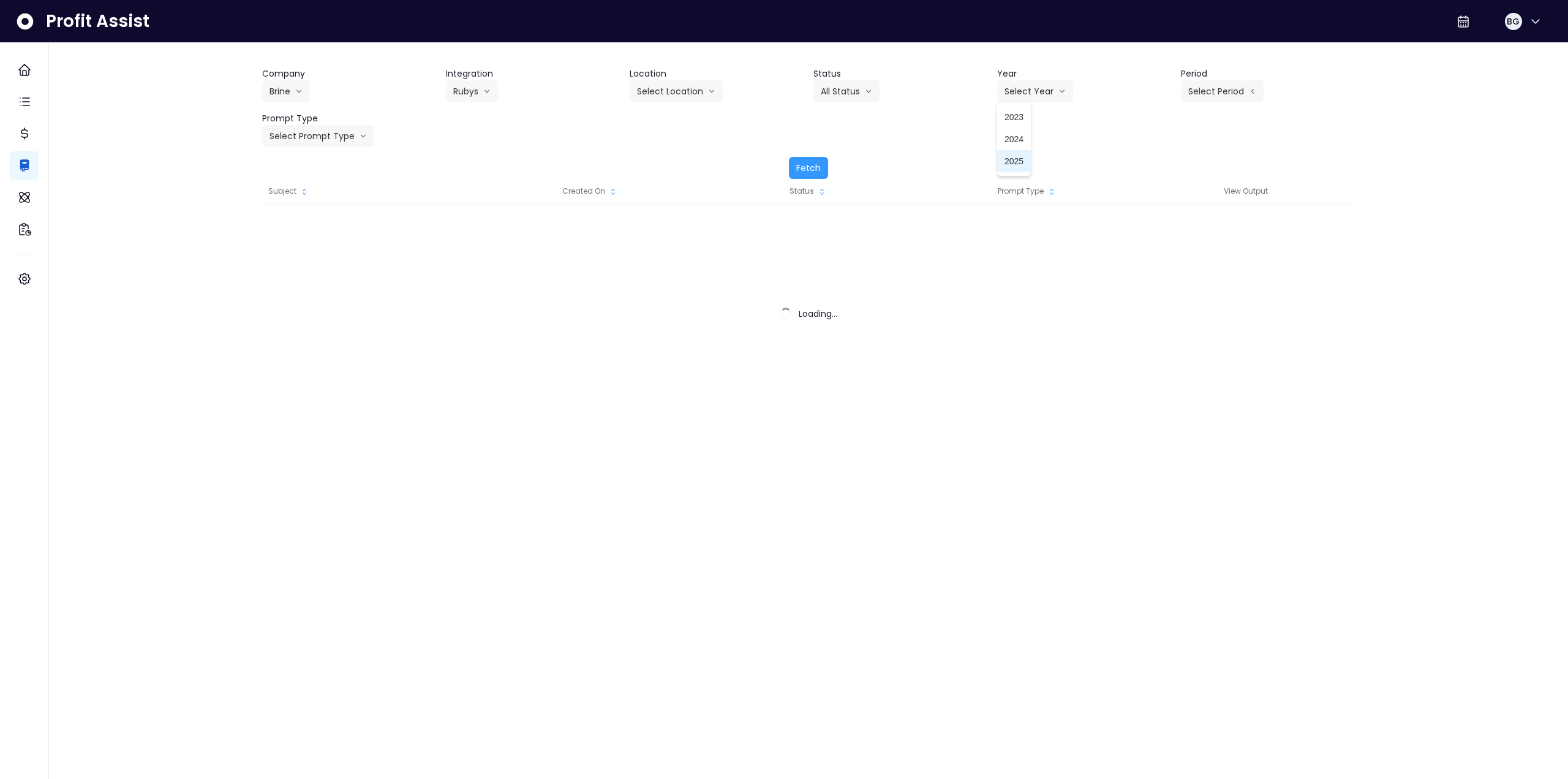
drag, startPoint x: 1008, startPoint y: 165, endPoint x: 1135, endPoint y: 136, distance: 130.3
click at [1012, 165] on span "2025" at bounding box center [1014, 161] width 19 height 12
click at [1228, 101] on button "Select Period" at bounding box center [1222, 91] width 83 height 22
click at [1167, 295] on li "P10" at bounding box center [1166, 293] width 30 height 22
click at [303, 131] on button "Select Prompt Type" at bounding box center [318, 136] width 112 height 22
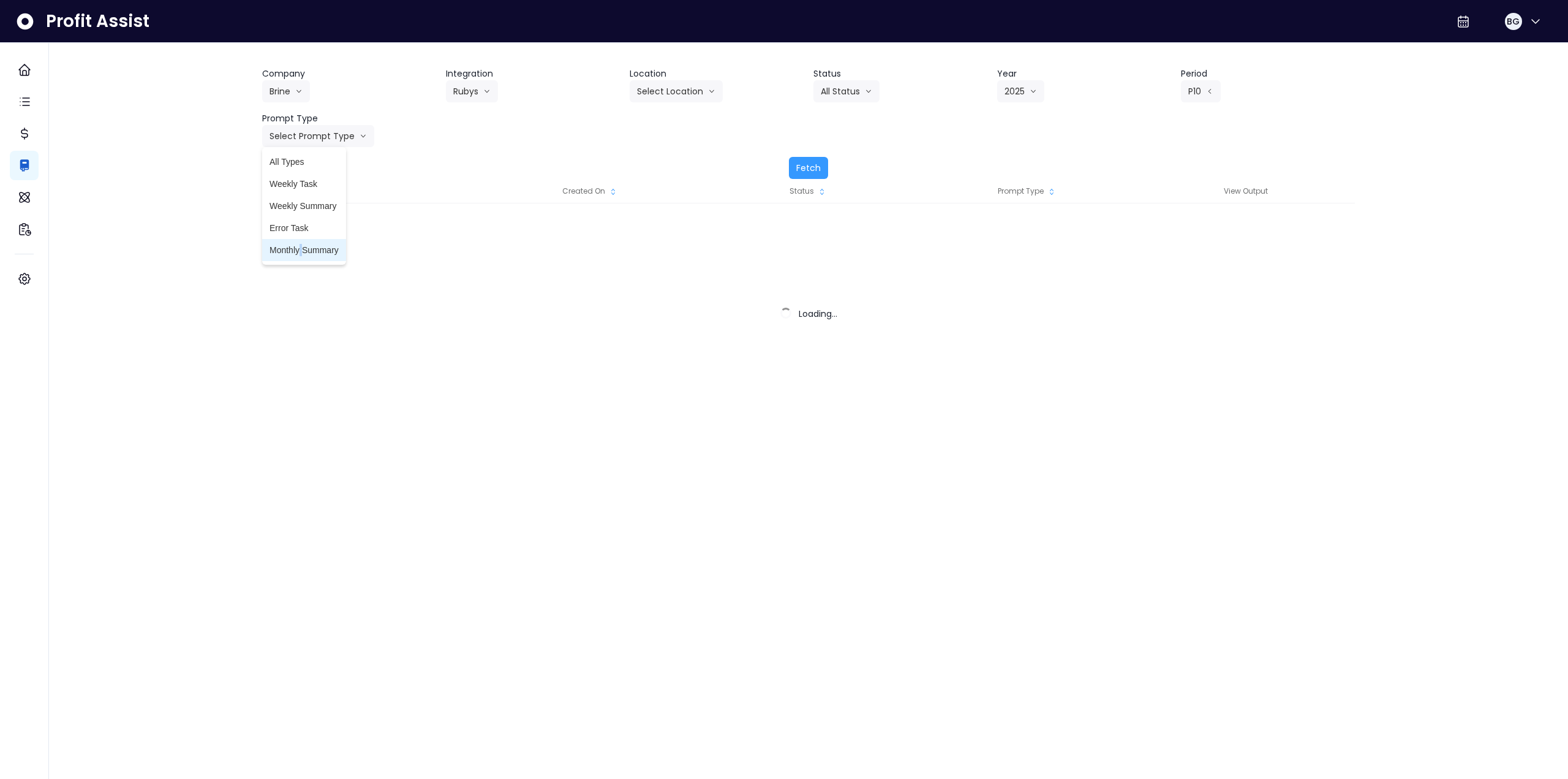
drag, startPoint x: 301, startPoint y: 241, endPoint x: 329, endPoint y: 244, distance: 28.2
click at [302, 244] on li "Monthly Summary" at bounding box center [304, 249] width 84 height 22
click at [803, 163] on button "Fetch" at bounding box center [809, 168] width 39 height 22
click at [1189, 93] on button "P10" at bounding box center [1201, 91] width 40 height 22
click at [1159, 268] on span "P9" at bounding box center [1166, 271] width 16 height 12
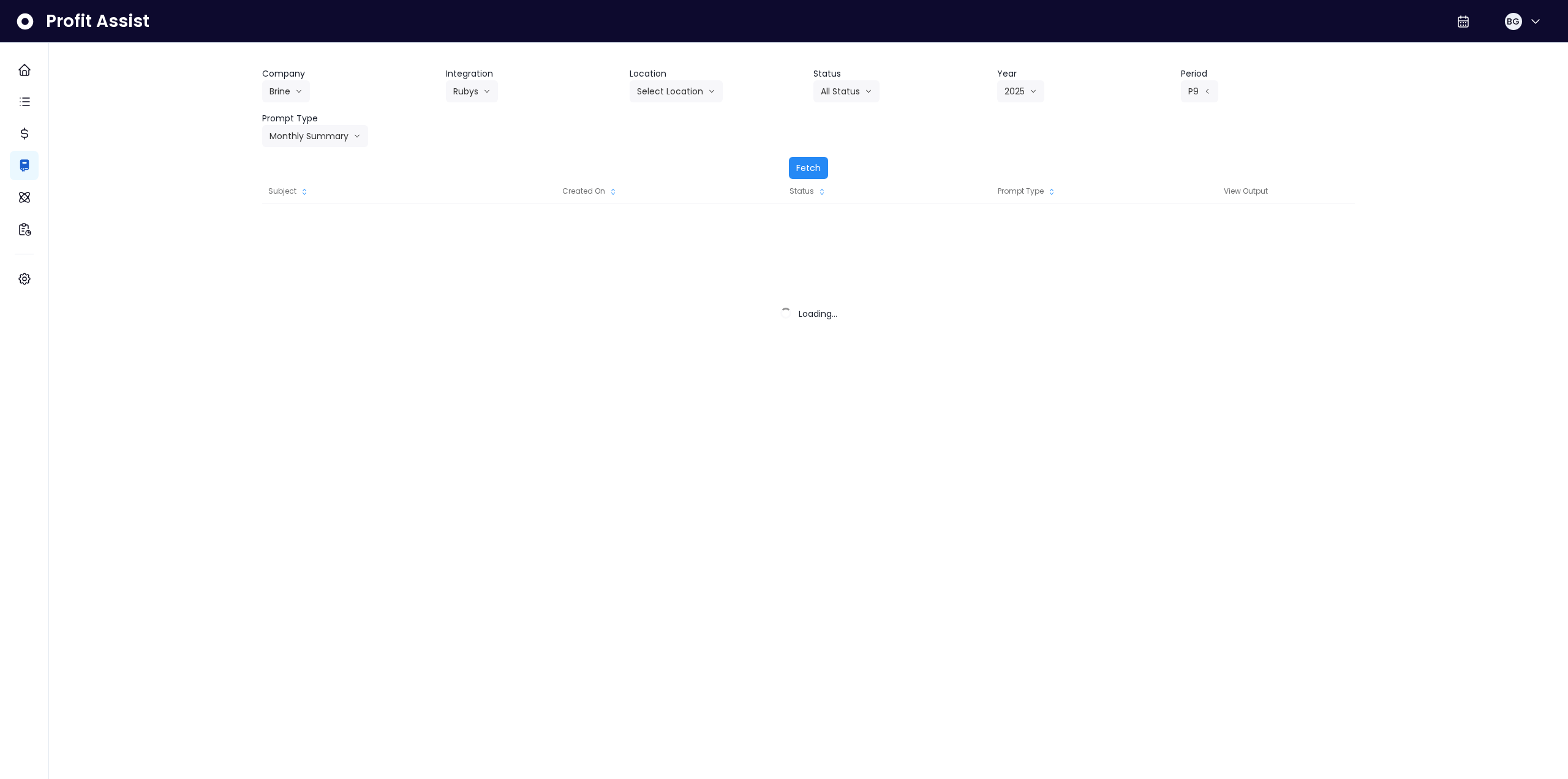
click at [809, 169] on button "Fetch" at bounding box center [809, 168] width 39 height 22
click at [677, 96] on button "Select Location" at bounding box center [677, 91] width 93 height 22
click at [666, 116] on span "All Locations" at bounding box center [661, 117] width 48 height 12
click at [805, 163] on button "Fetch" at bounding box center [809, 168] width 39 height 22
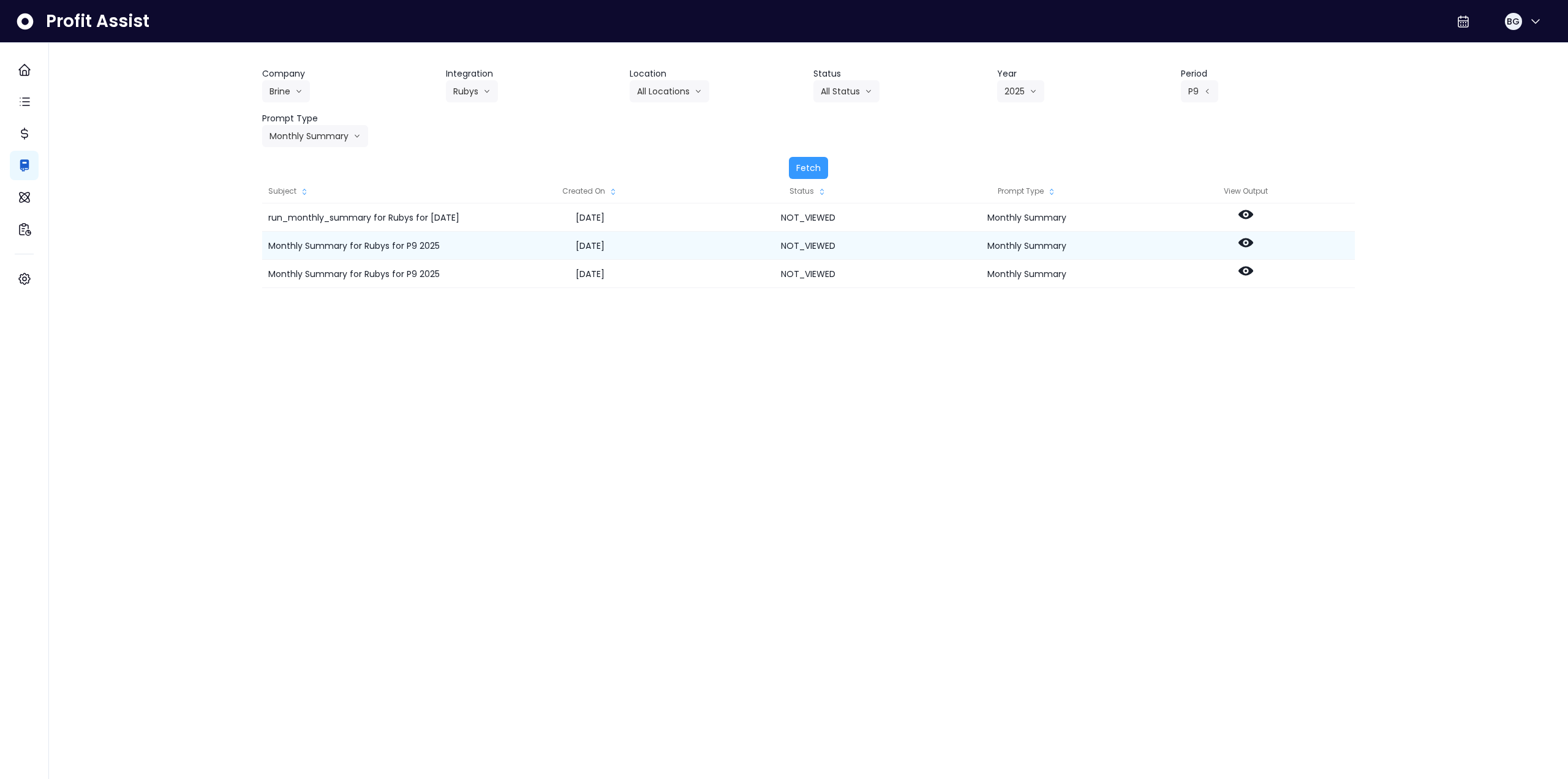
click at [1249, 239] on icon at bounding box center [1246, 243] width 15 height 9
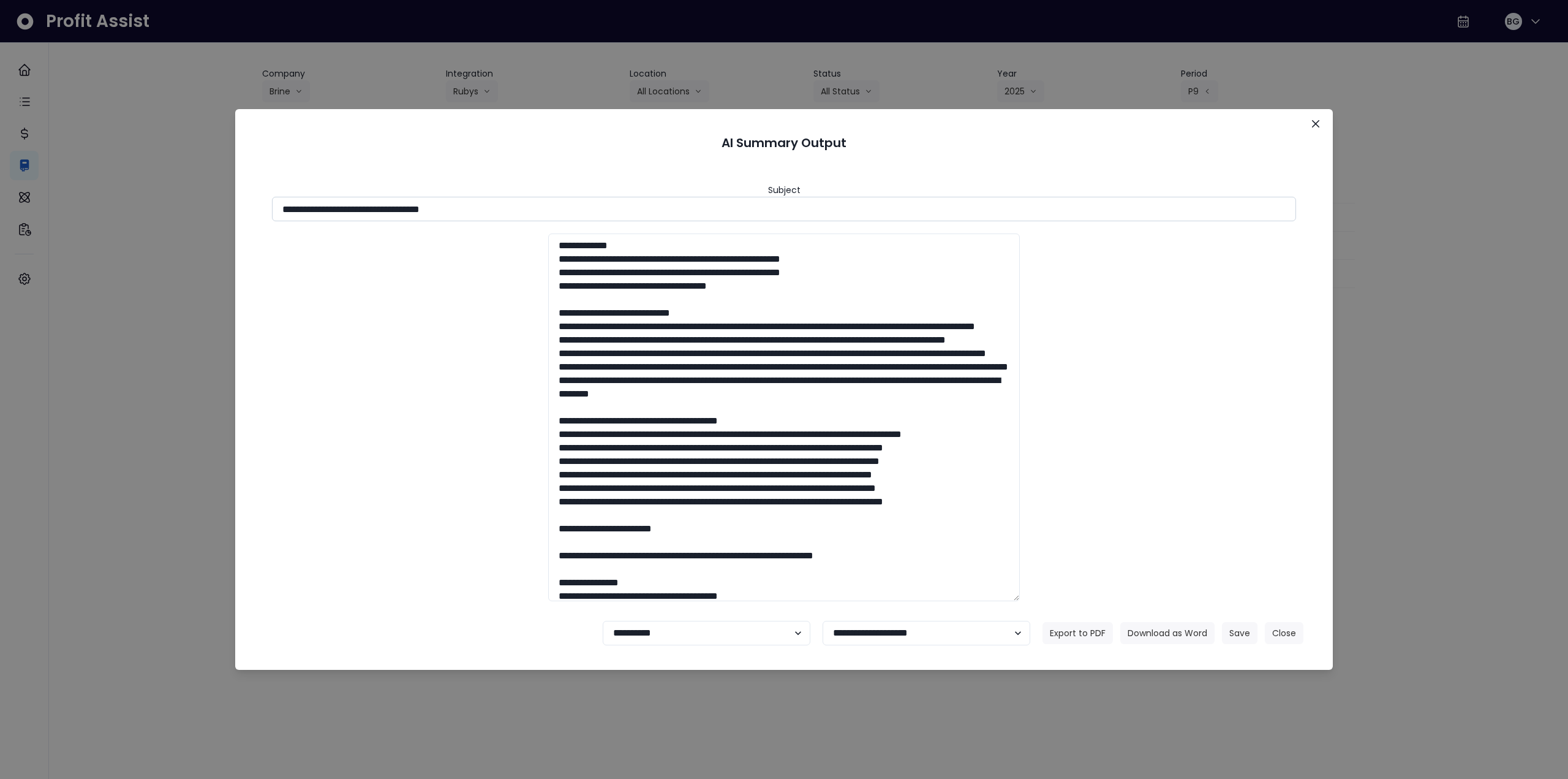
drag, startPoint x: 391, startPoint y: 207, endPoint x: 557, endPoint y: 203, distance: 166.0
click at [557, 203] on input "**********" at bounding box center [784, 209] width 1025 height 25
click at [1182, 631] on button "Download as Word" at bounding box center [1167, 633] width 94 height 22
click at [1419, 526] on div "**********" at bounding box center [784, 389] width 1568 height 779
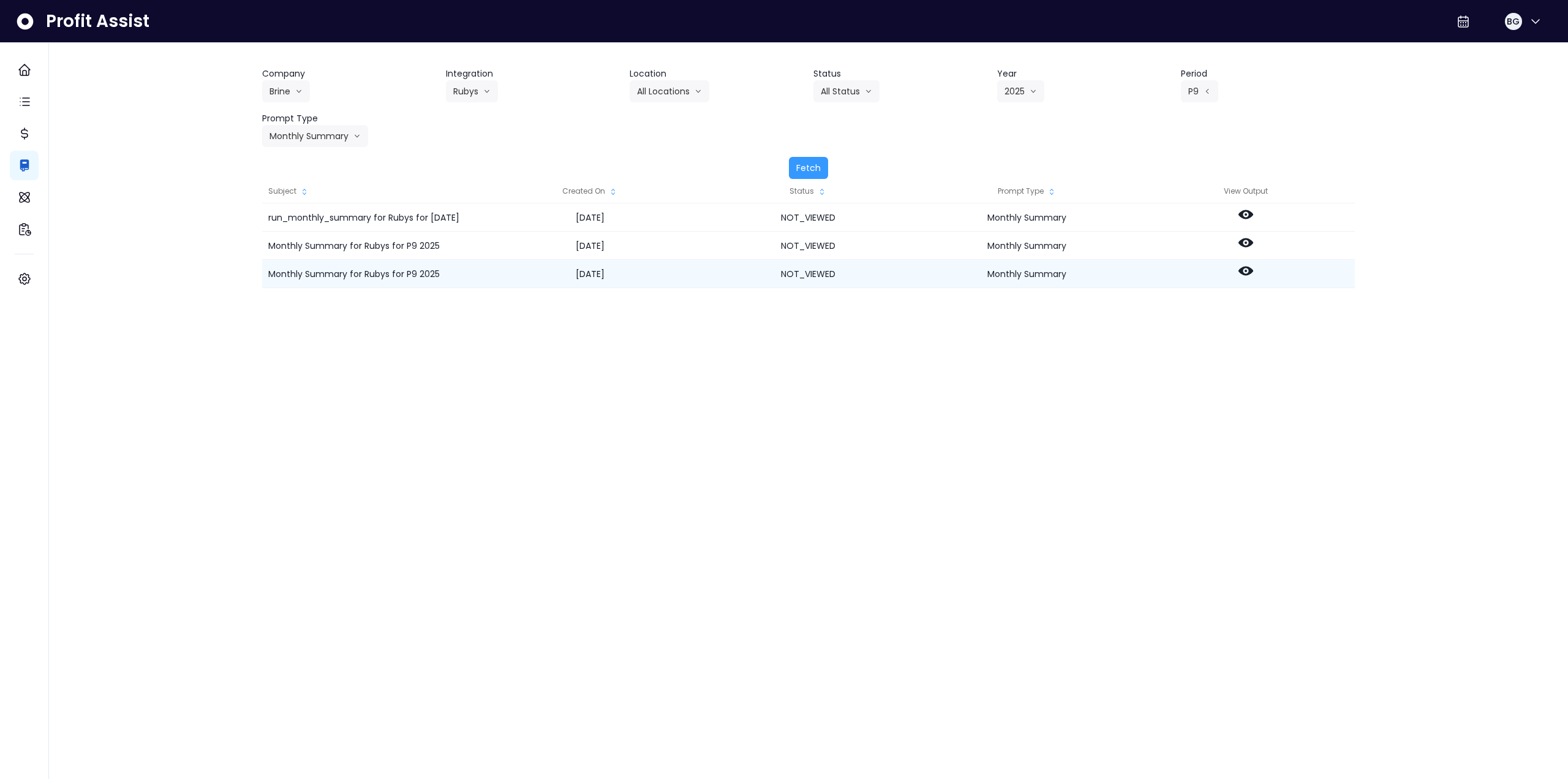
click at [1251, 270] on icon at bounding box center [1246, 271] width 15 height 9
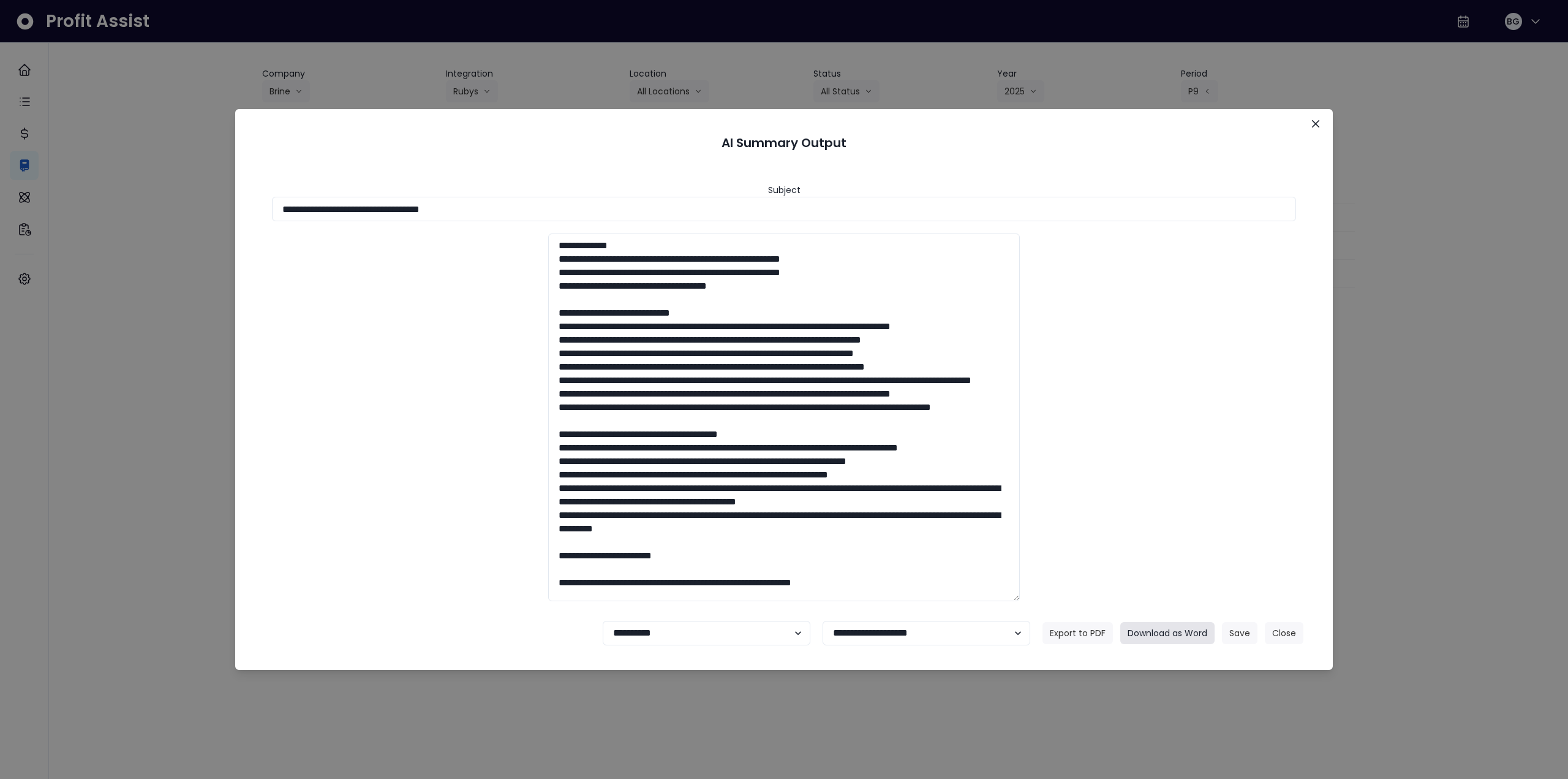
click at [1184, 632] on button "Download as Word" at bounding box center [1167, 633] width 94 height 22
click at [1318, 124] on icon "Close" at bounding box center [1316, 123] width 7 height 7
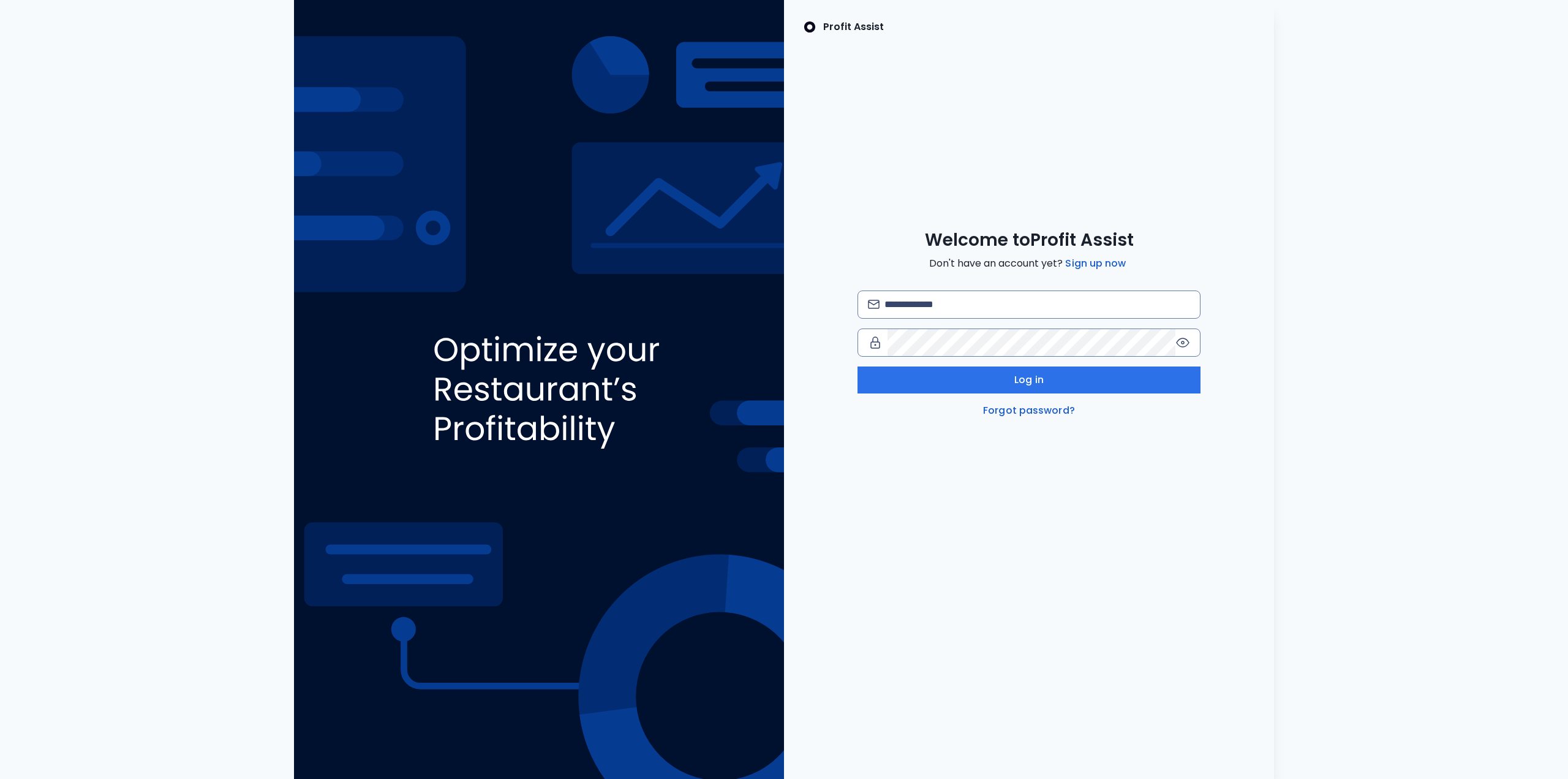
type input "**********"
click at [1069, 384] on button "Log in" at bounding box center [1030, 379] width 343 height 27
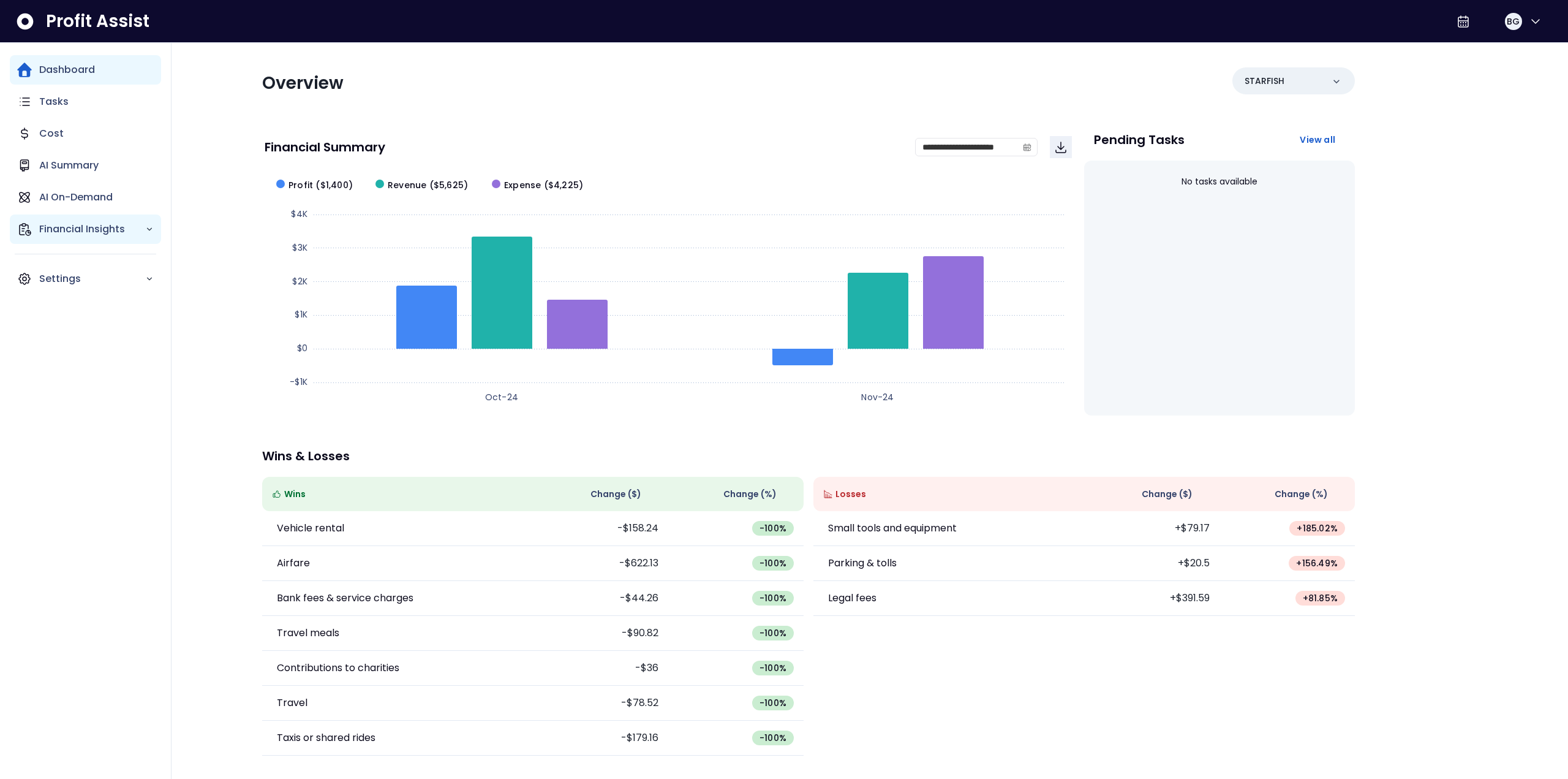
click at [114, 222] on div "Financial Insights" at bounding box center [85, 229] width 151 height 29
click at [94, 298] on p "Comparison Overtime" at bounding box center [100, 300] width 107 height 29
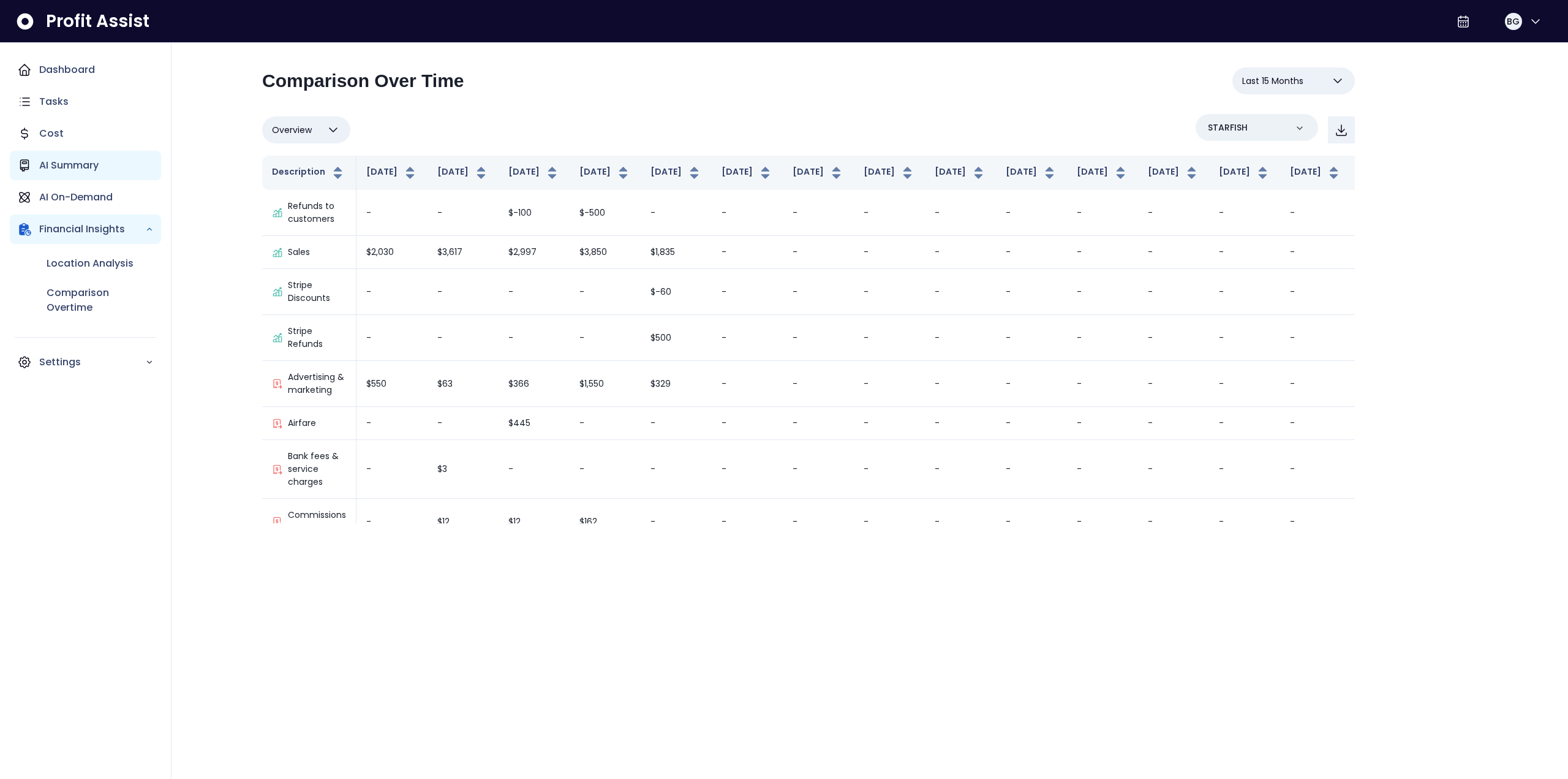
click at [83, 165] on p "AI Summary" at bounding box center [69, 165] width 60 height 15
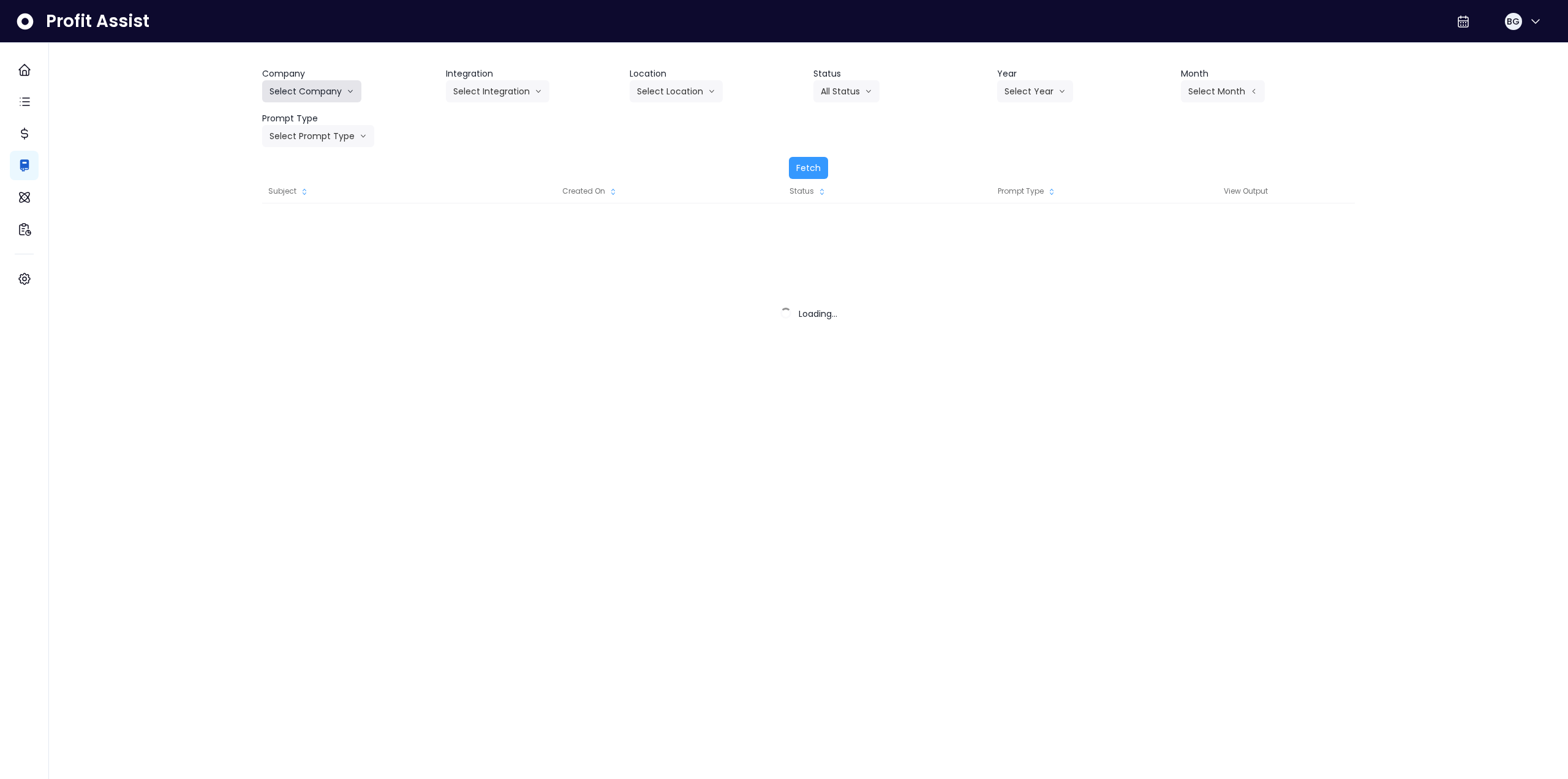
click at [317, 92] on button "Select Company" at bounding box center [311, 91] width 99 height 22
click at [326, 92] on button "Select Company" at bounding box center [311, 91] width 99 height 22
click at [324, 92] on button "Select Company" at bounding box center [311, 91] width 99 height 22
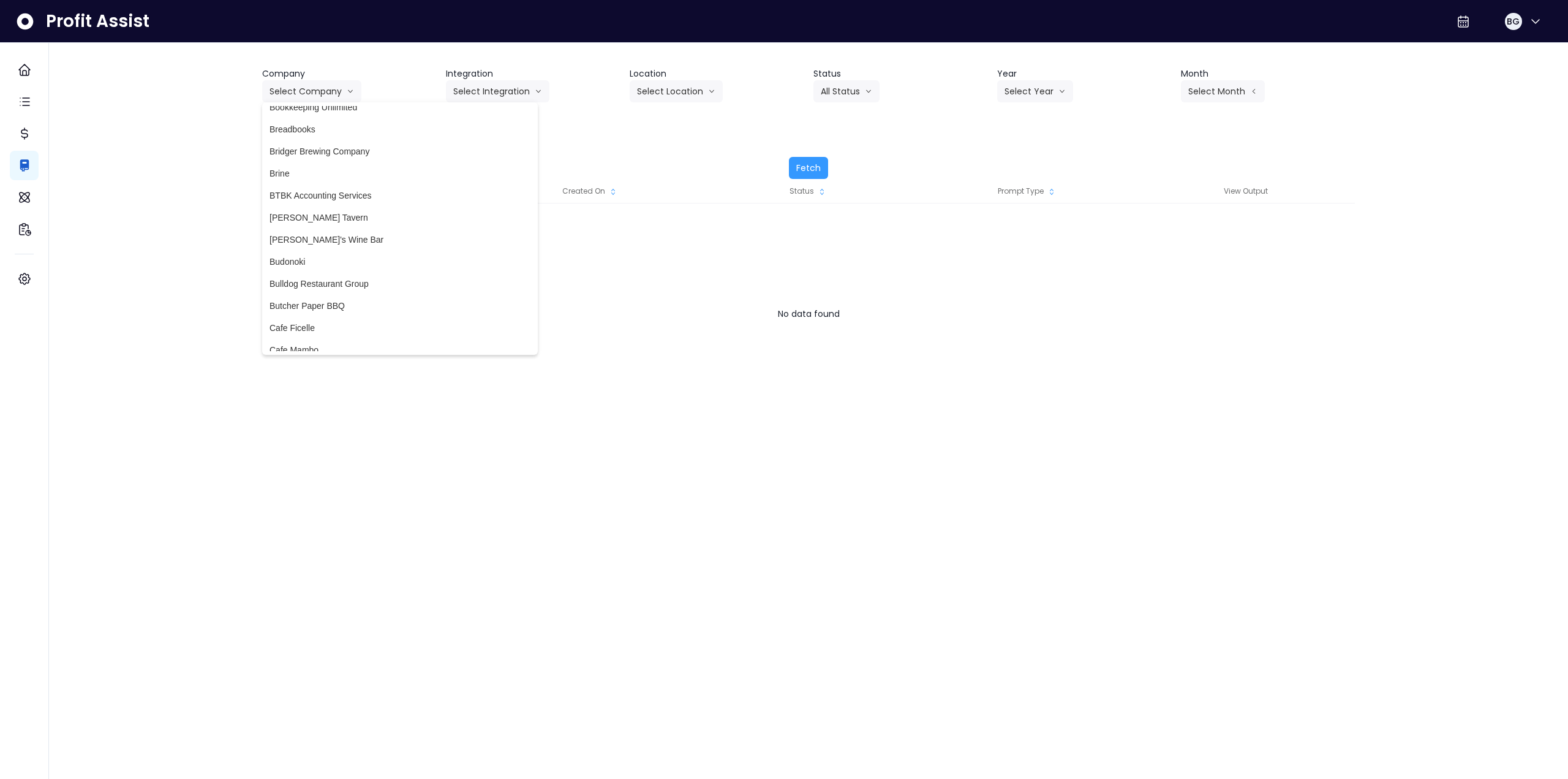
scroll to position [307, 0]
click at [324, 298] on span "Brine" at bounding box center [400, 296] width 261 height 12
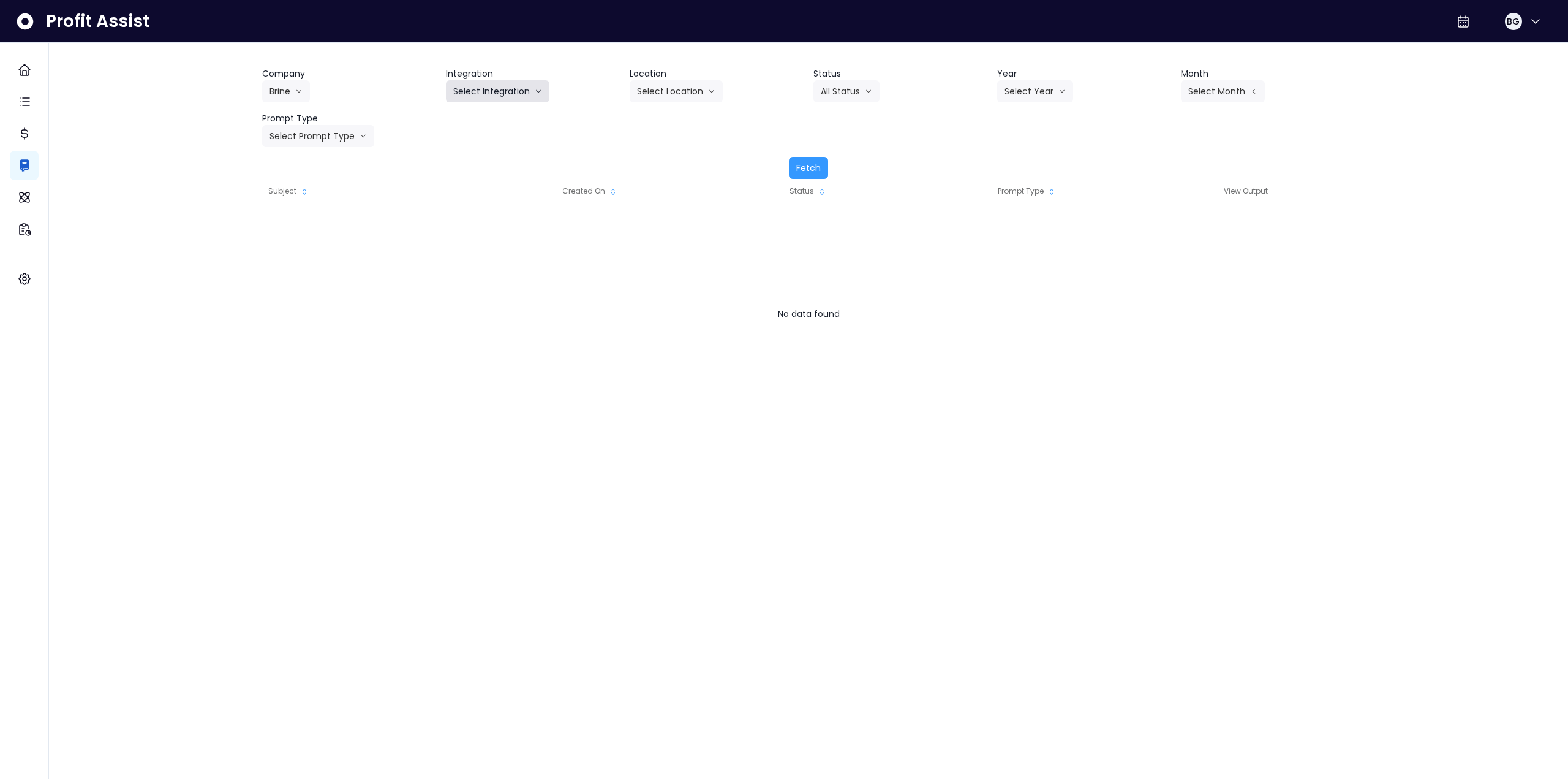
click at [510, 94] on button "Select Integration" at bounding box center [498, 91] width 104 height 22
click at [490, 158] on span "Sunnys" at bounding box center [500, 161] width 94 height 12
click at [489, 98] on button "Sunnys" at bounding box center [475, 91] width 57 height 22
click at [478, 142] on span "Rubys" at bounding box center [500, 139] width 94 height 12
click at [471, 96] on button "Rubys" at bounding box center [472, 91] width 52 height 22
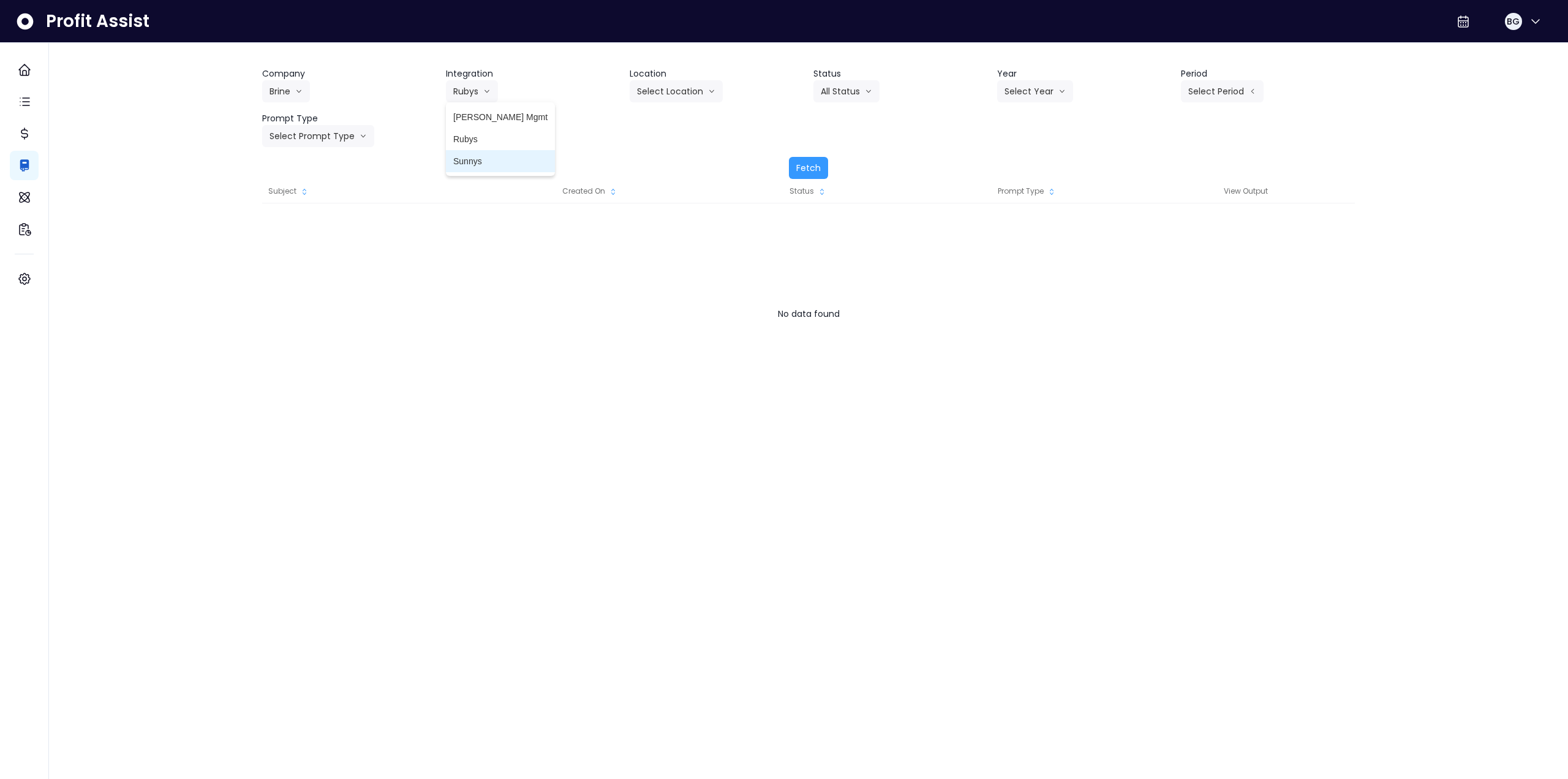
click at [474, 161] on span "Sunnys" at bounding box center [500, 161] width 94 height 12
click at [655, 92] on button "Select Location" at bounding box center [677, 91] width 93 height 22
click at [654, 119] on span "All Locations" at bounding box center [661, 117] width 48 height 12
click at [1050, 88] on button "Select Year" at bounding box center [1035, 91] width 76 height 22
click at [1025, 159] on li "2025" at bounding box center [1014, 161] width 34 height 22
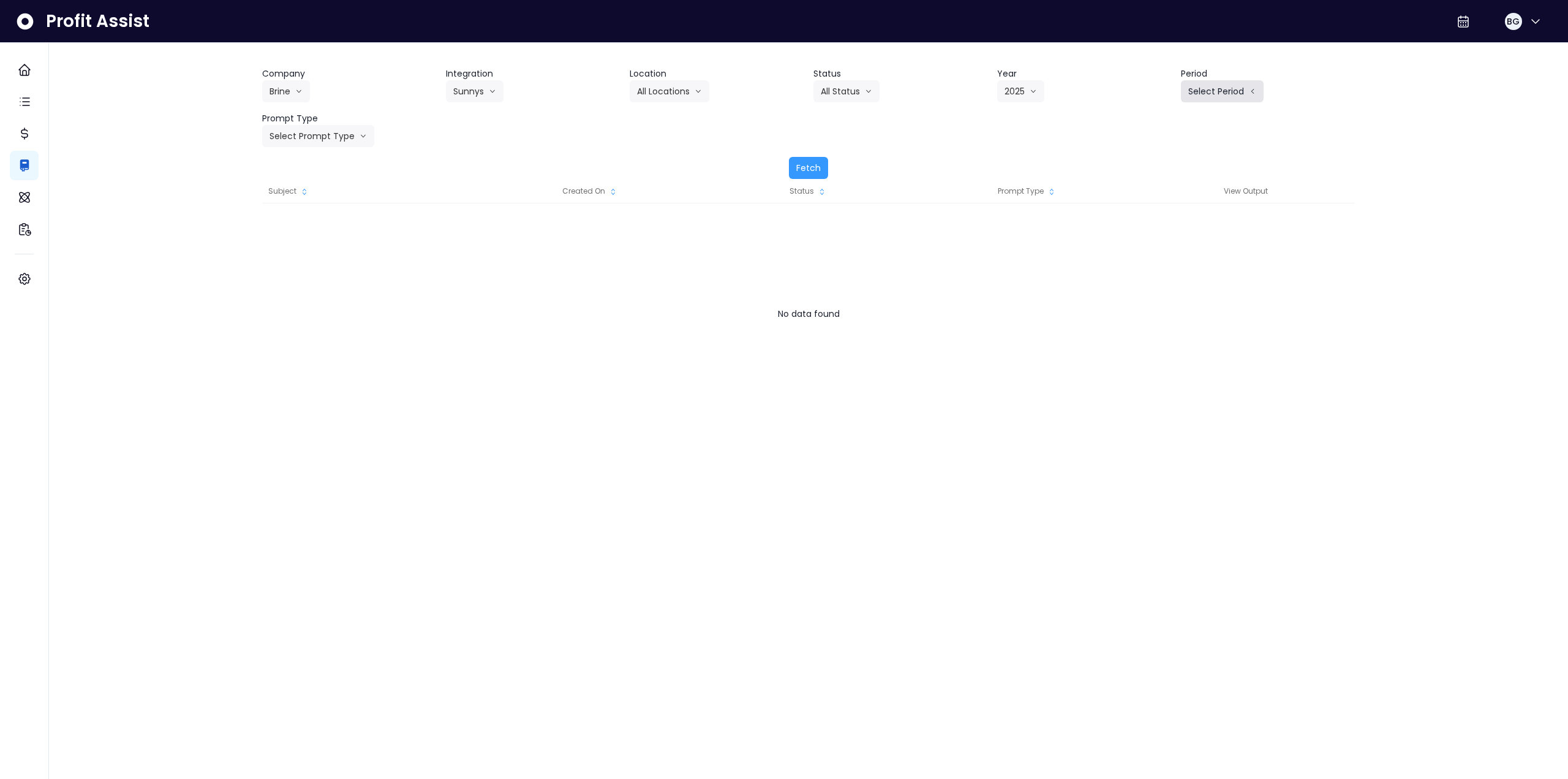
click at [1216, 98] on button "Select Period" at bounding box center [1222, 91] width 83 height 22
click at [1160, 271] on span "P9" at bounding box center [1166, 271] width 16 height 12
click at [310, 137] on button "Select Prompt Type" at bounding box center [318, 136] width 112 height 22
click at [312, 252] on span "Monthly Summary" at bounding box center [304, 249] width 69 height 12
click at [808, 163] on button "Fetch" at bounding box center [809, 168] width 39 height 22
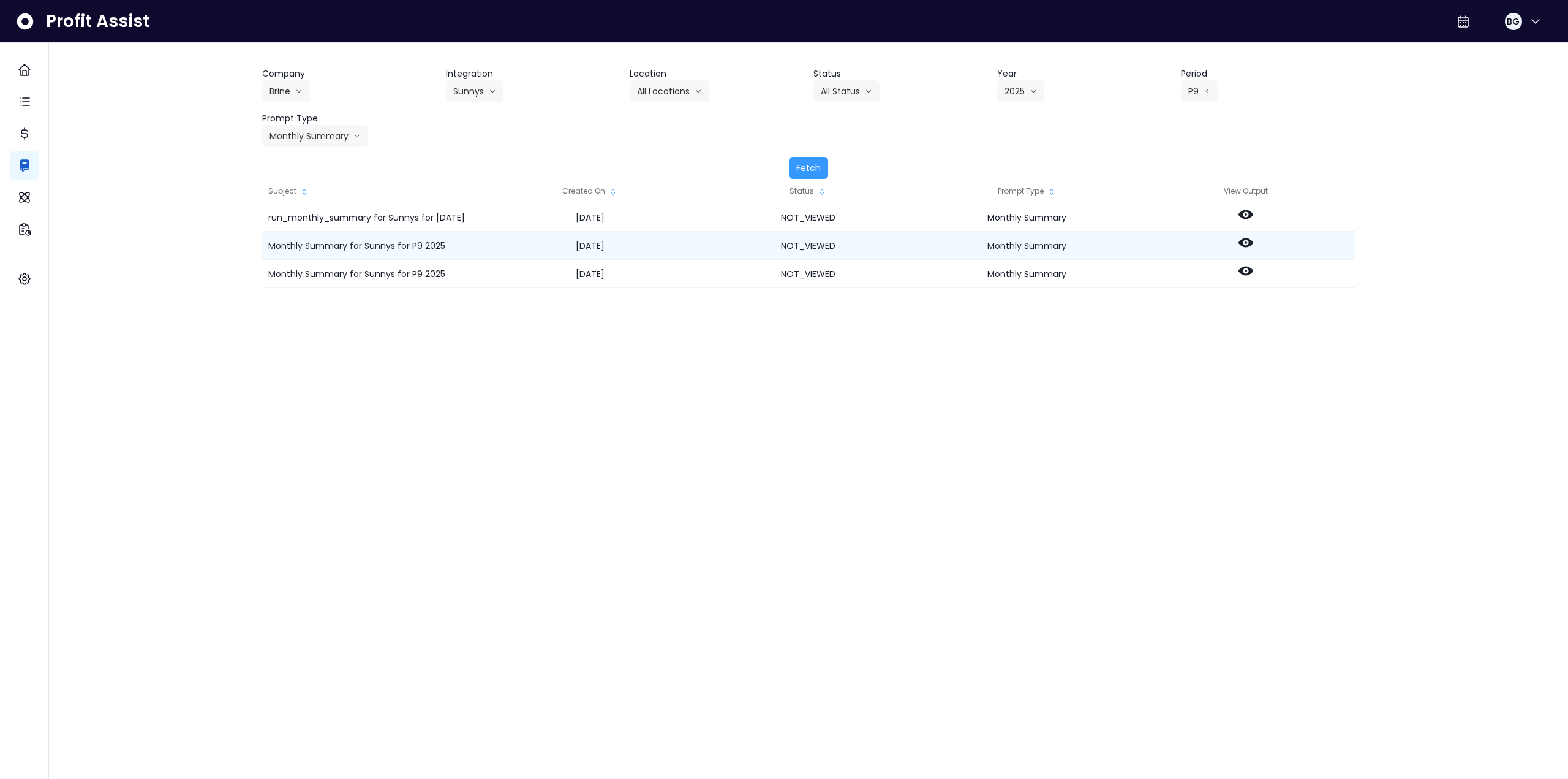
click at [1252, 246] on icon at bounding box center [1246, 243] width 15 height 15
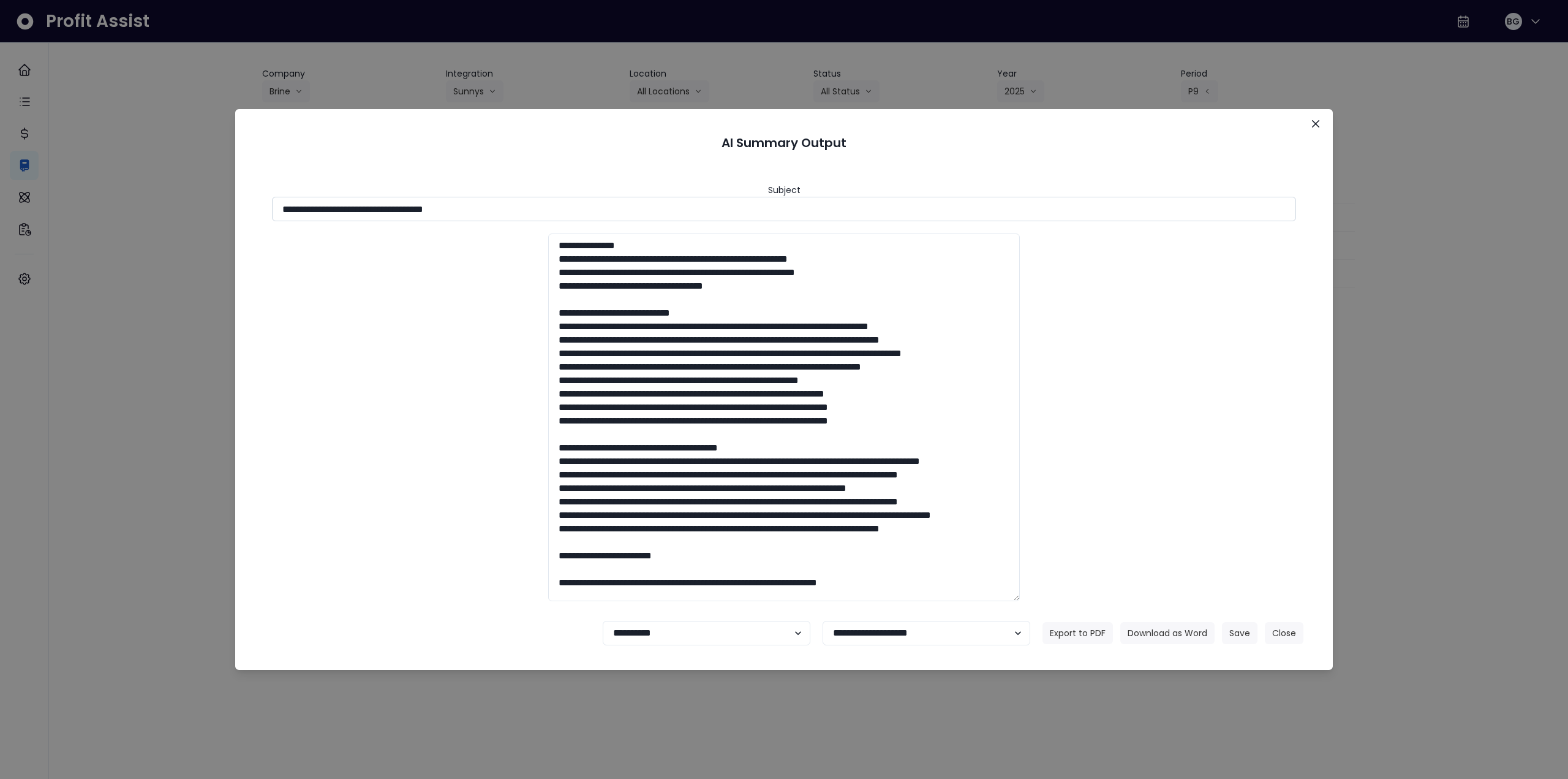
drag, startPoint x: 393, startPoint y: 206, endPoint x: 584, endPoint y: 208, distance: 191.0
click at [584, 208] on input "**********" at bounding box center [784, 209] width 1025 height 25
click at [1173, 636] on button "Download as Word" at bounding box center [1167, 633] width 94 height 22
click at [1434, 447] on div "**********" at bounding box center [784, 389] width 1568 height 779
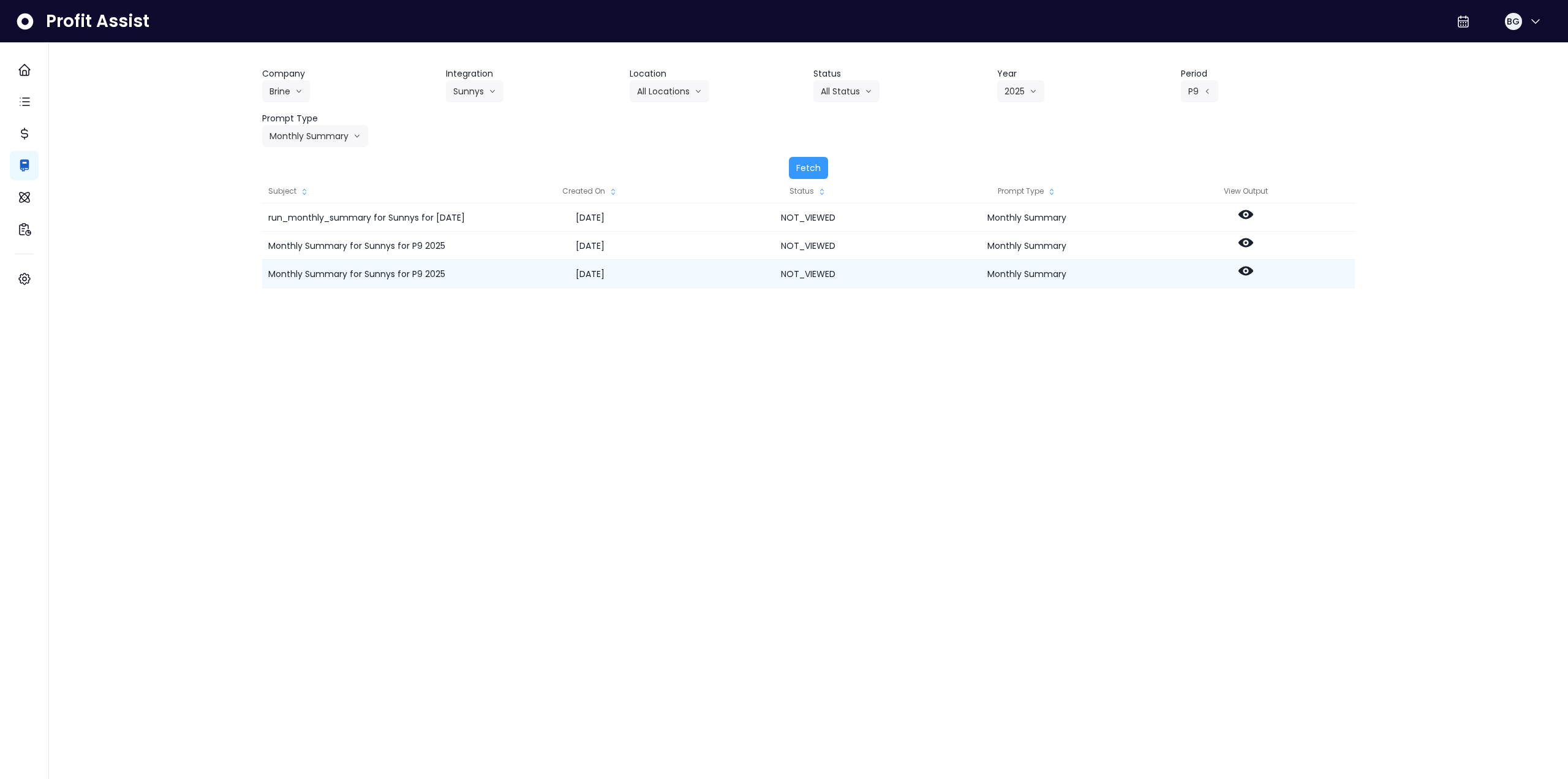
click at [1247, 271] on circle at bounding box center [1246, 271] width 2 height 2
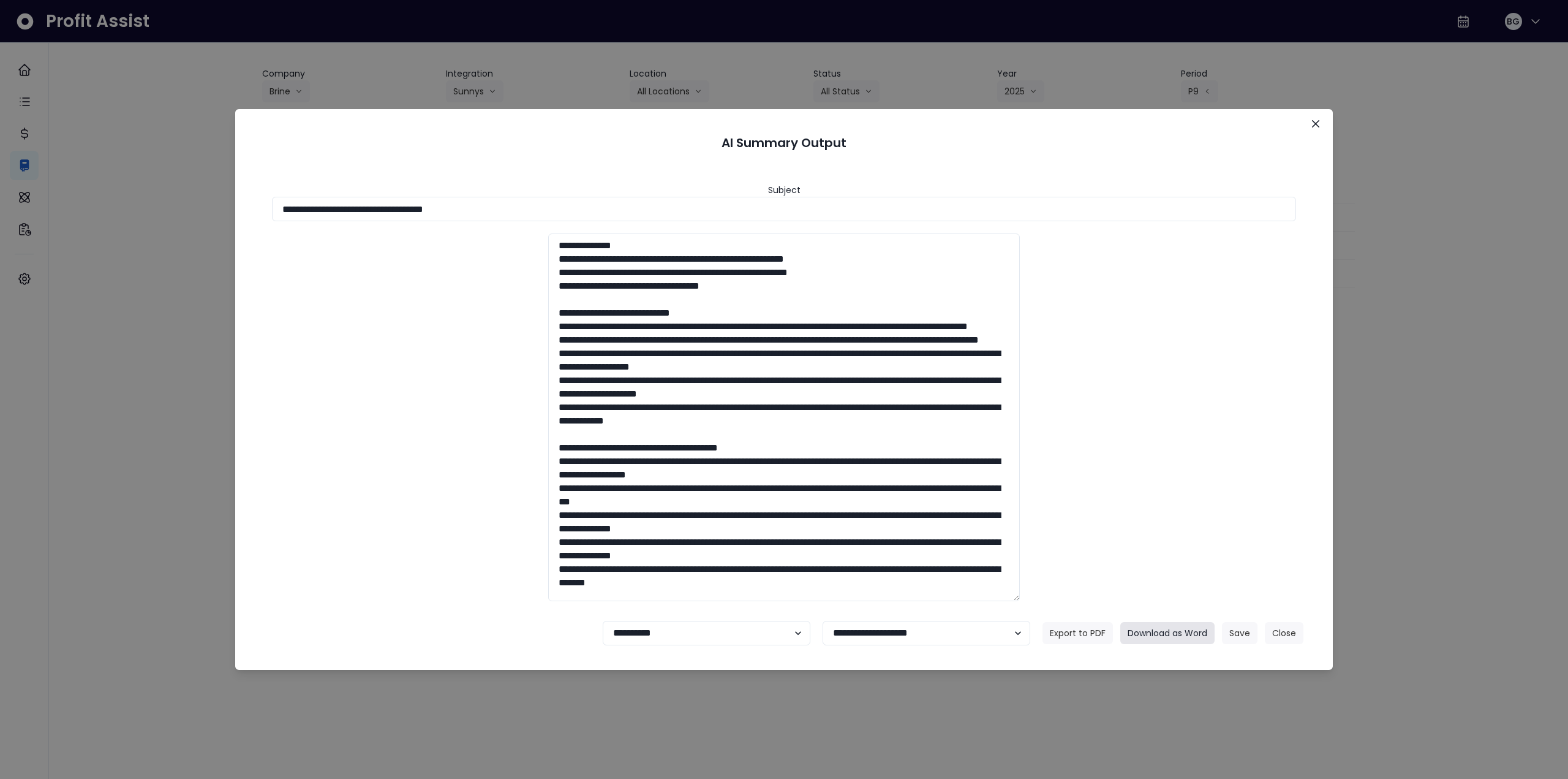
click at [1177, 631] on button "Download as Word" at bounding box center [1167, 633] width 94 height 22
click at [1320, 119] on button "Close" at bounding box center [1316, 123] width 20 height 20
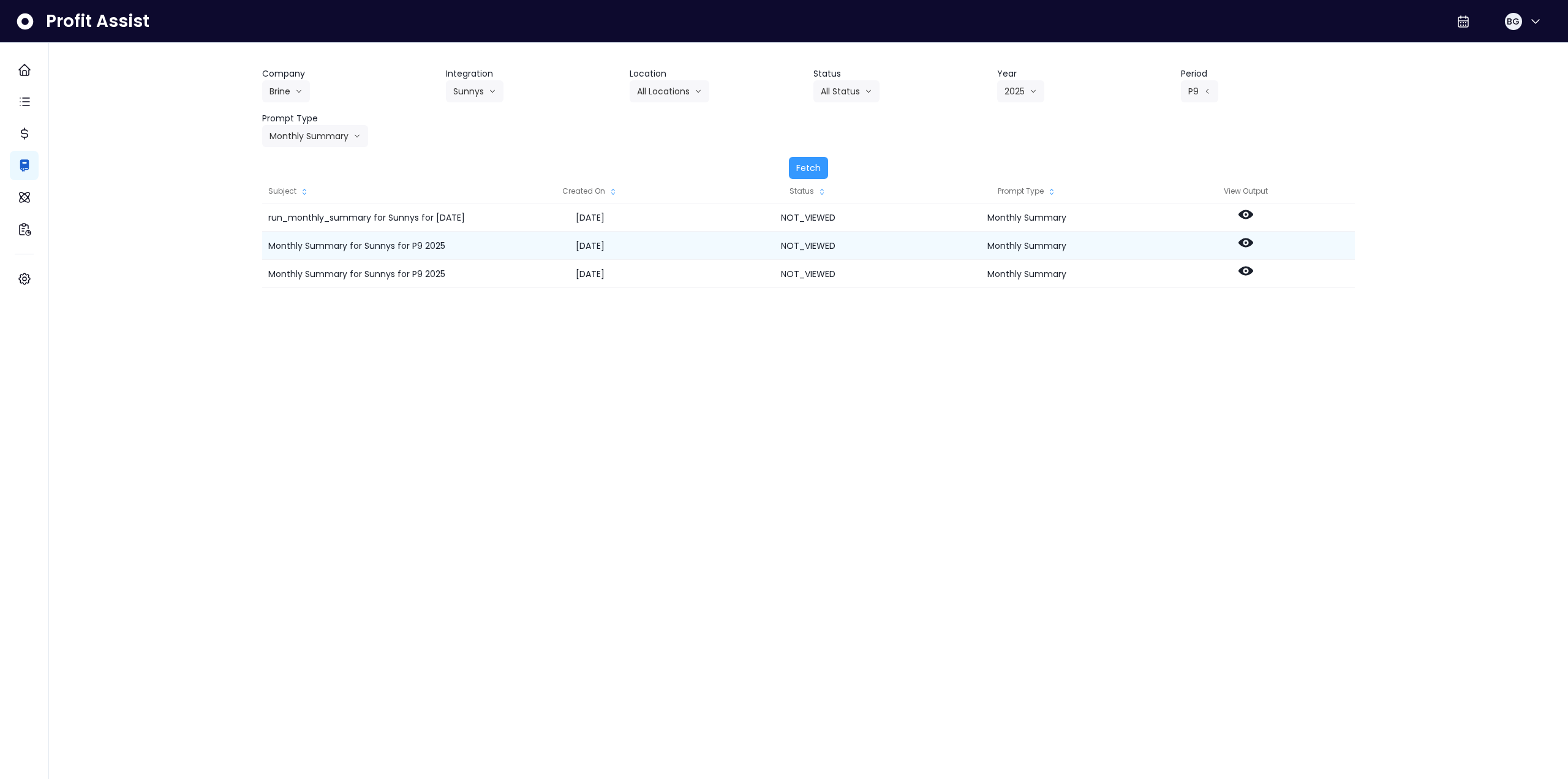
click at [1240, 244] on icon at bounding box center [1246, 243] width 15 height 9
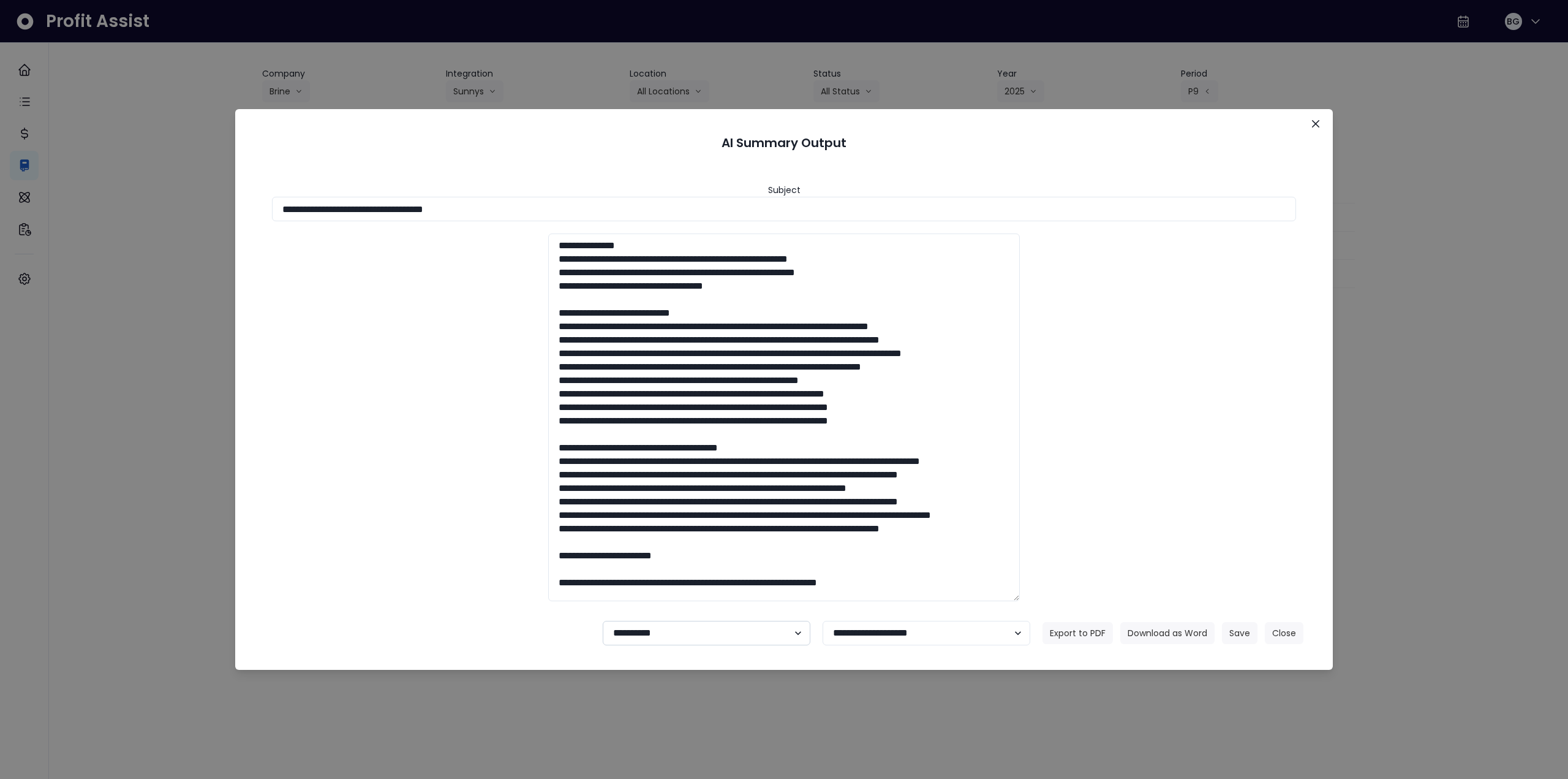
drag, startPoint x: 665, startPoint y: 636, endPoint x: 664, endPoint y: 642, distance: 6.1
click at [665, 636] on select "**********" at bounding box center [707, 633] width 208 height 25
select select "********"
click at [603, 621] on select "**********" at bounding box center [707, 633] width 208 height 25
click at [1233, 633] on button "Save" at bounding box center [1240, 633] width 35 height 22
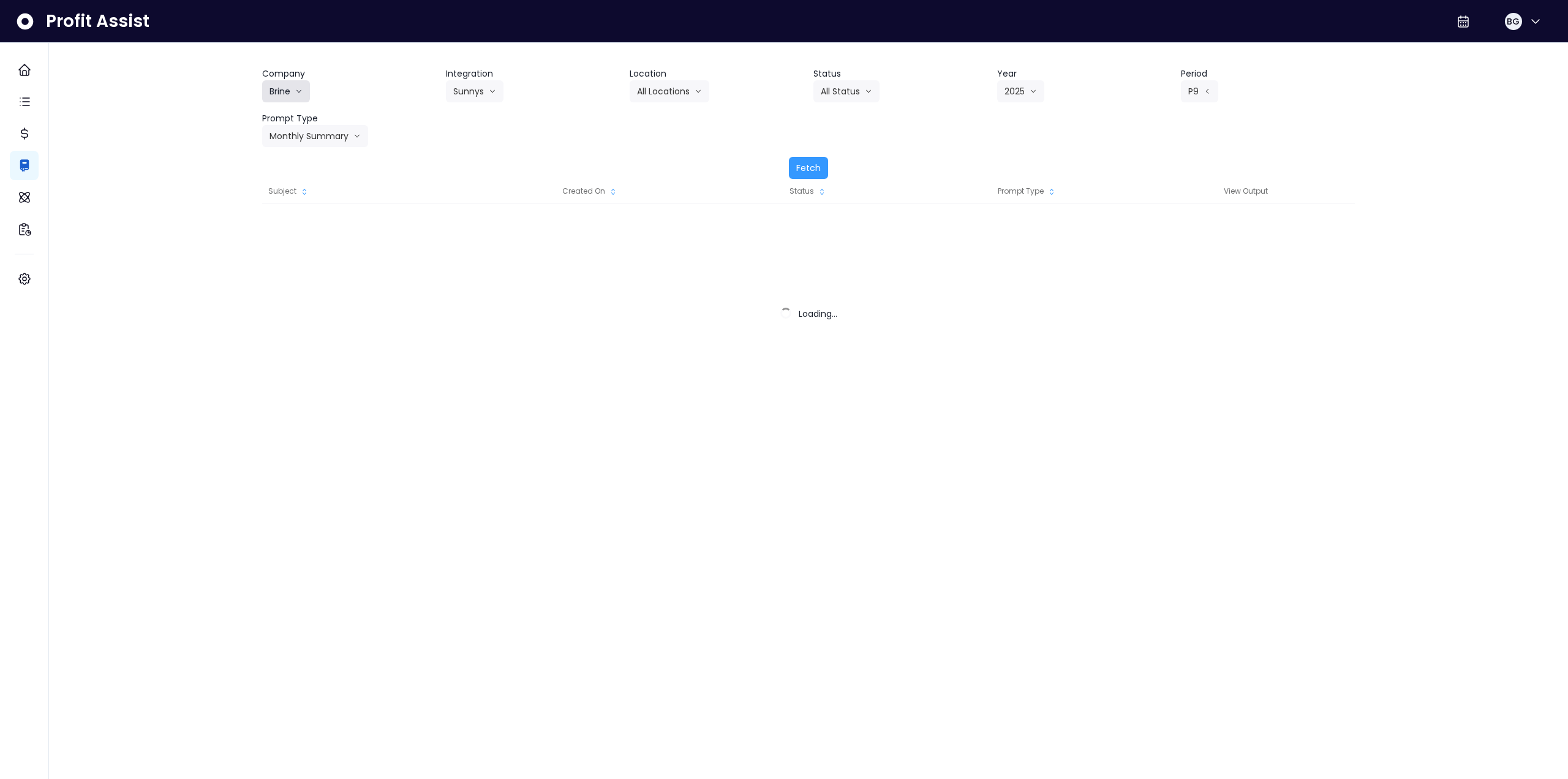
click at [290, 92] on button "Brine" at bounding box center [286, 91] width 47 height 22
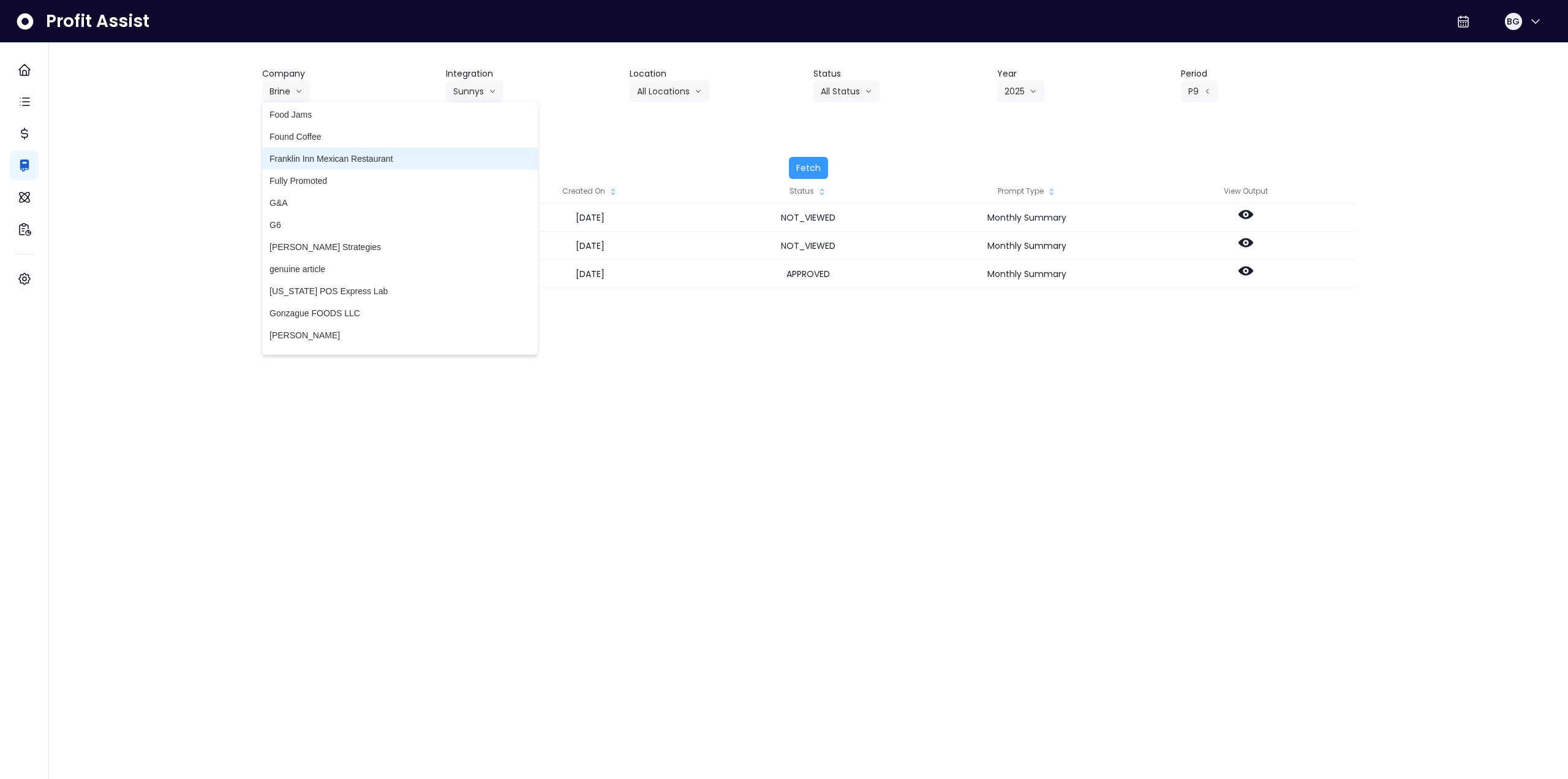
scroll to position [1410, 0]
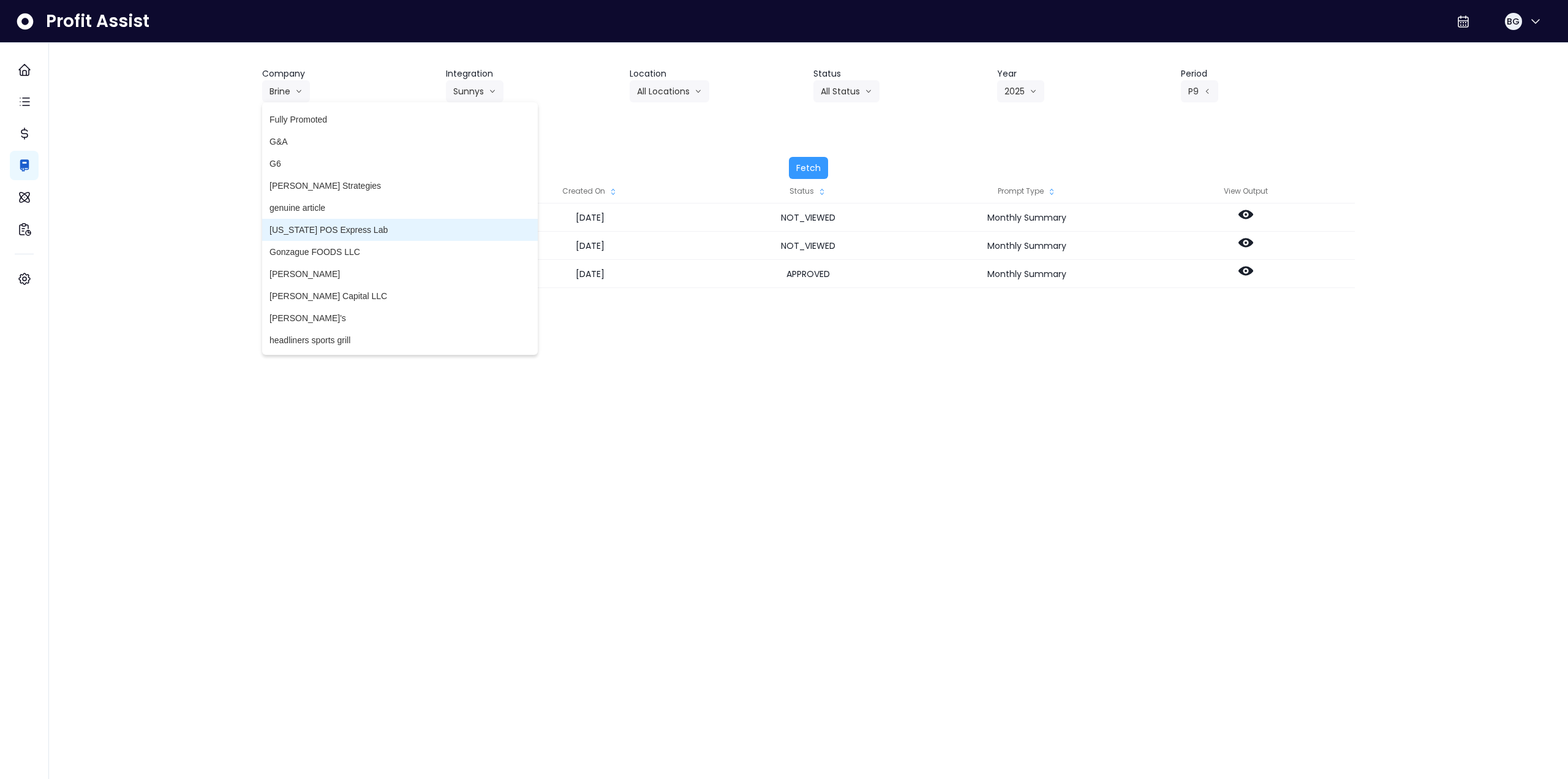
click at [332, 207] on span "genuine article" at bounding box center [400, 208] width 261 height 12
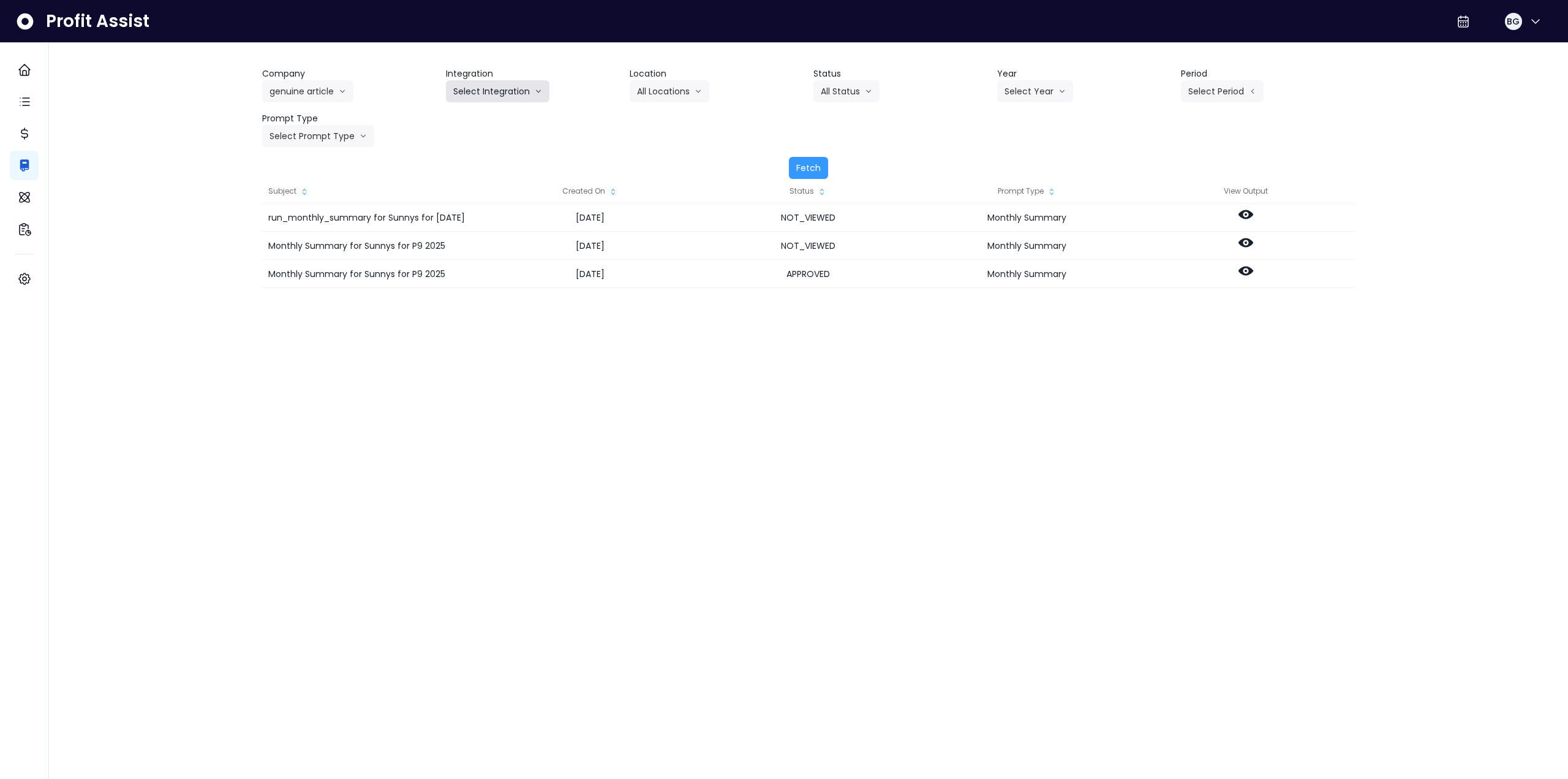
click at [490, 84] on button "Select Integration" at bounding box center [498, 91] width 104 height 22
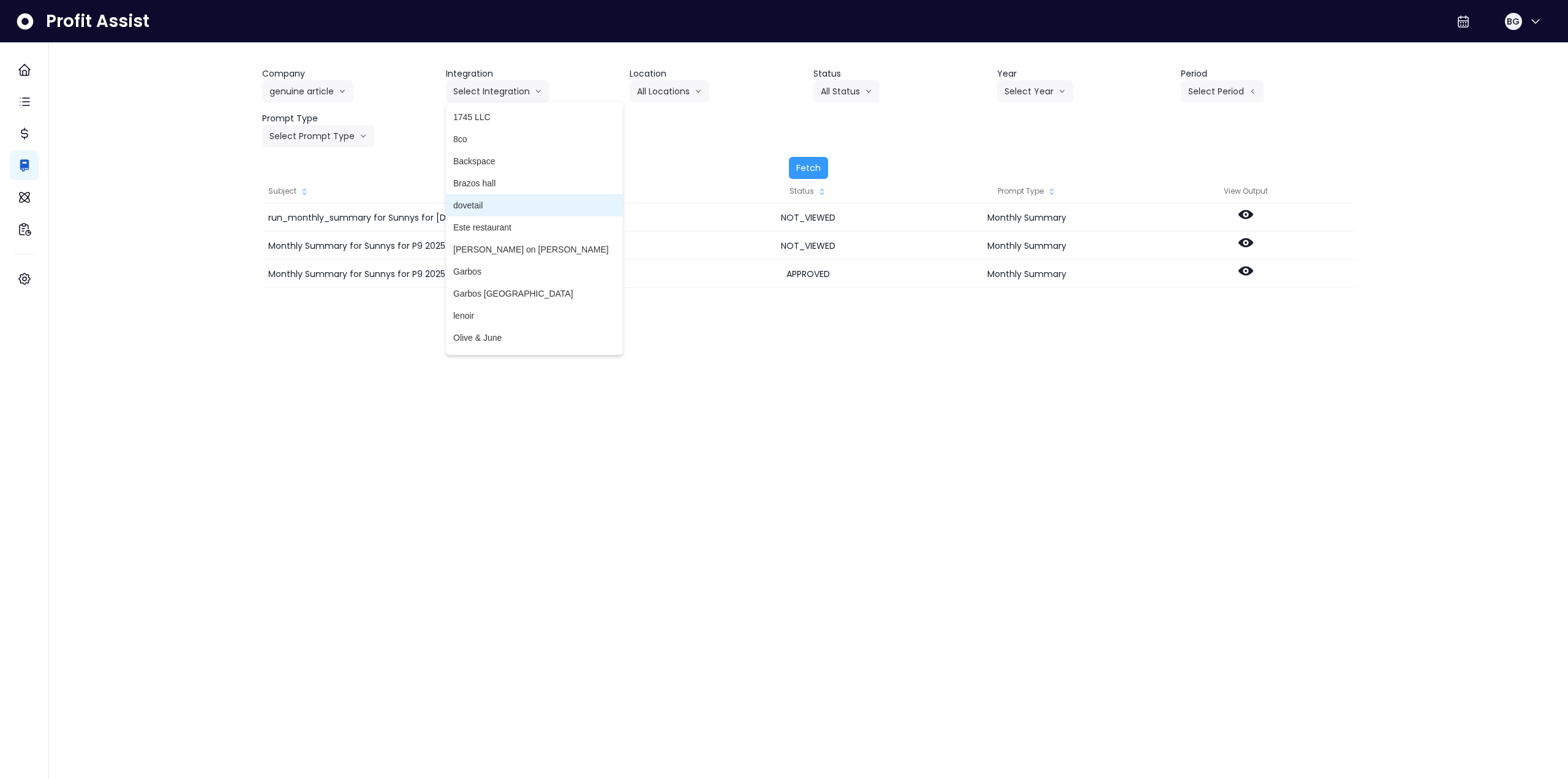
click at [486, 206] on span "dovetail" at bounding box center [534, 205] width 163 height 12
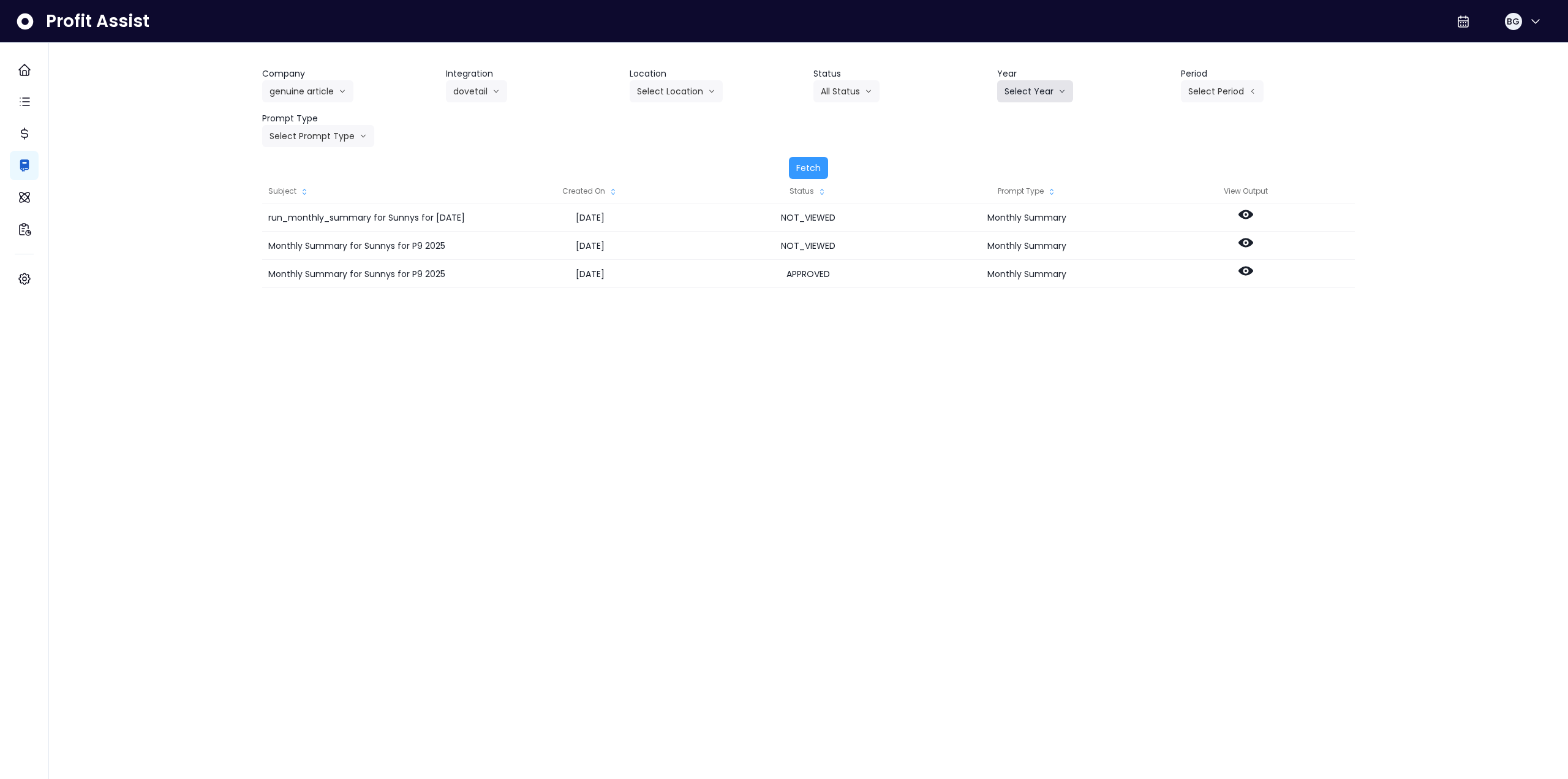
click at [1016, 92] on button "Select Year" at bounding box center [1035, 91] width 76 height 22
click at [1009, 169] on li "2025" at bounding box center [1014, 161] width 34 height 22
click at [1231, 91] on button "Select Period" at bounding box center [1222, 91] width 83 height 22
click at [1164, 288] on span "P10" at bounding box center [1166, 293] width 16 height 12
click at [337, 136] on button "Select Prompt Type" at bounding box center [318, 136] width 112 height 22
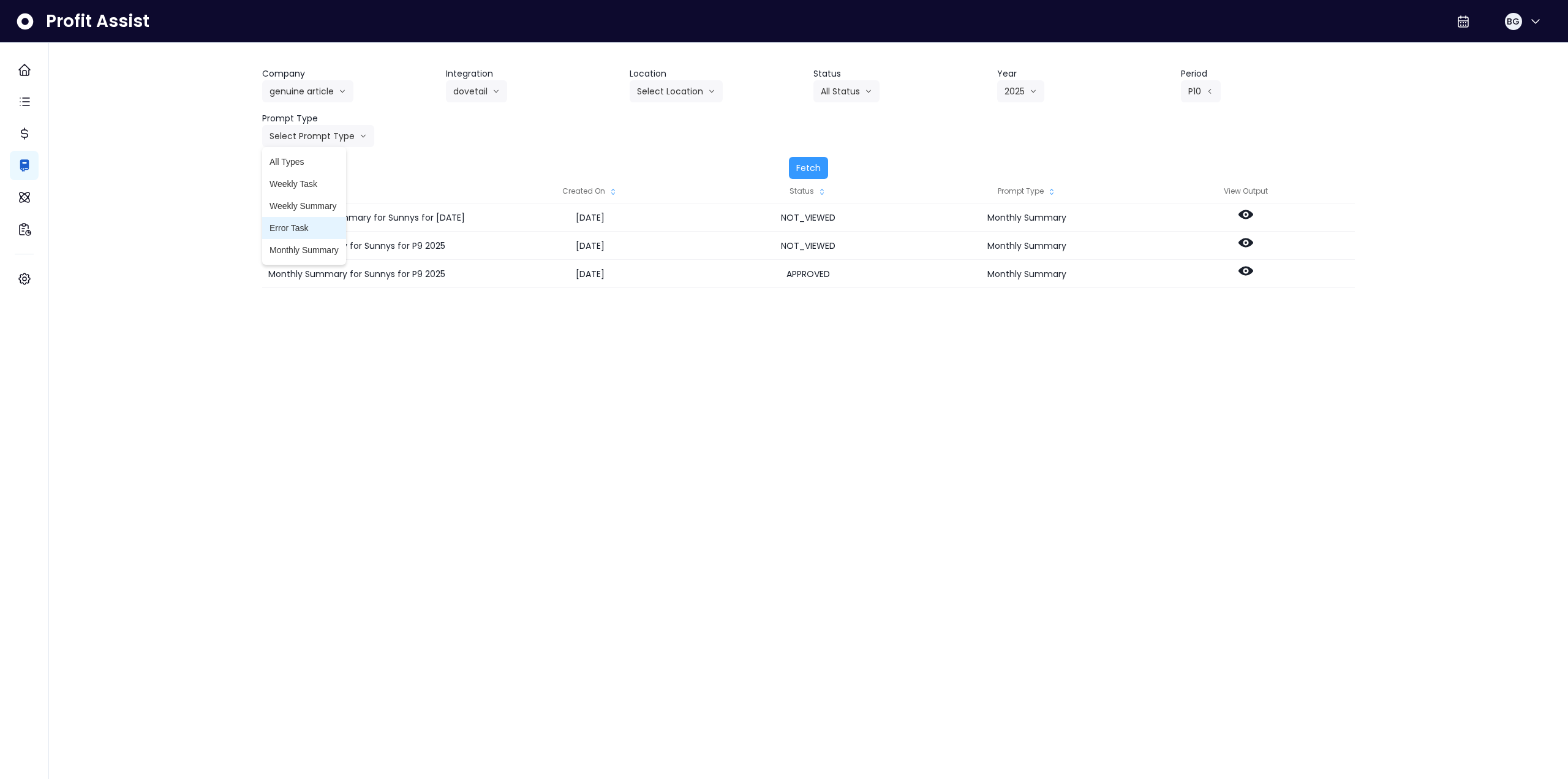
click at [310, 252] on span "Monthly Summary" at bounding box center [304, 249] width 69 height 12
click at [817, 166] on button "Fetch" at bounding box center [809, 168] width 39 height 22
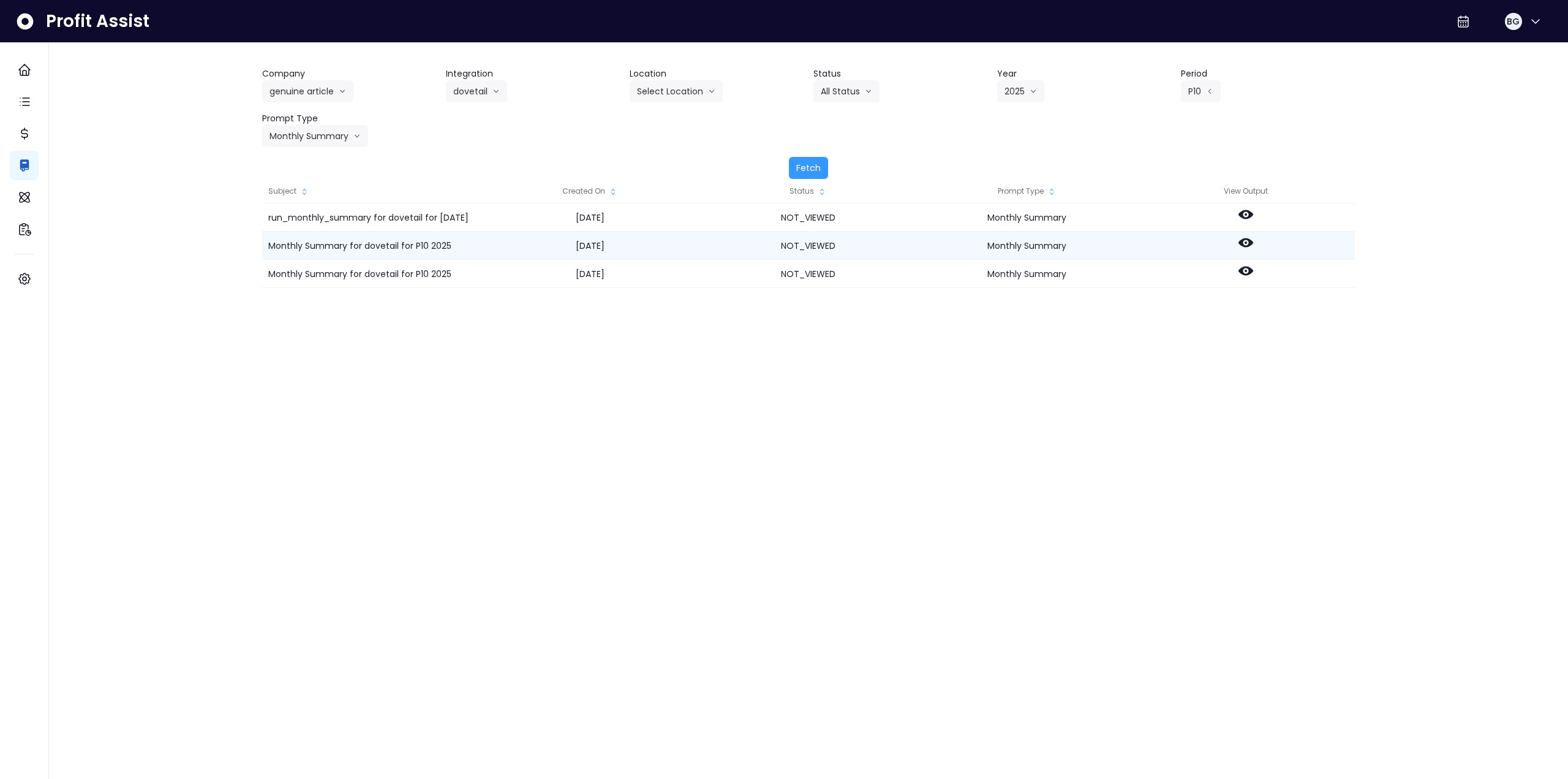
click at [1253, 244] on icon at bounding box center [1246, 243] width 15 height 9
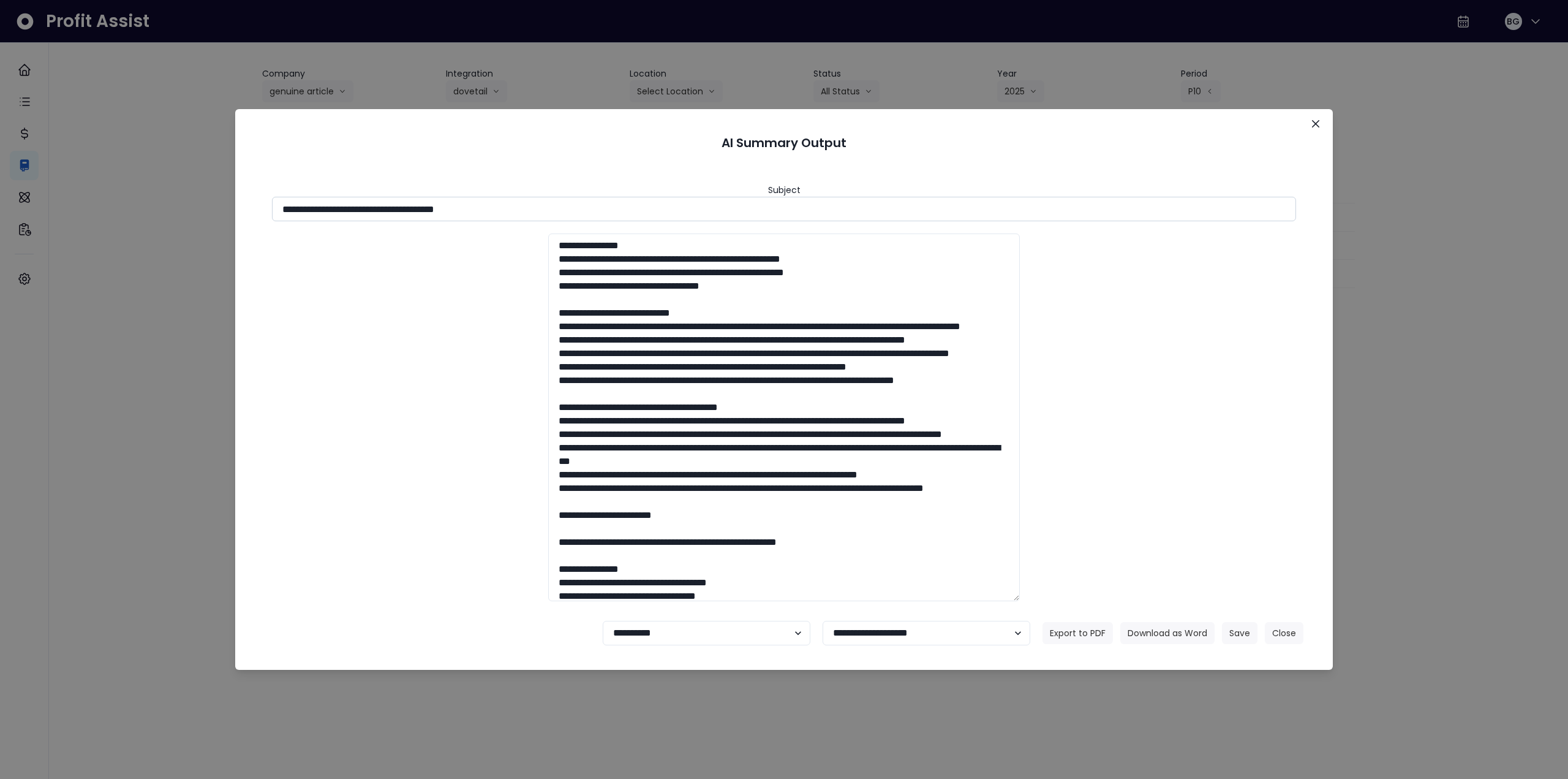
drag, startPoint x: 391, startPoint y: 207, endPoint x: 610, endPoint y: 214, distance: 219.1
click at [606, 213] on input "**********" at bounding box center [784, 209] width 1025 height 25
click at [1152, 638] on button "Download as Word" at bounding box center [1167, 633] width 94 height 22
click at [1485, 459] on div "**********" at bounding box center [784, 389] width 1568 height 779
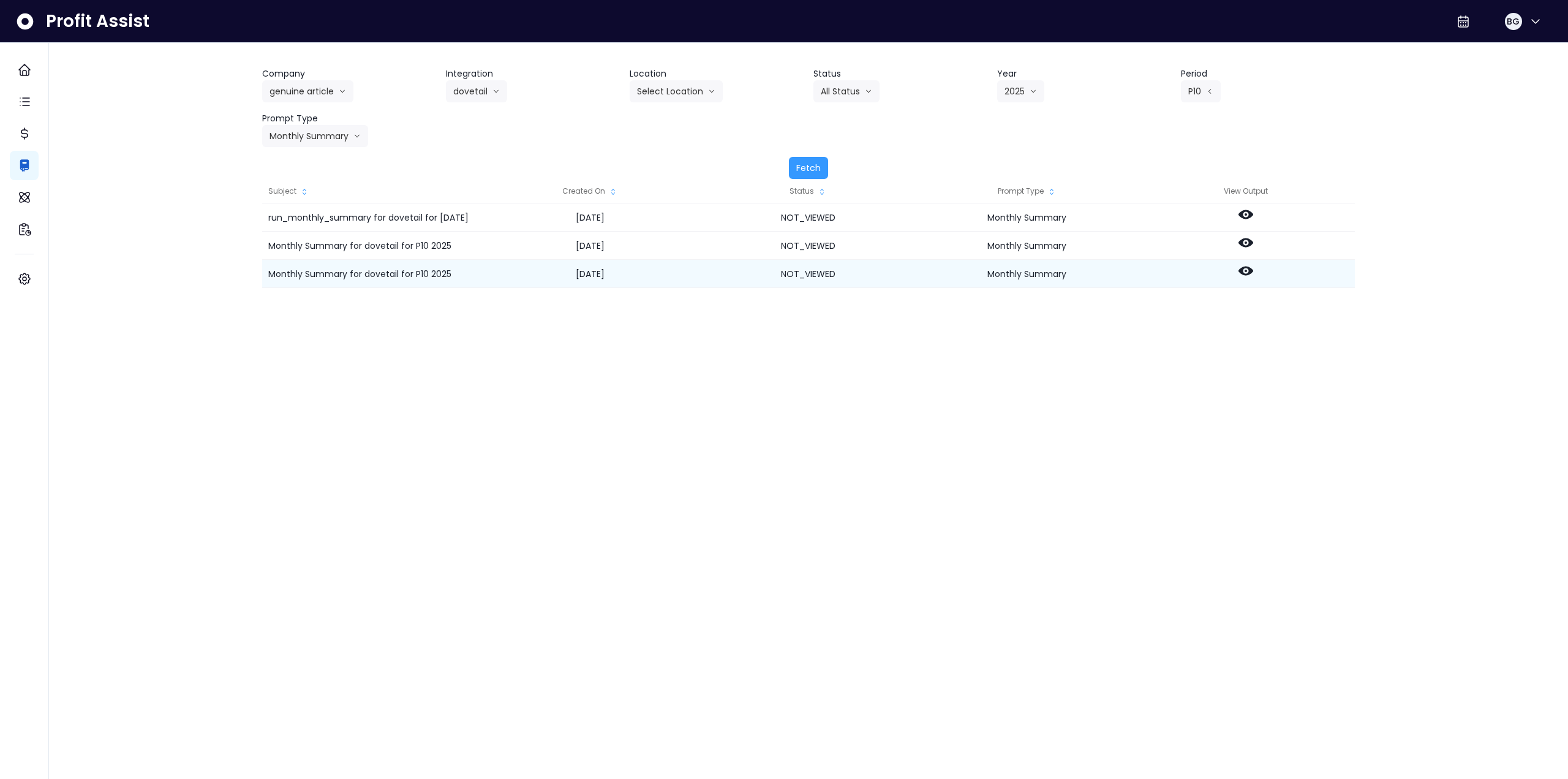
click at [1249, 267] on icon at bounding box center [1246, 271] width 15 height 9
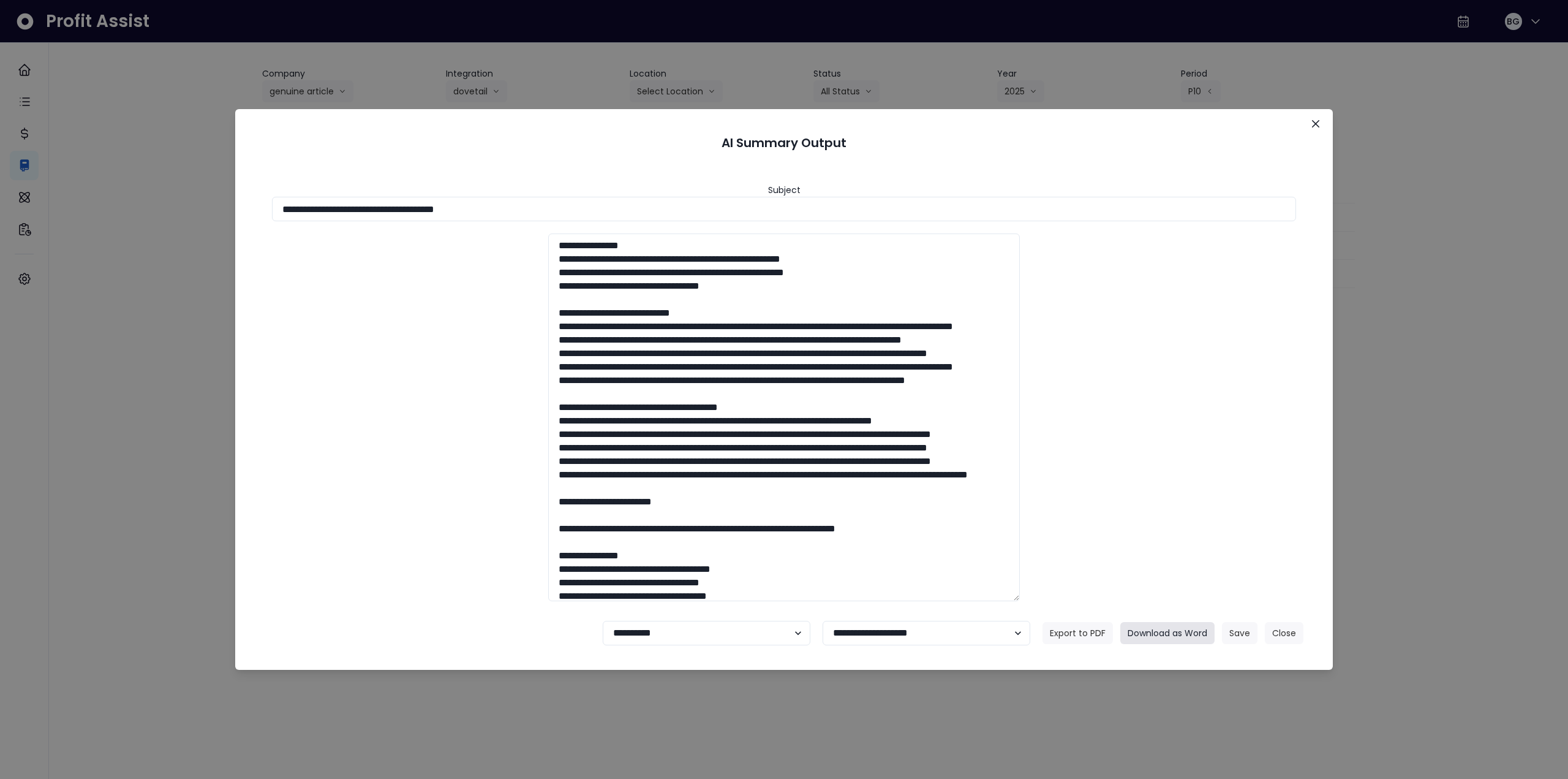
click at [1150, 636] on button "Download as Word" at bounding box center [1167, 633] width 94 height 22
